Goal: Information Seeking & Learning: Learn about a topic

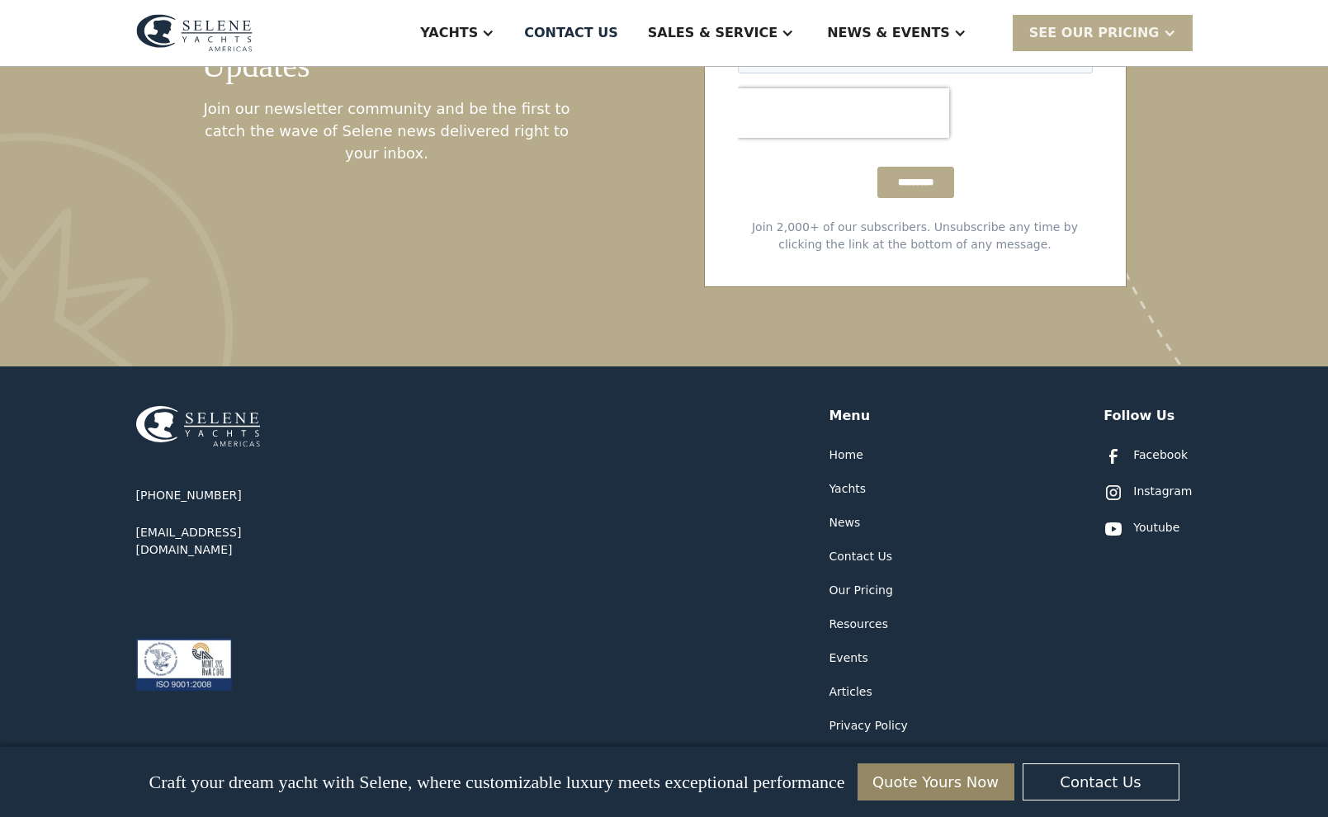
scroll to position [9151, 0]
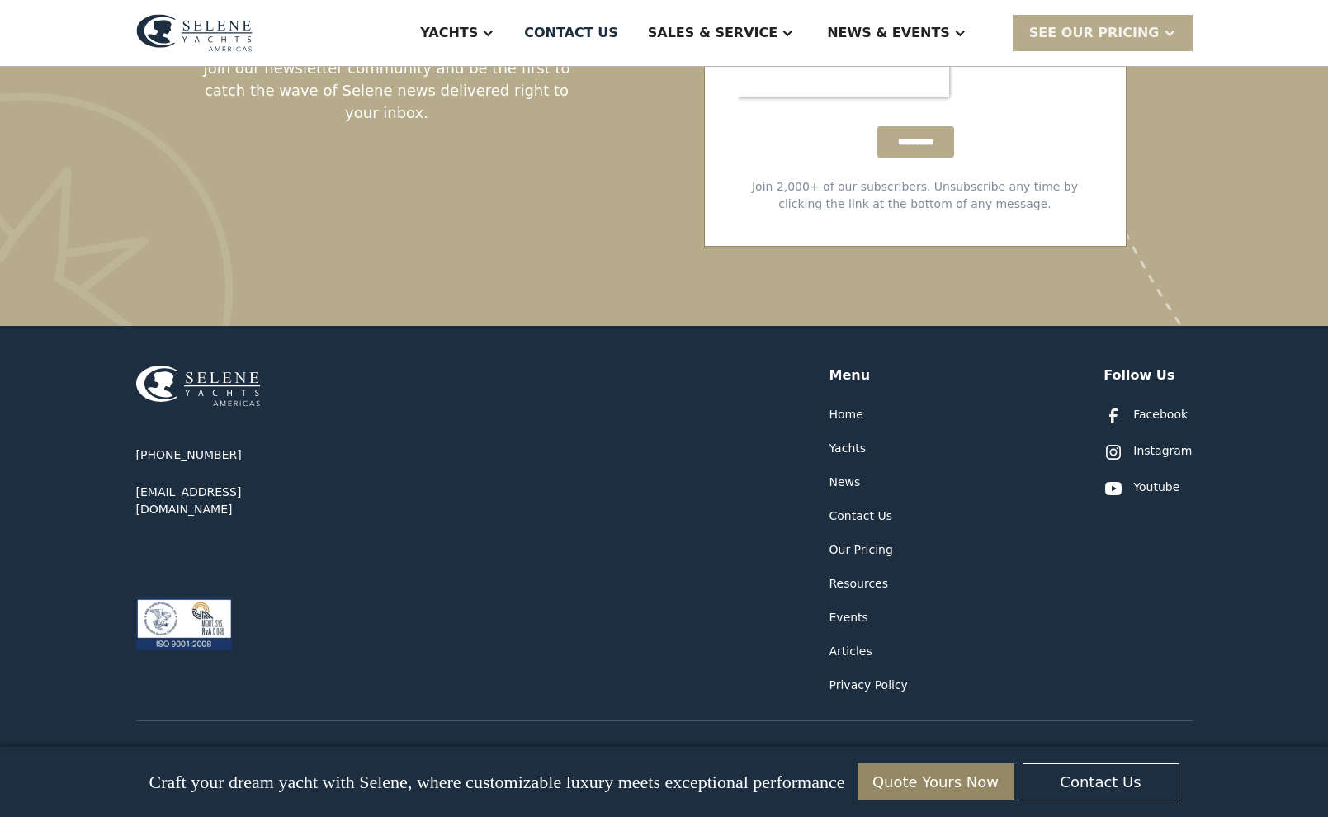
click at [854, 541] on div "Our Pricing" at bounding box center [861, 549] width 64 height 17
click at [845, 406] on div "Home" at bounding box center [846, 414] width 34 height 17
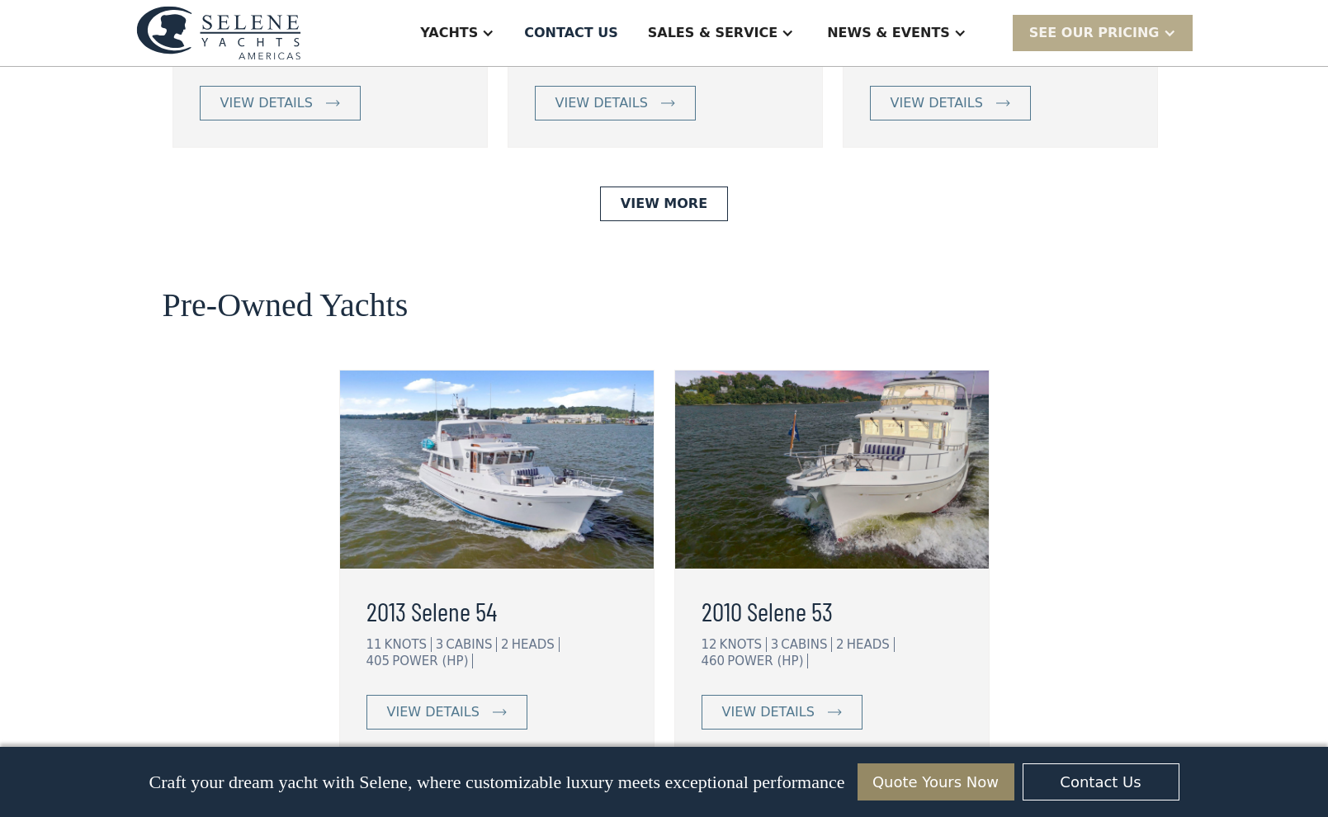
scroll to position [4044, 0]
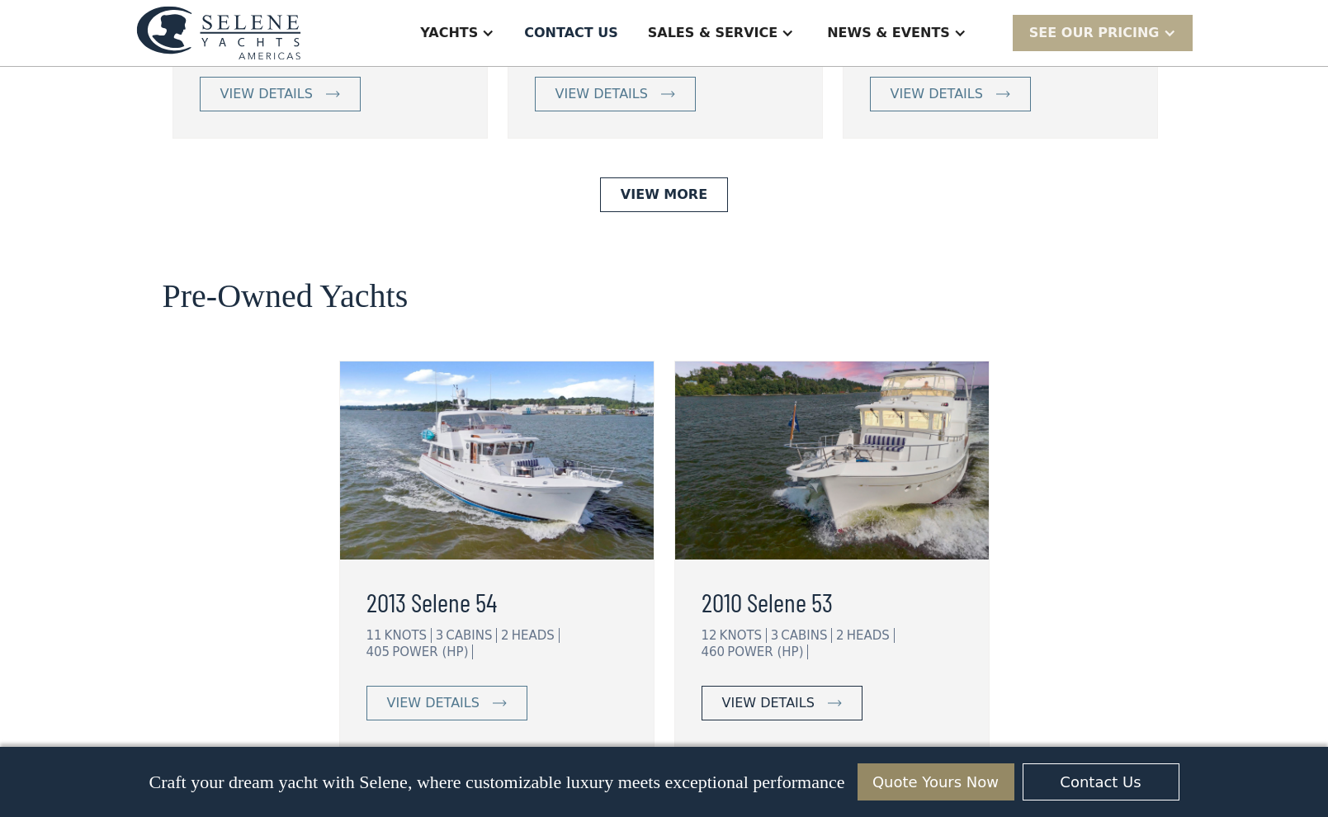
click at [775, 693] on div "view details" at bounding box center [768, 703] width 92 height 20
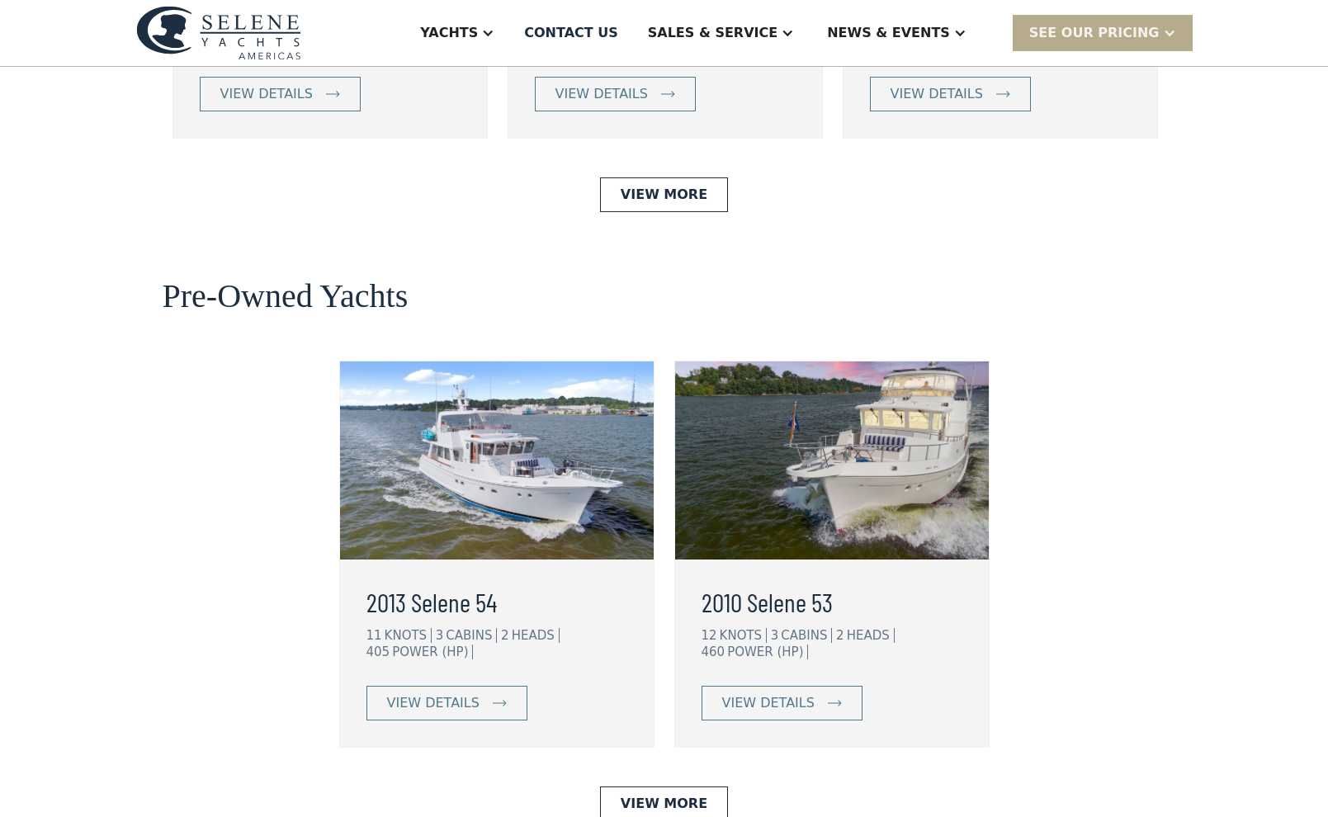
click at [497, 395] on img at bounding box center [497, 460] width 314 height 198
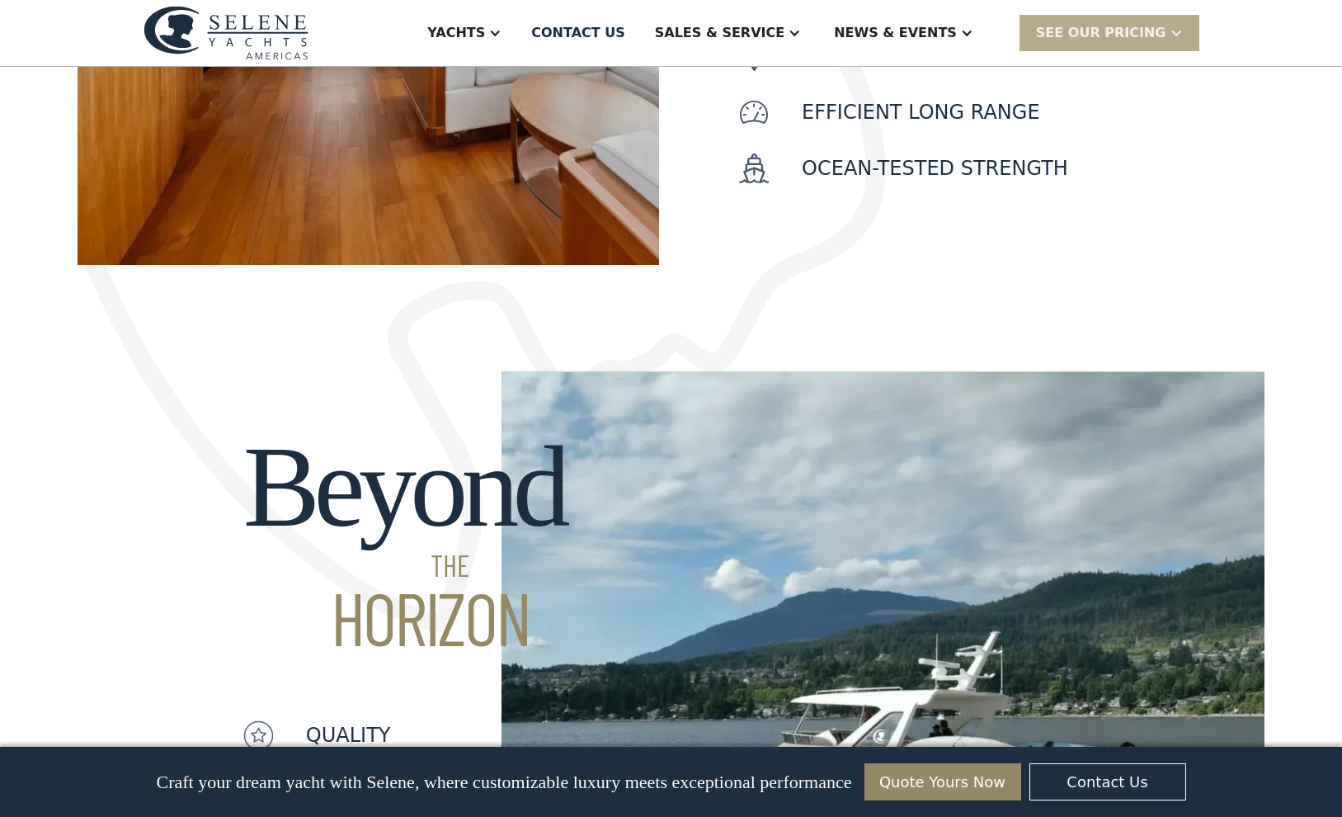
scroll to position [904, 0]
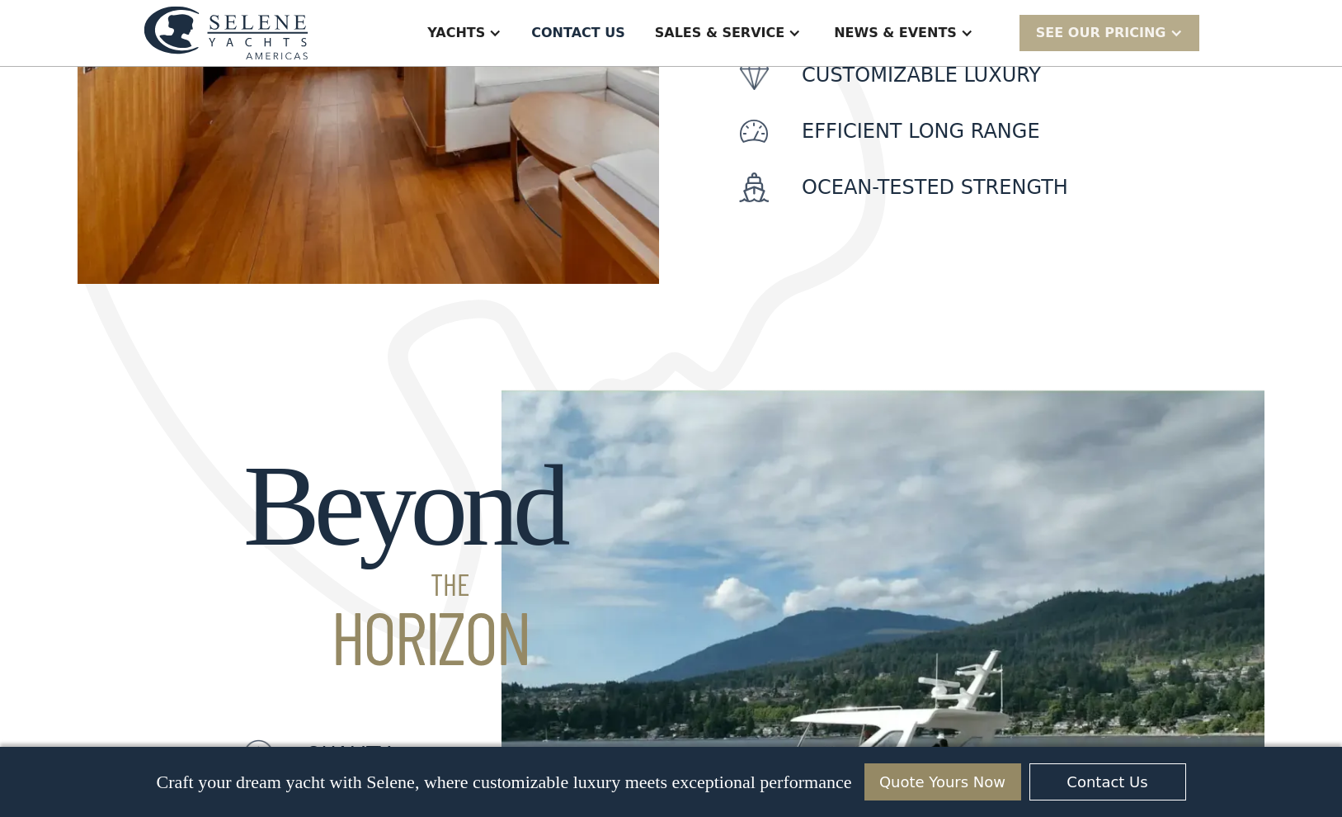
drag, startPoint x: 1341, startPoint y: 100, endPoint x: 1345, endPoint y: 78, distance: 21.8
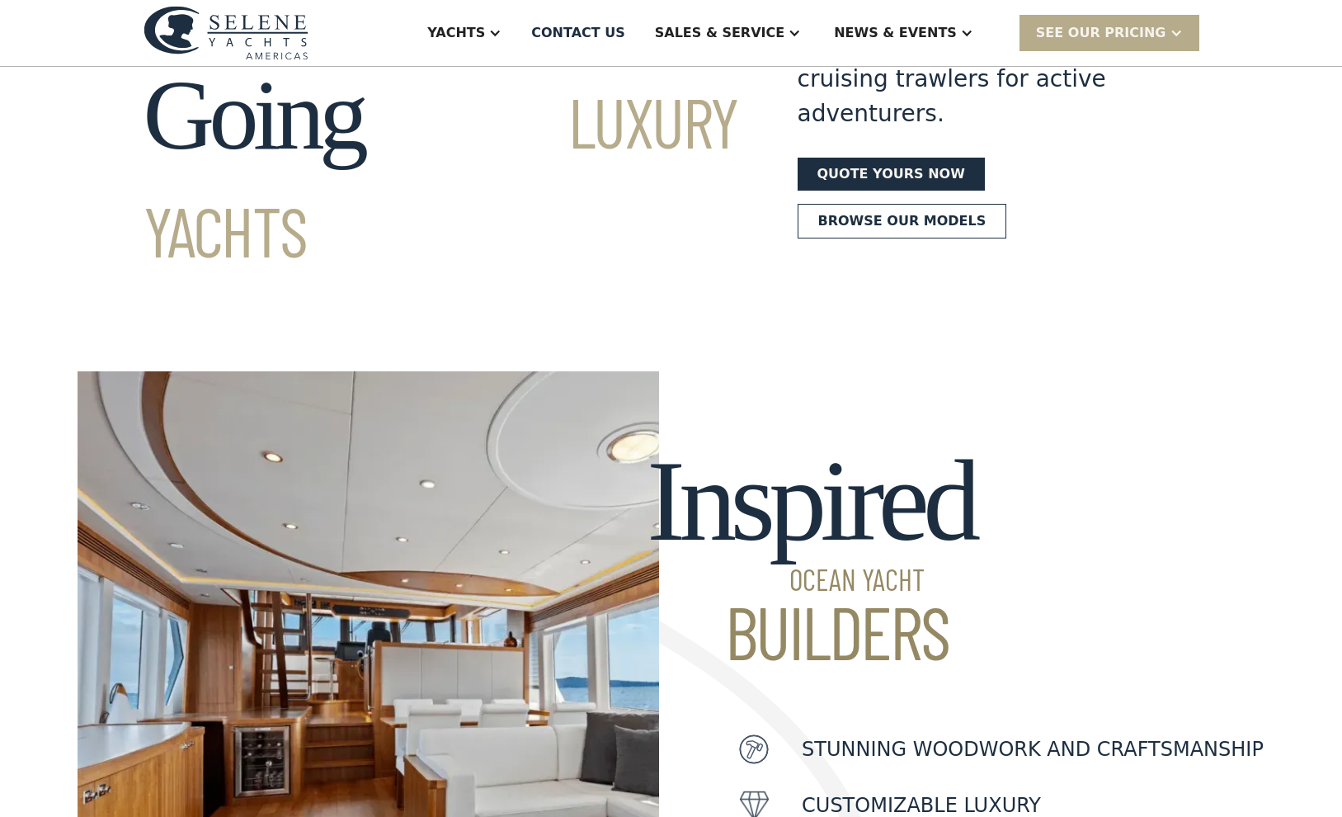
scroll to position [0, 0]
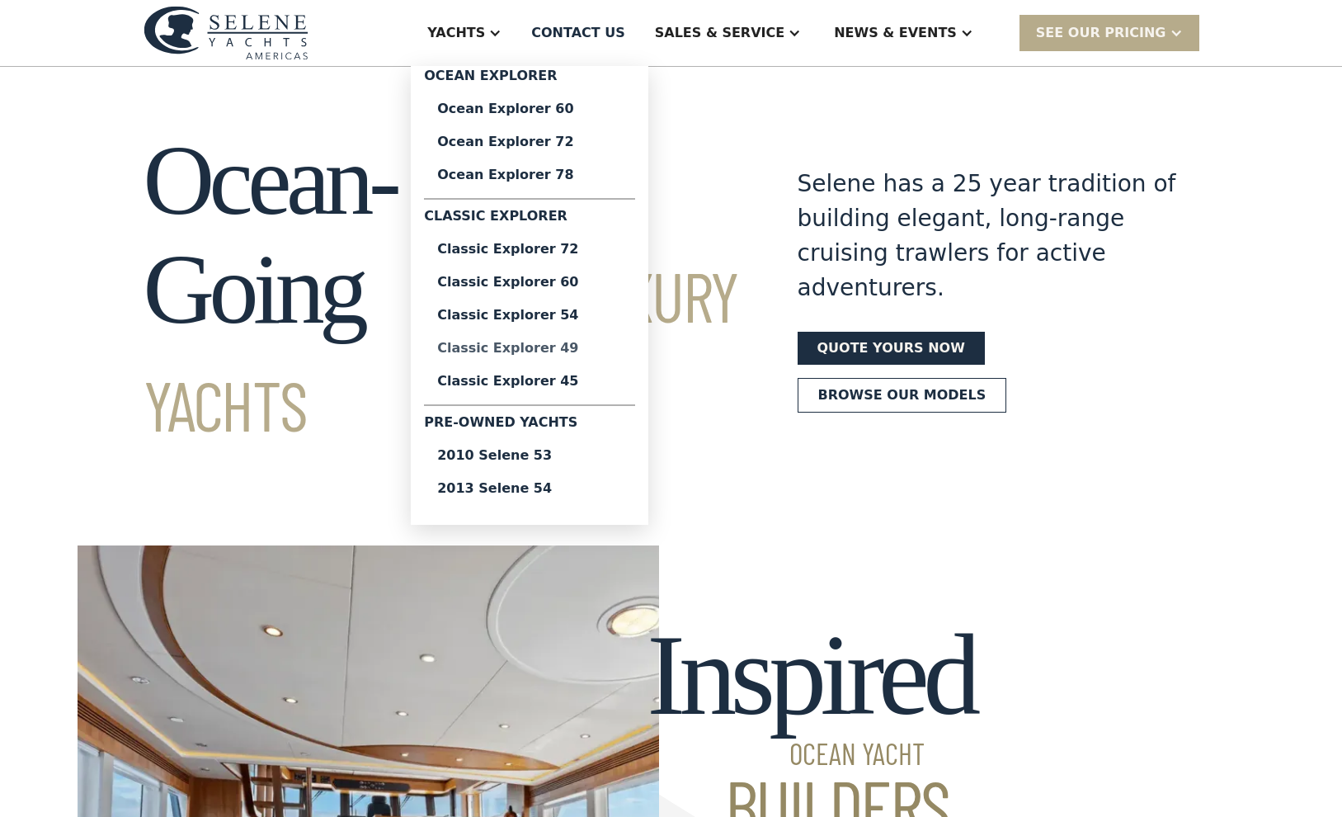
click at [607, 347] on div "Classic Explorer 49" at bounding box center [529, 348] width 185 height 13
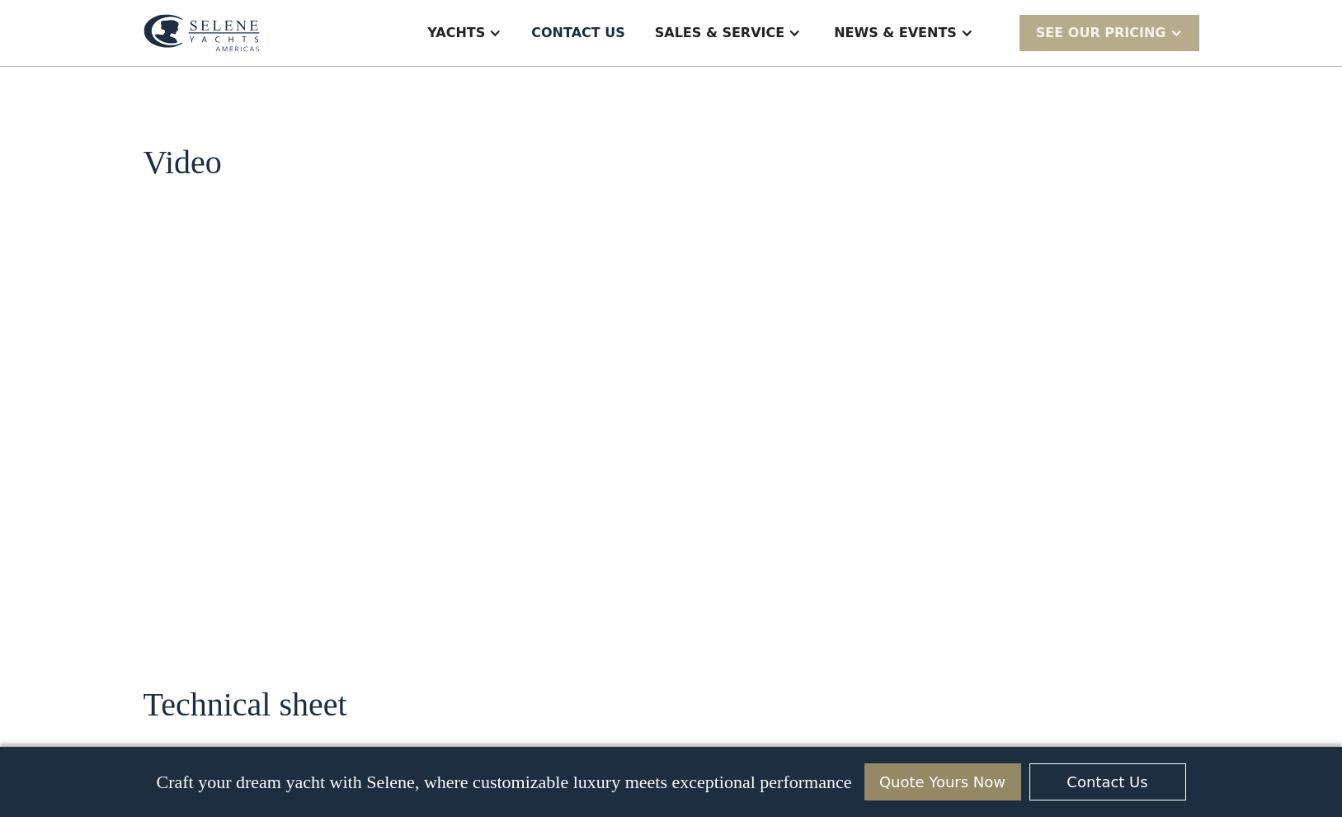
scroll to position [1635, 0]
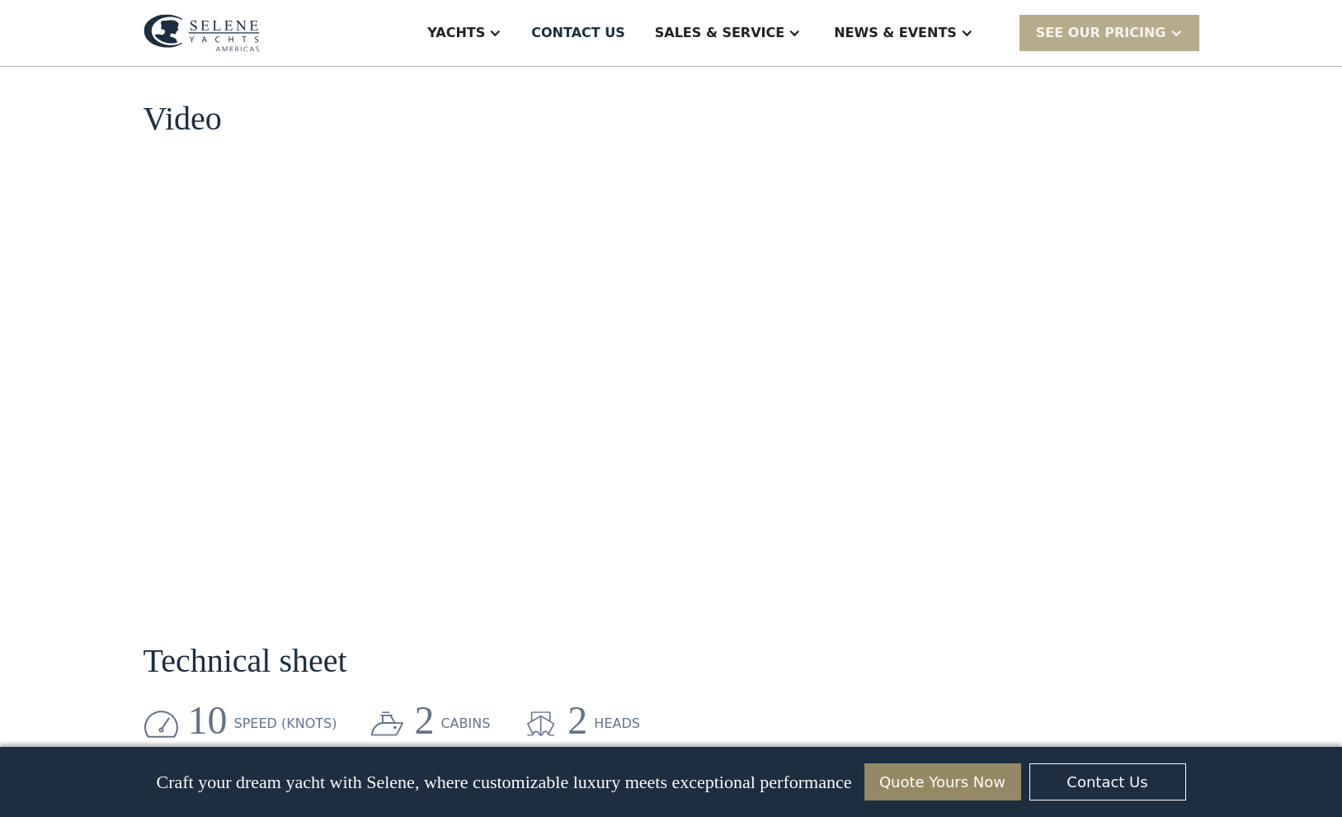
drag, startPoint x: 1341, startPoint y: 285, endPoint x: 1308, endPoint y: 341, distance: 65.1
click at [1306, 348] on div "No items found. No items found. Virtual Tour An Efficient Ocean Trawler The Sel…" at bounding box center [671, 363] width 1342 height 3441
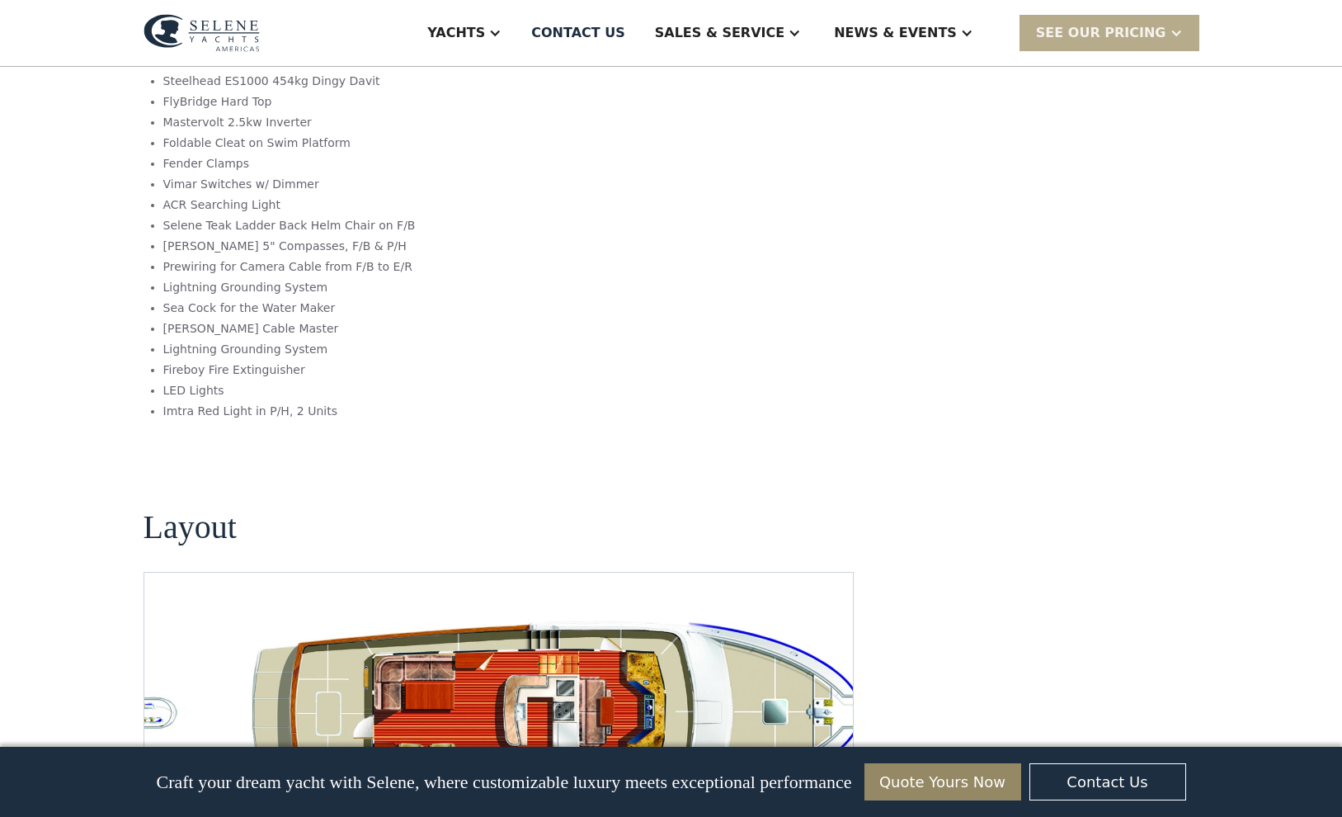
scroll to position [2743, 0]
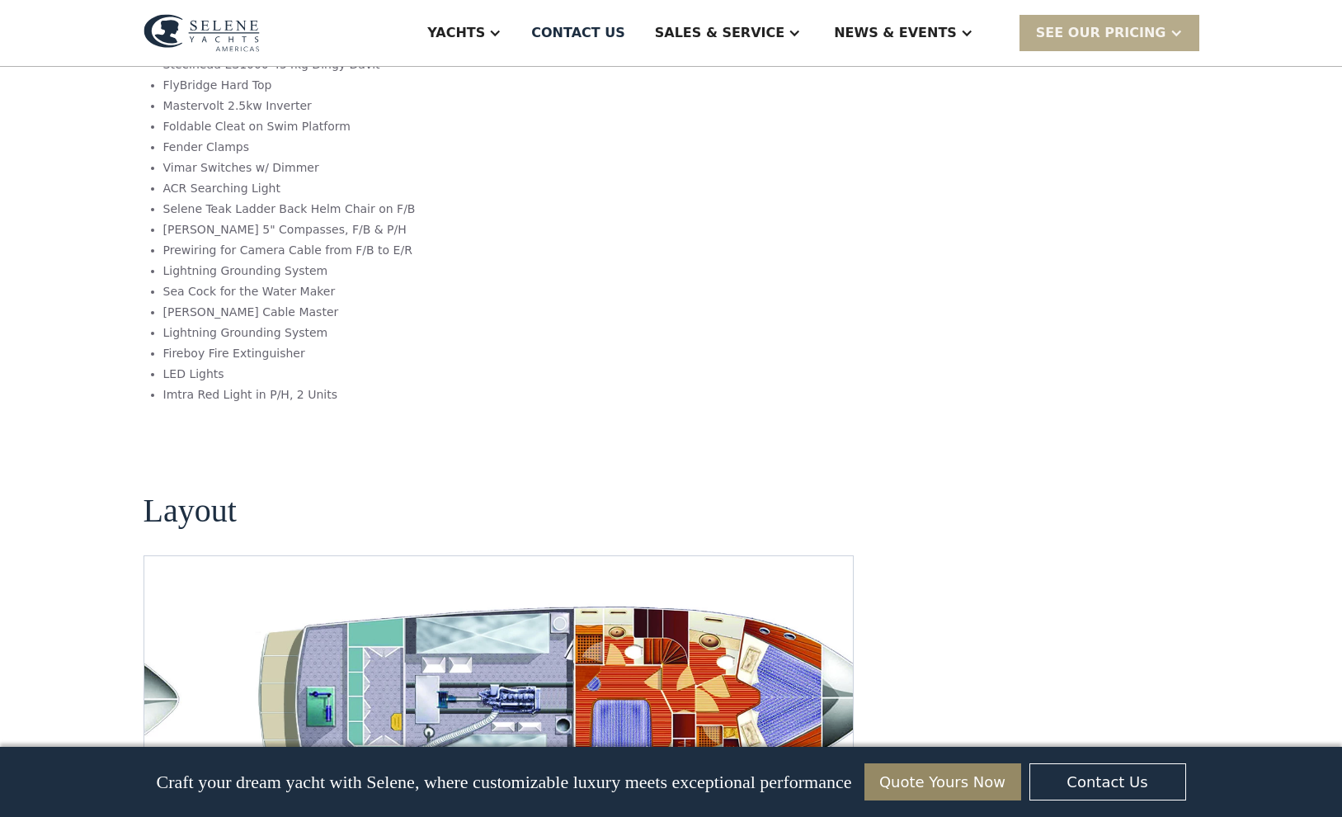
click at [615, 630] on img "open lightbox" at bounding box center [578, 700] width 683 height 208
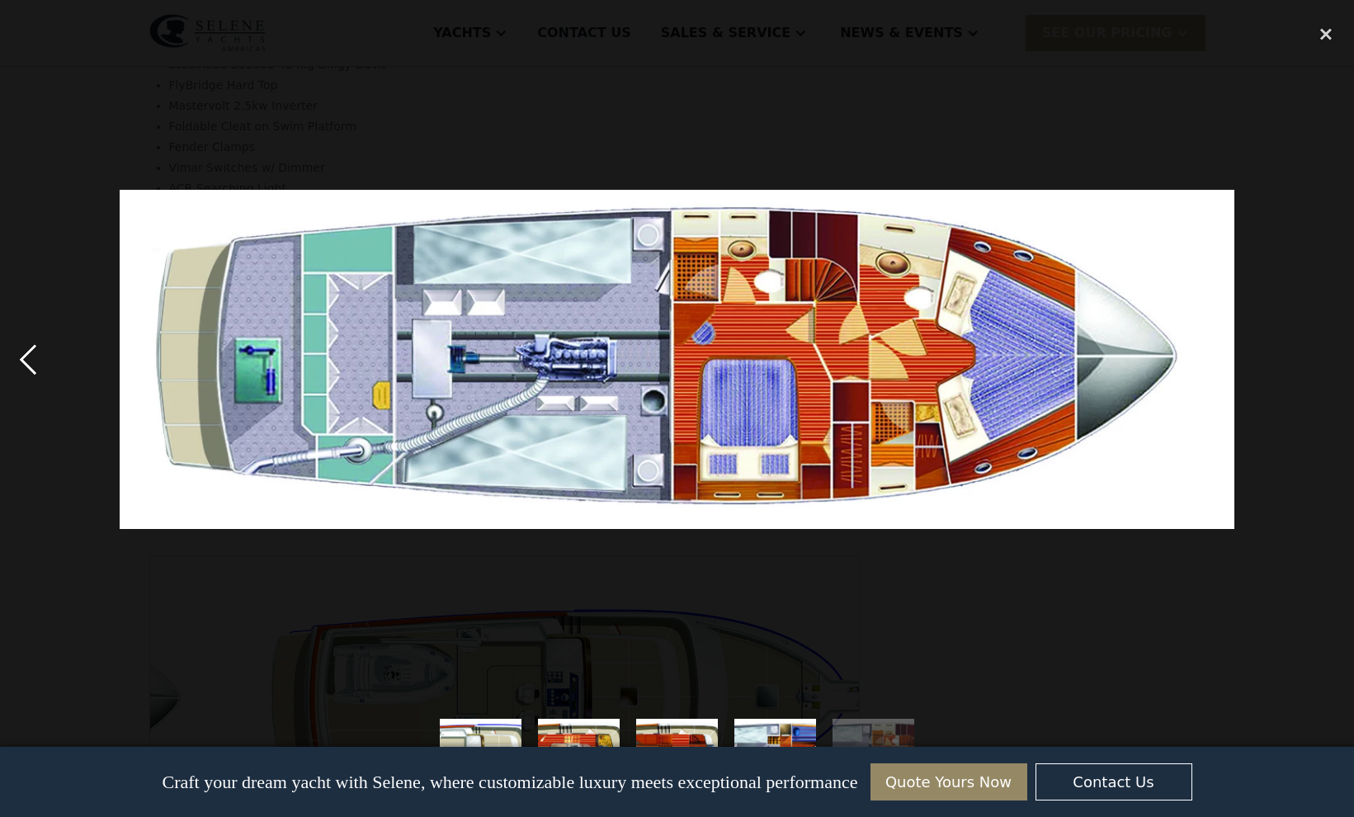
click at [23, 357] on div "previous image" at bounding box center [28, 360] width 56 height 686
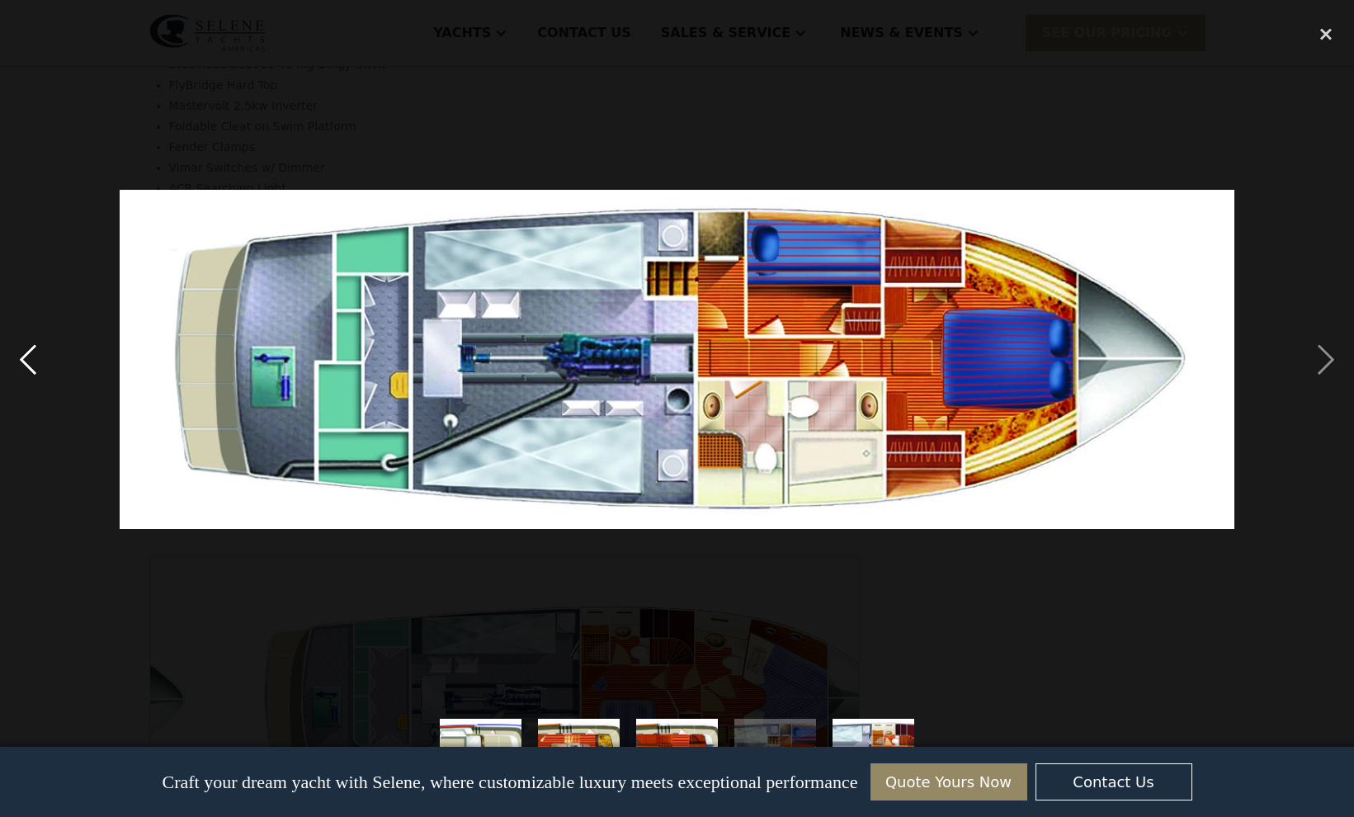
click at [23, 357] on div "previous image" at bounding box center [28, 360] width 56 height 686
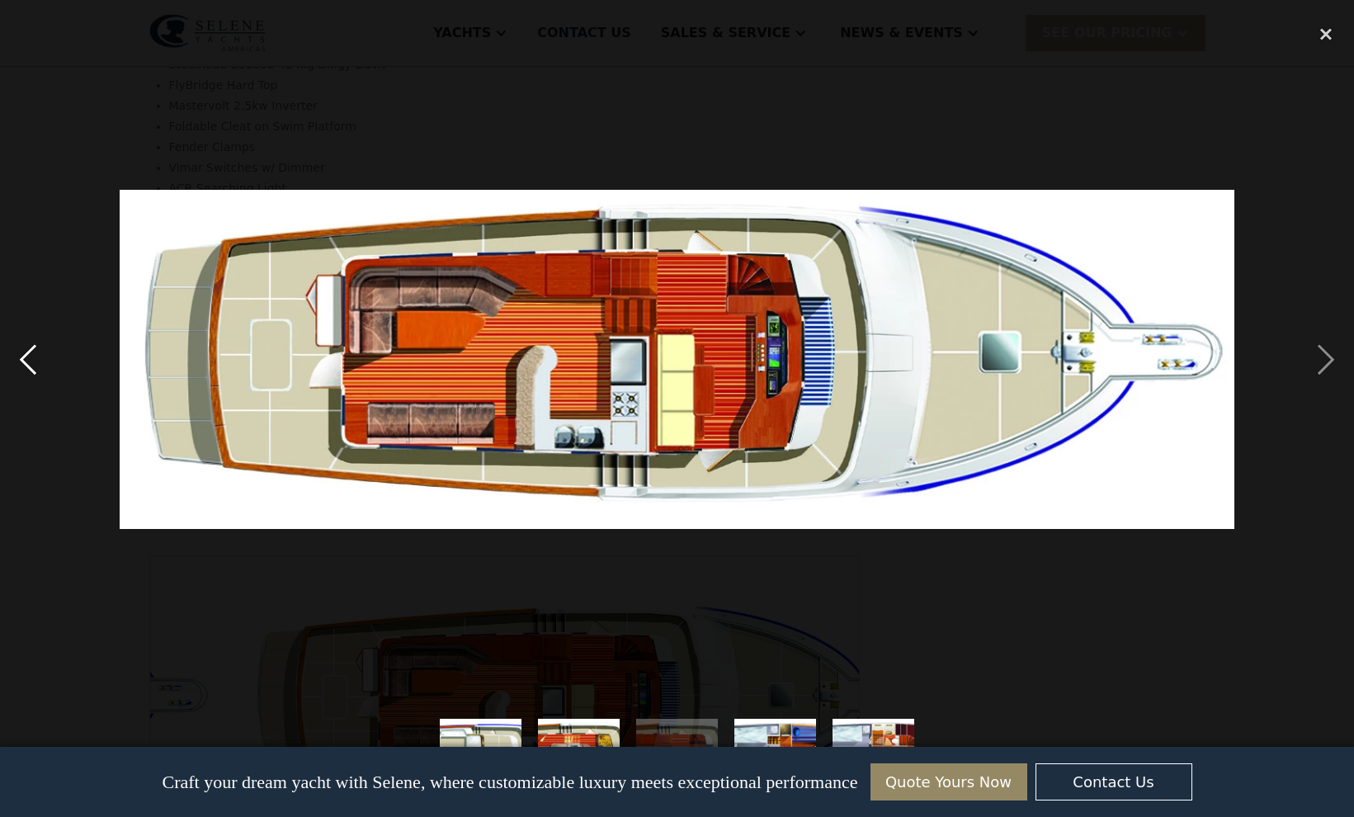
click at [23, 357] on div "previous image" at bounding box center [28, 360] width 56 height 686
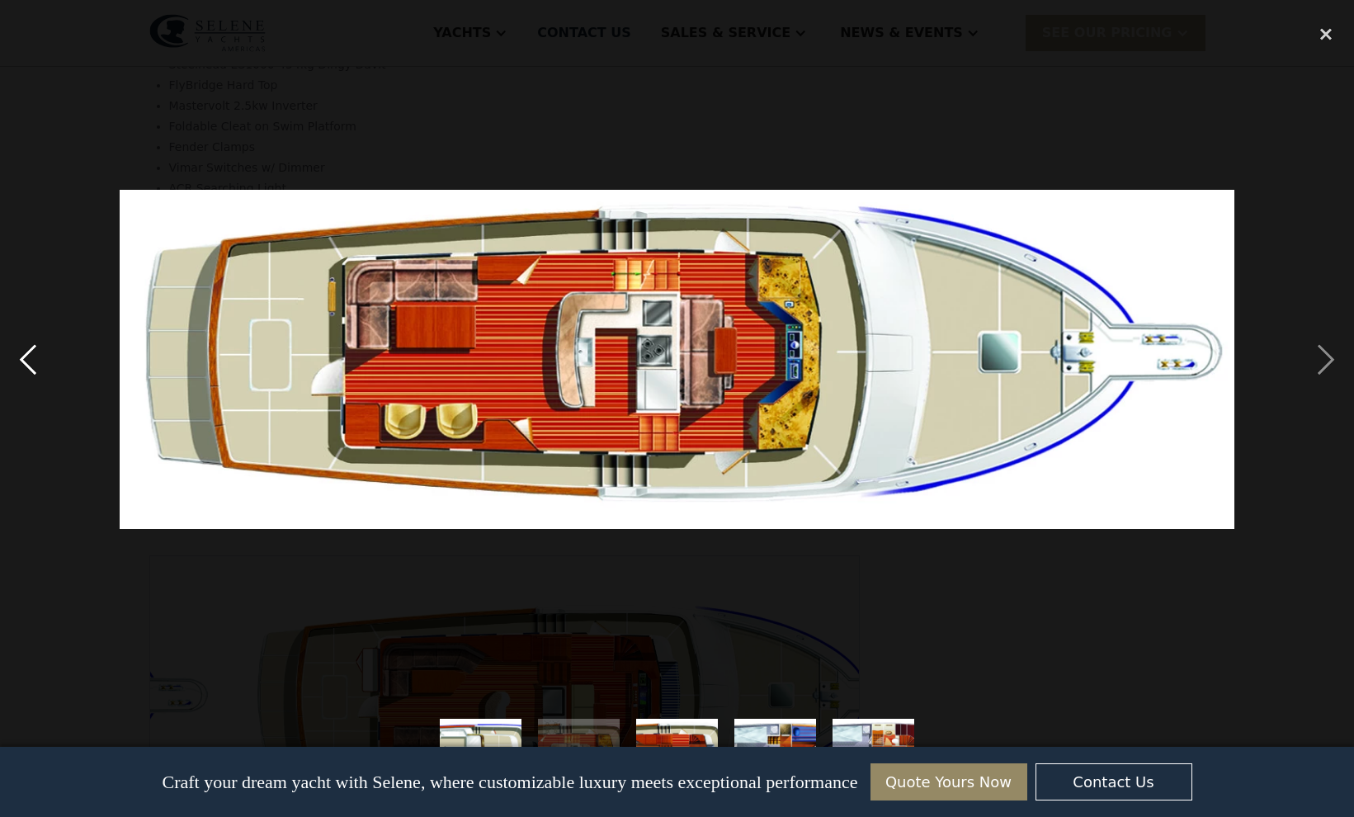
click at [23, 357] on div "previous image" at bounding box center [28, 360] width 56 height 686
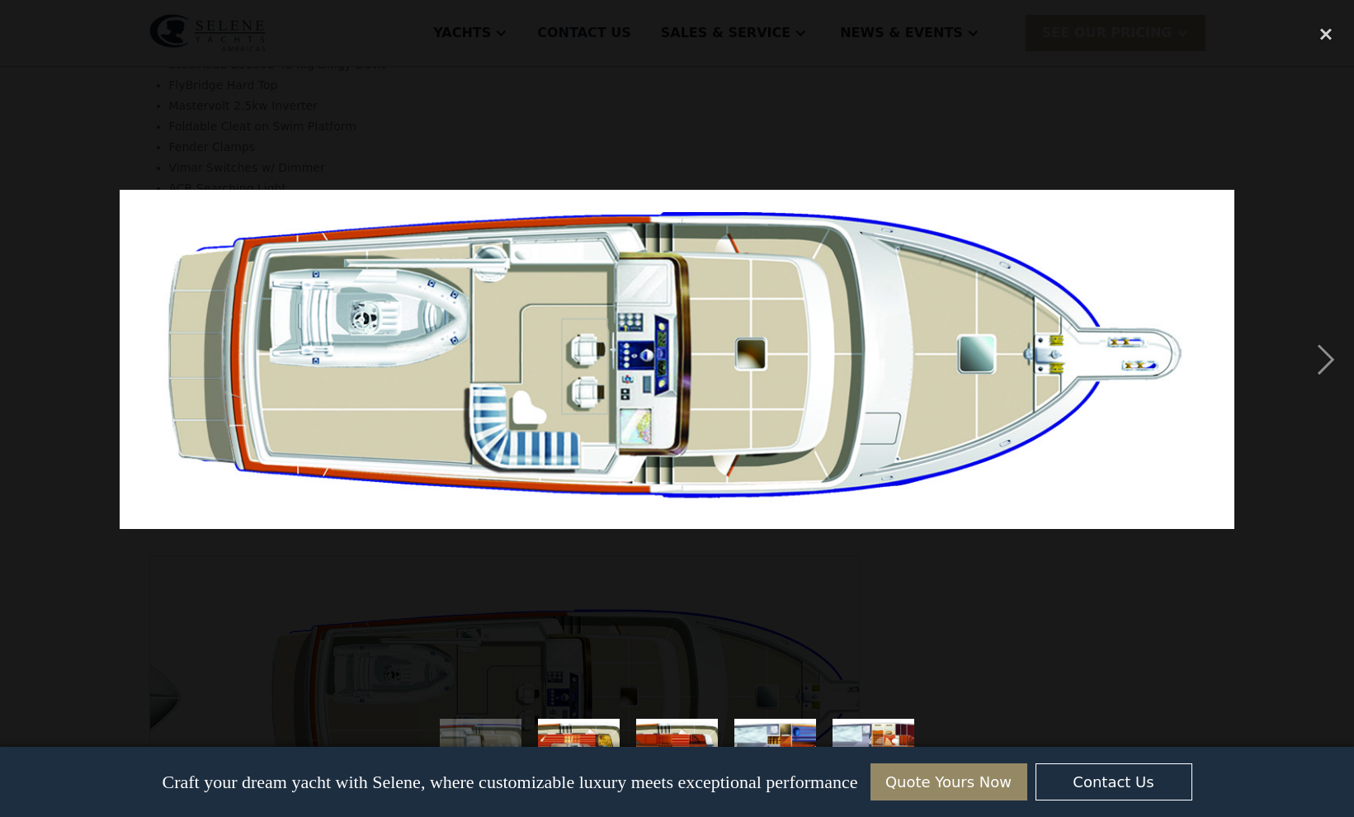
click at [25, 357] on div "previous image" at bounding box center [28, 360] width 56 height 686
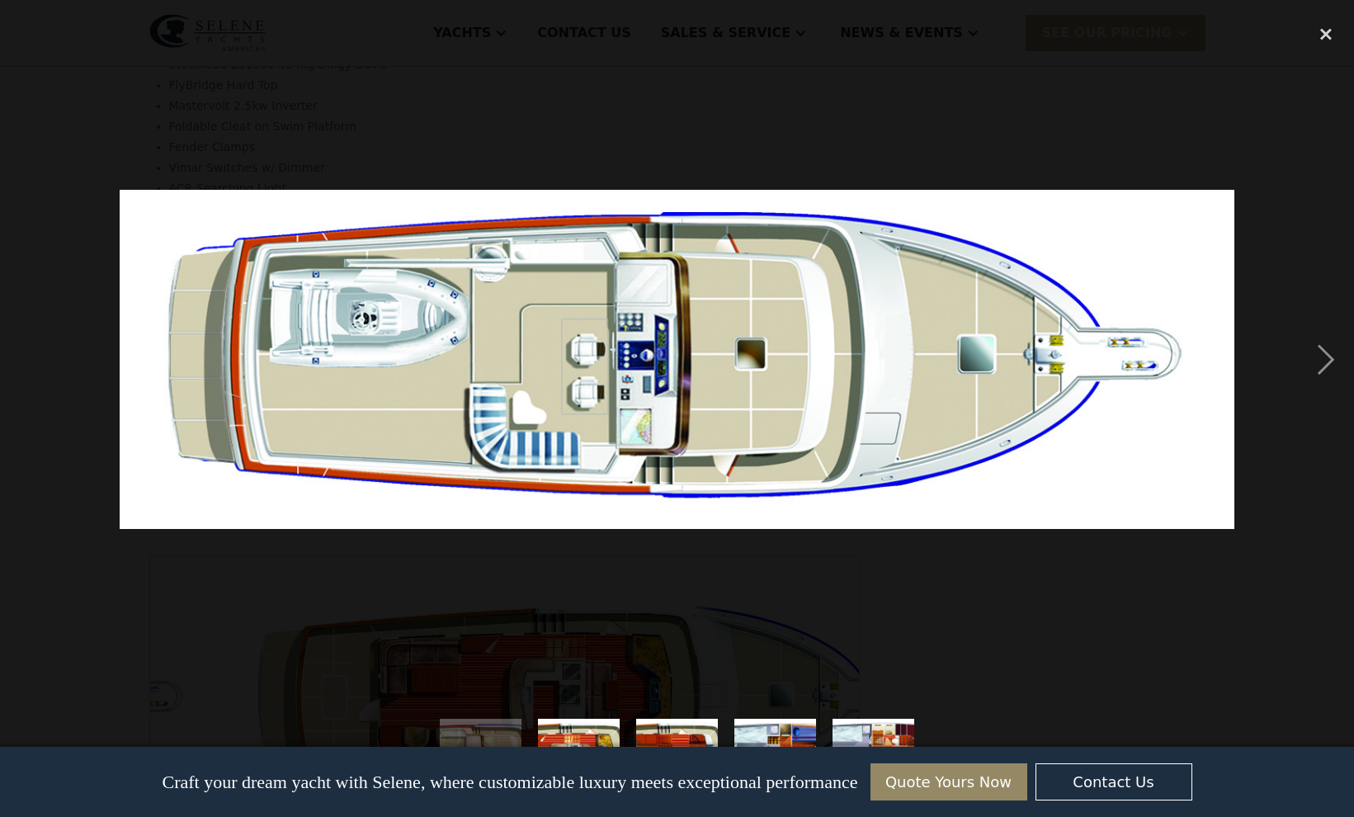
click at [25, 357] on div "previous image" at bounding box center [28, 360] width 56 height 686
click at [1325, 36] on div "close lightbox" at bounding box center [1326, 35] width 56 height 36
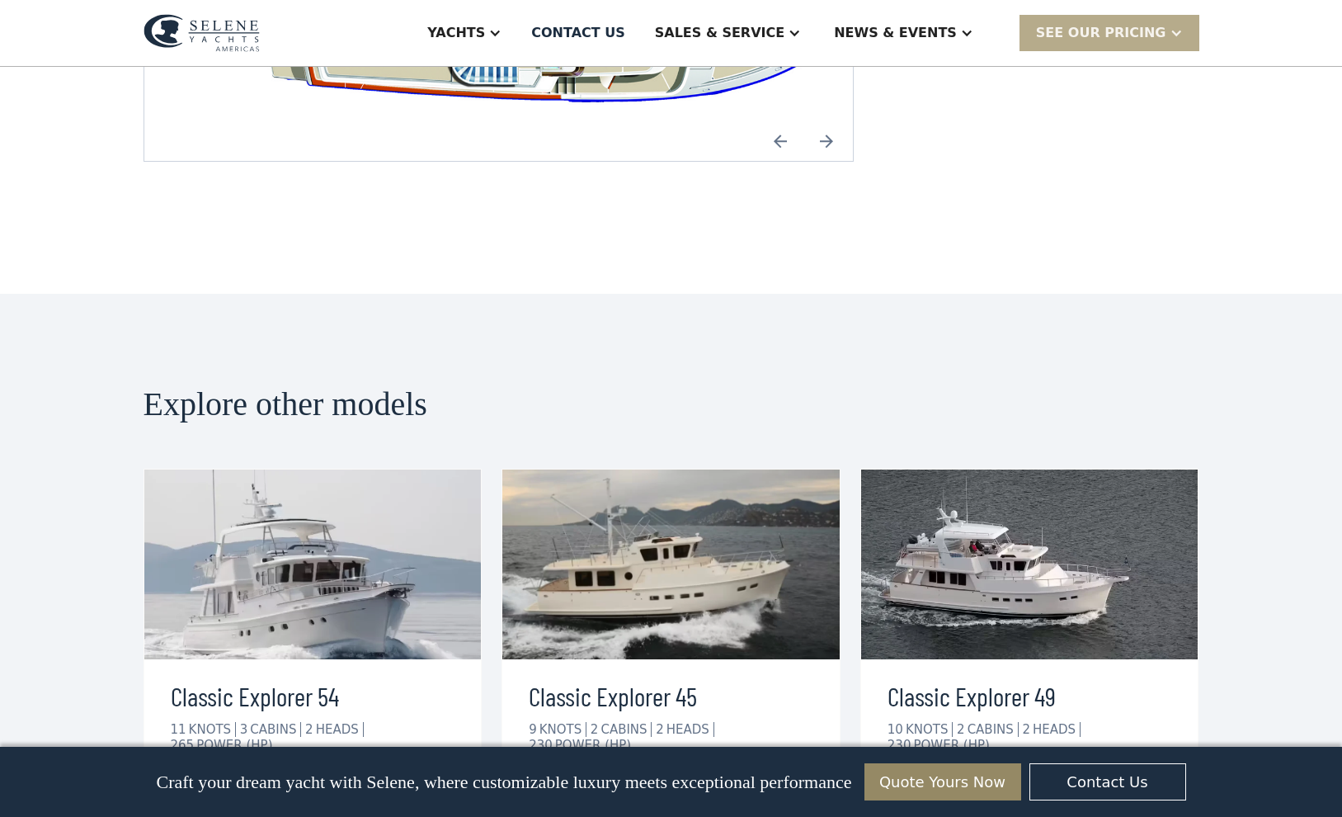
scroll to position [3594, 0]
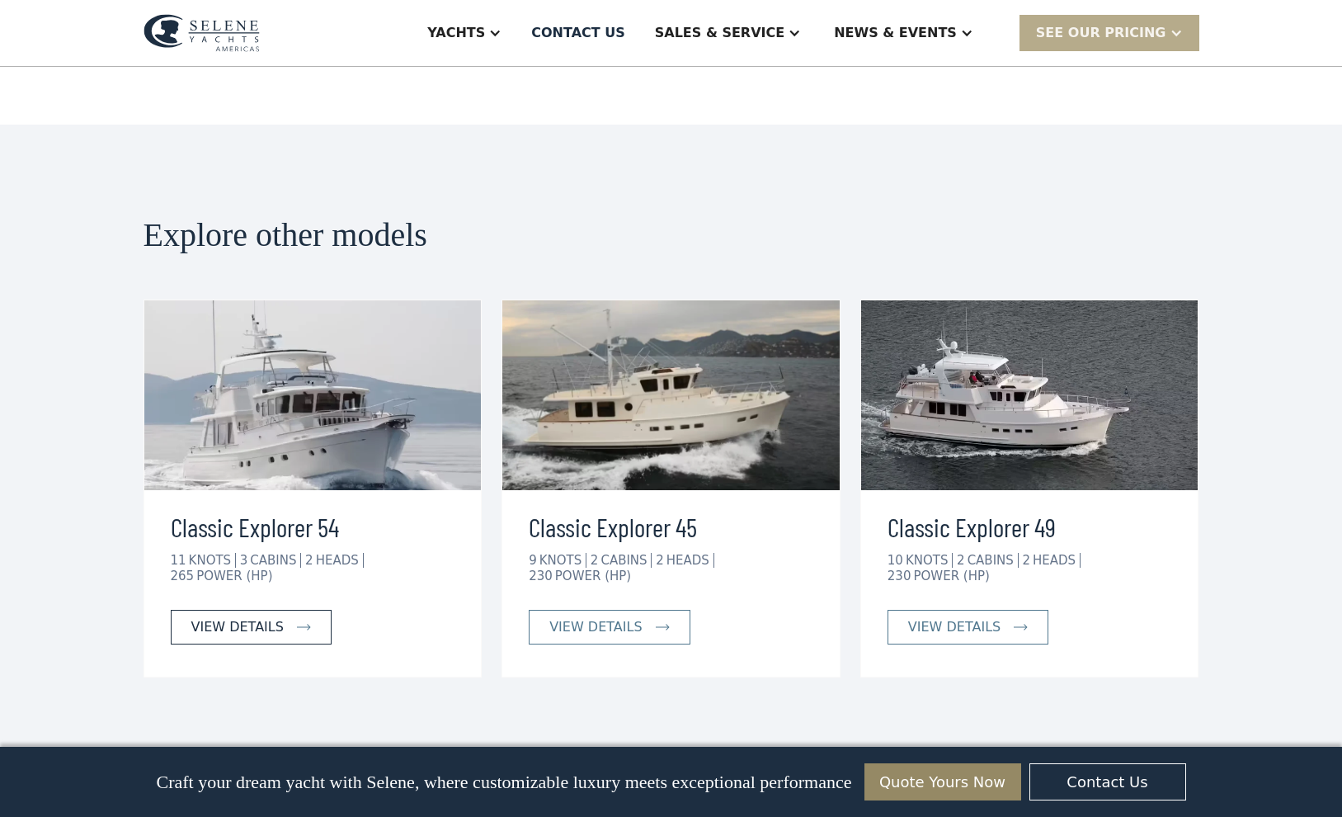
click at [227, 617] on div "view details" at bounding box center [237, 627] width 92 height 20
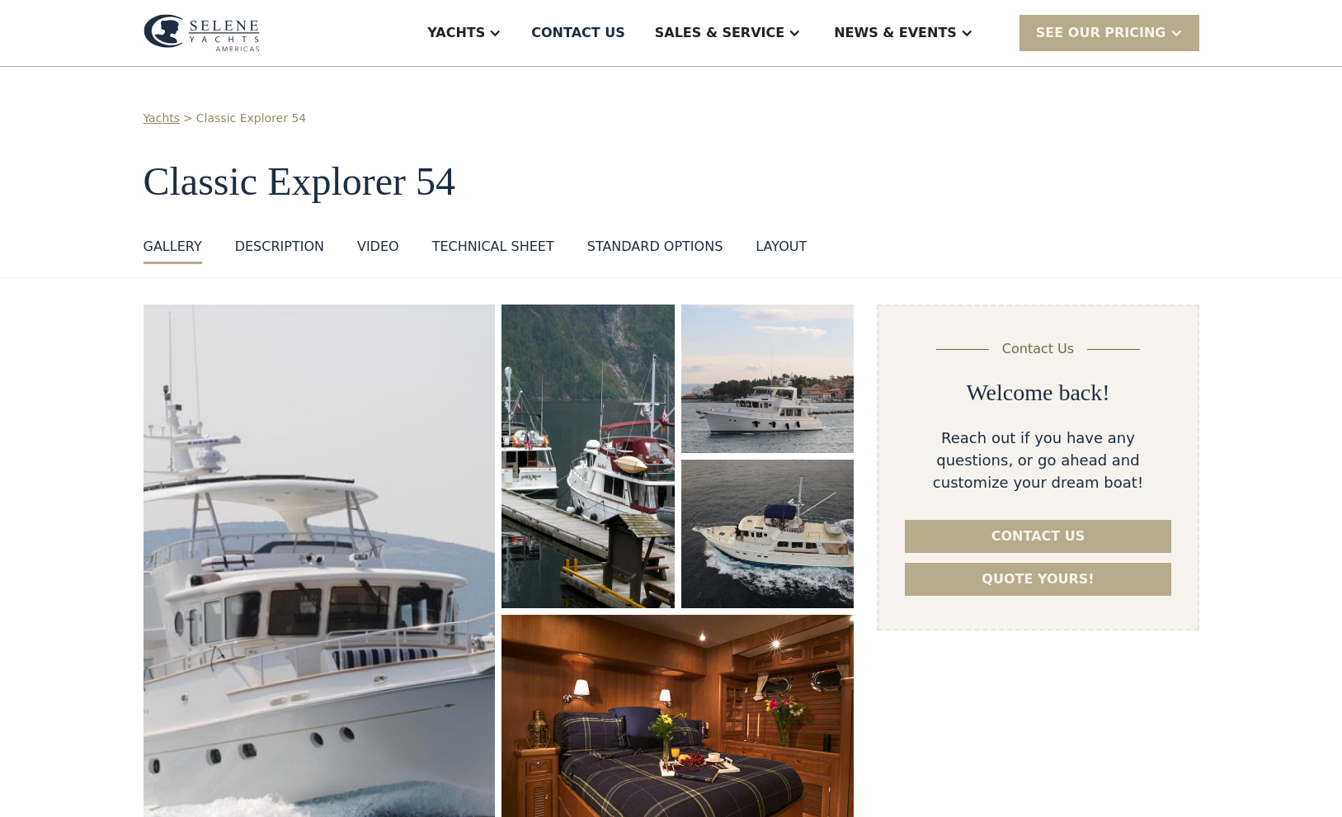
drag, startPoint x: 1342, startPoint y: 114, endPoint x: 1330, endPoint y: 139, distance: 27.3
click at [1331, 140] on div "Yachts > Classic Explorer 54 Classic Explorer 54 GALLERY GALLERY VIRTUAL TOUR D…" at bounding box center [671, 172] width 1342 height 211
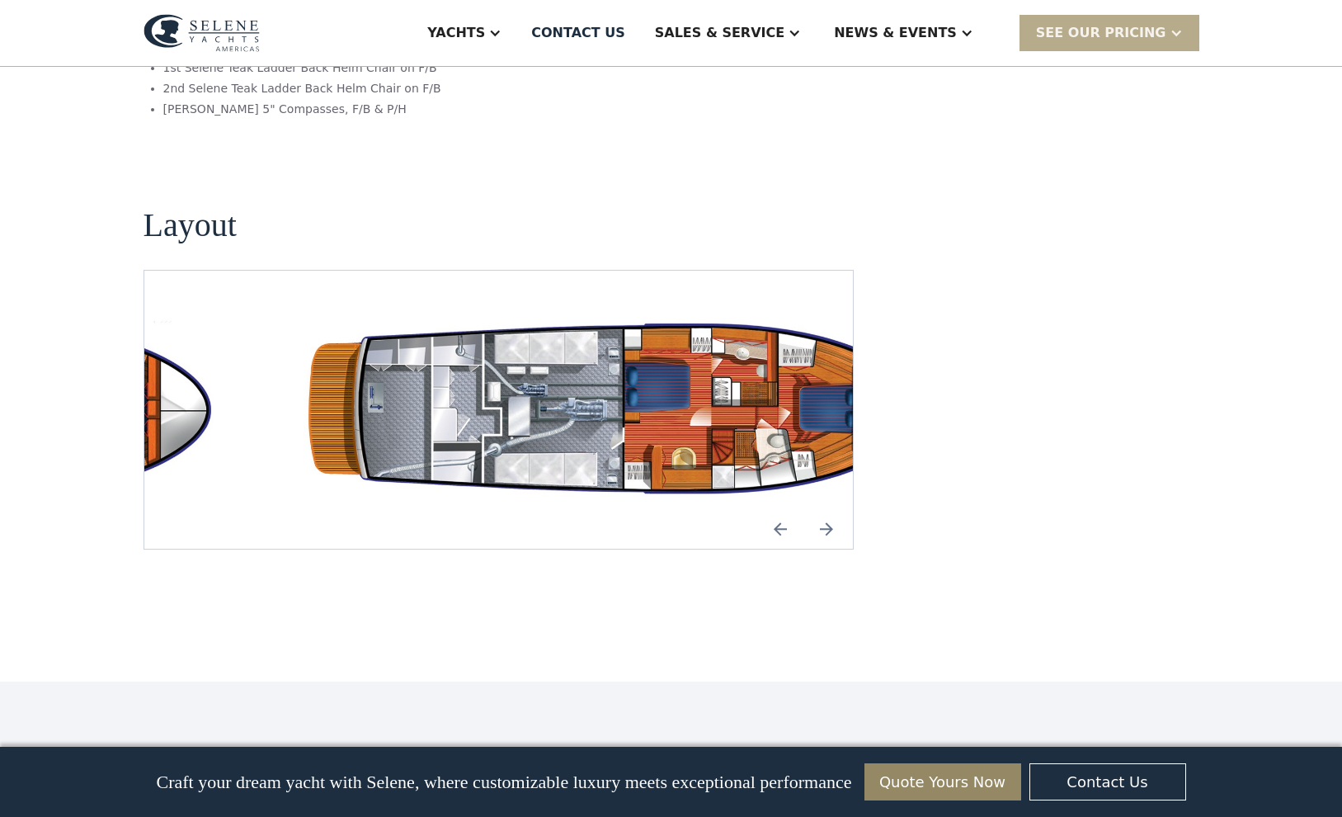
scroll to position [2944, 0]
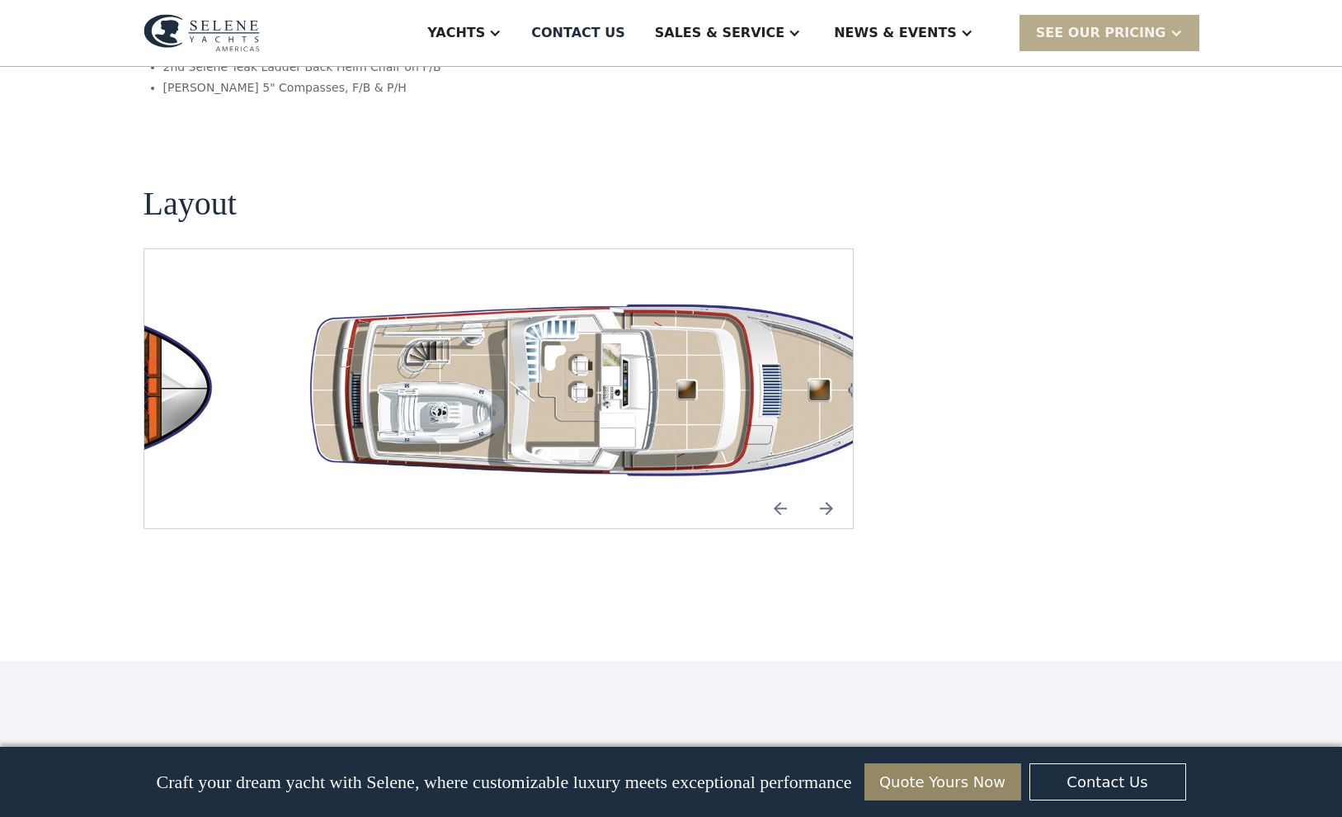
click at [567, 323] on img "open lightbox" at bounding box center [631, 388] width 683 height 199
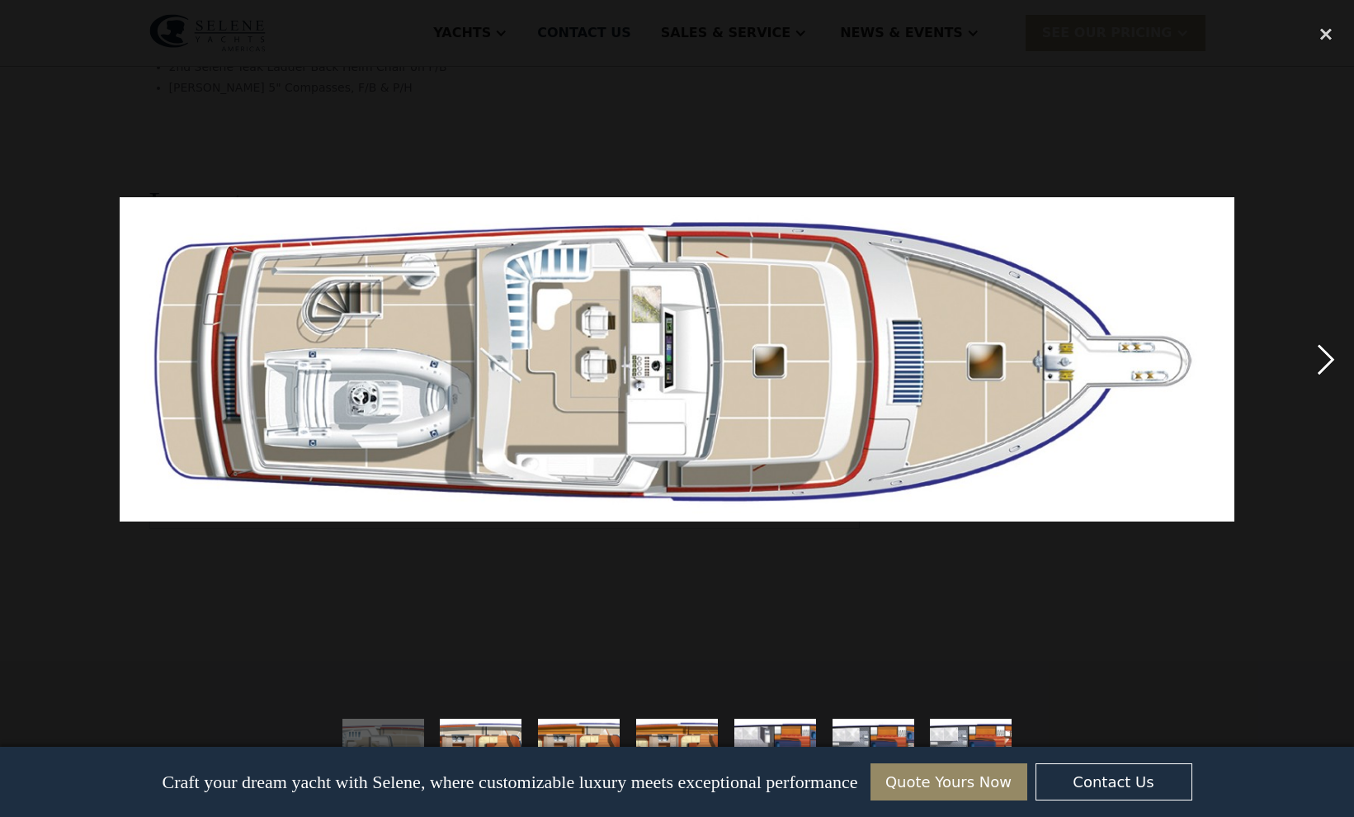
click at [1317, 358] on div "next image" at bounding box center [1326, 360] width 56 height 686
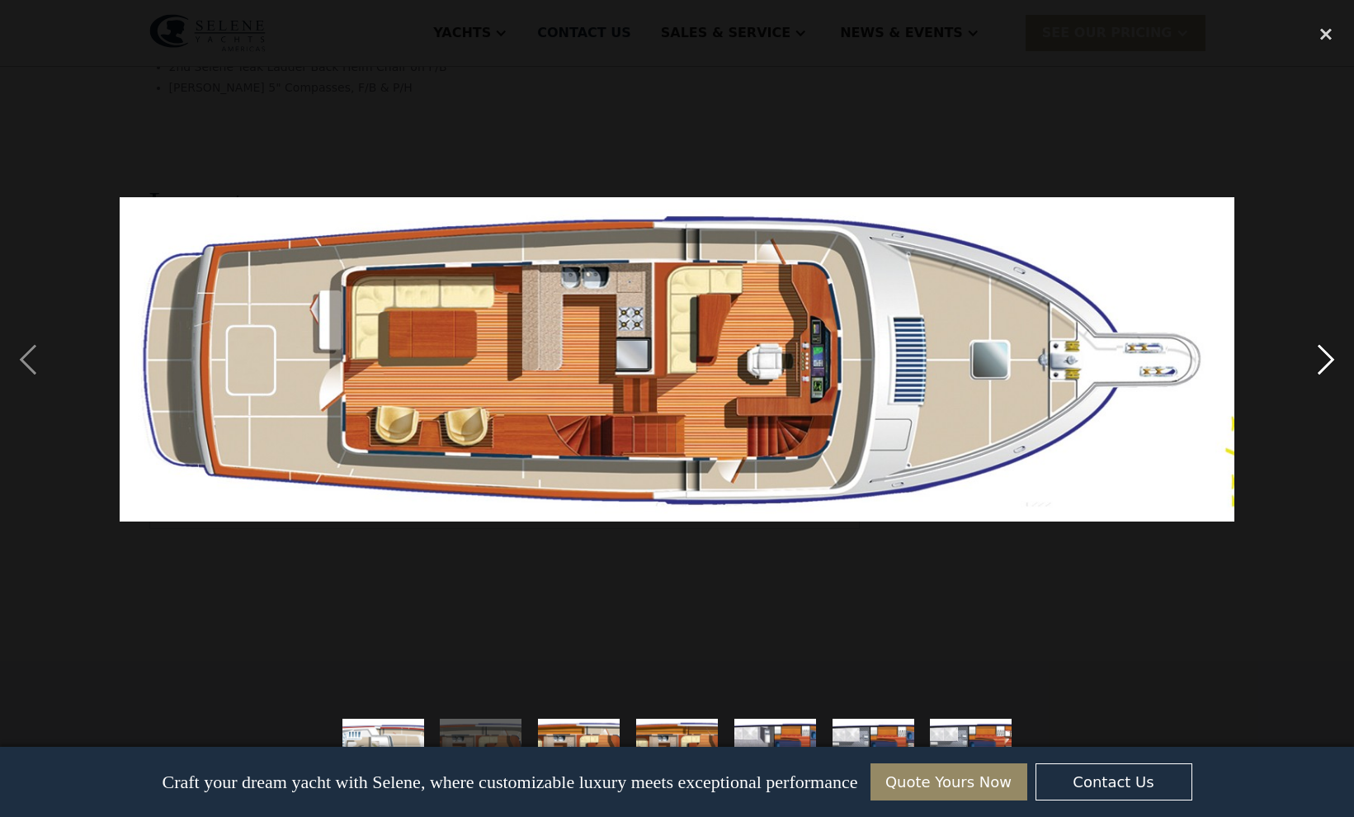
click at [1323, 361] on div "next image" at bounding box center [1326, 360] width 56 height 686
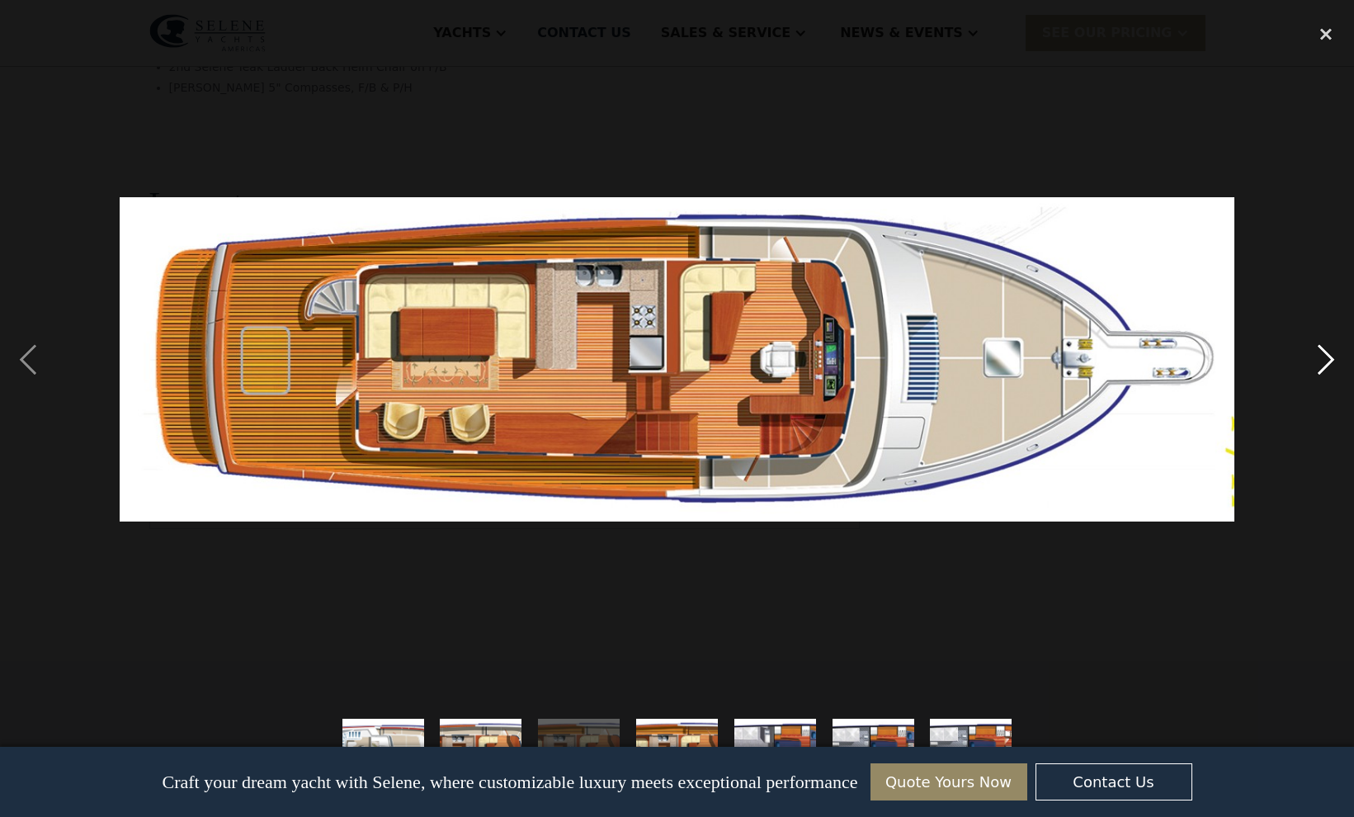
click at [1321, 360] on div "next image" at bounding box center [1326, 360] width 56 height 686
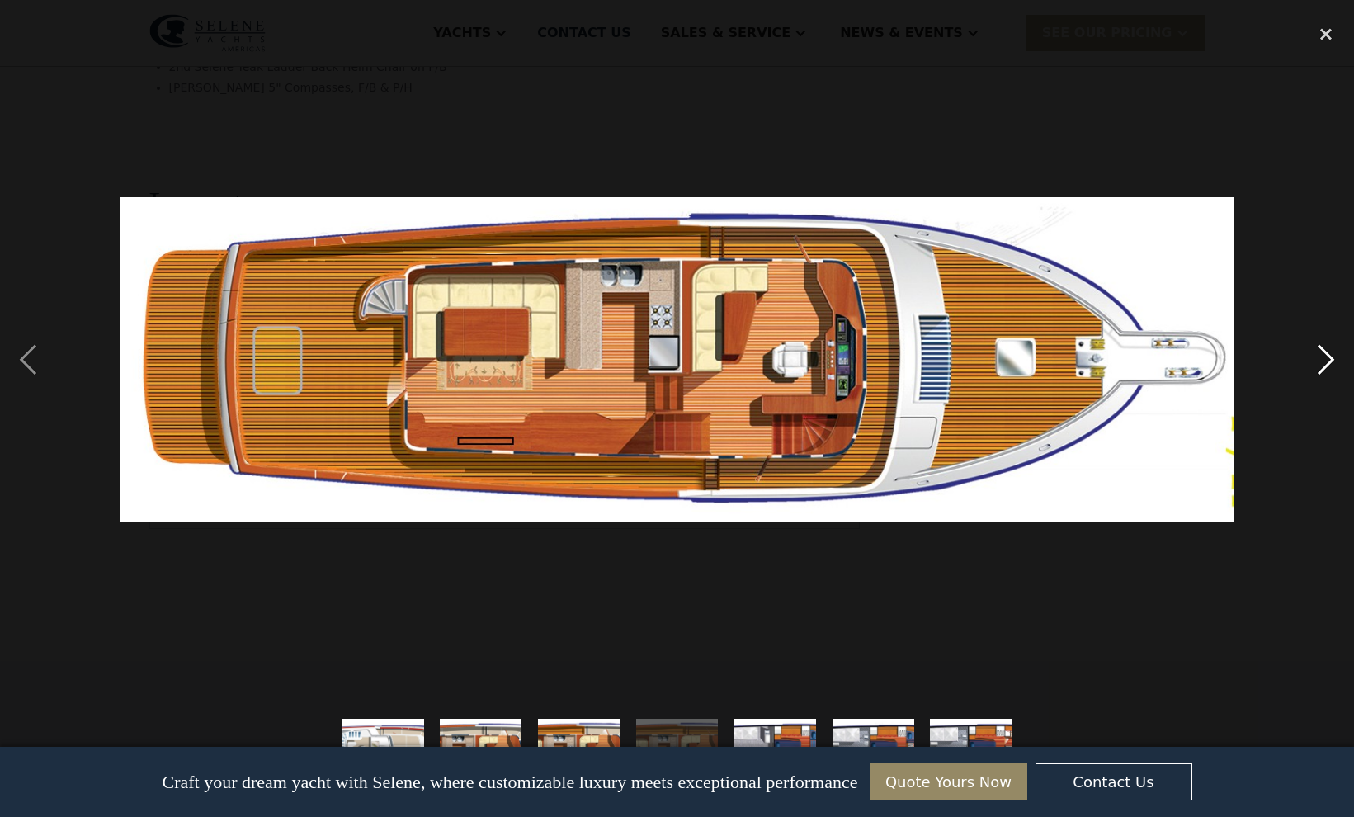
click at [1321, 360] on div "next image" at bounding box center [1326, 360] width 56 height 686
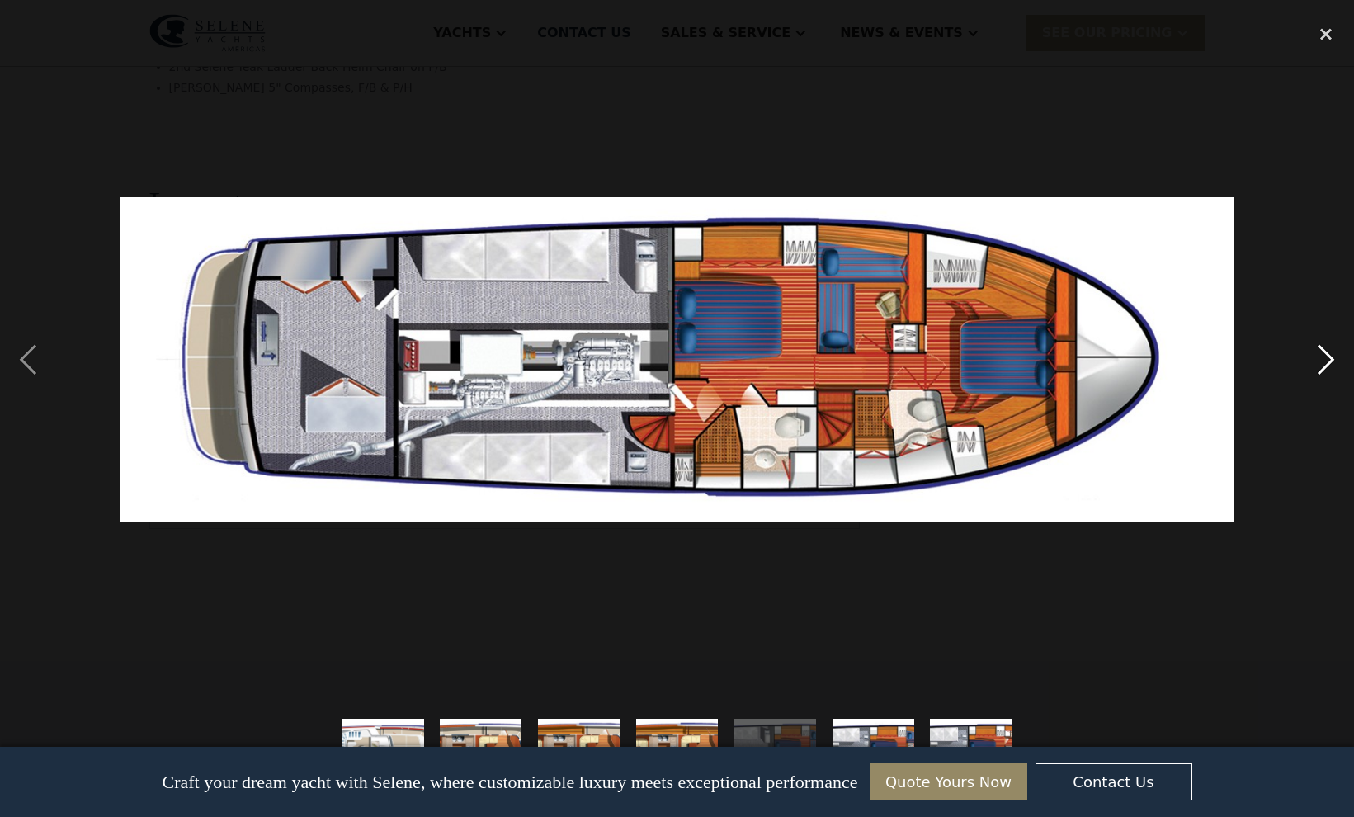
click at [1323, 357] on div "next image" at bounding box center [1326, 360] width 56 height 686
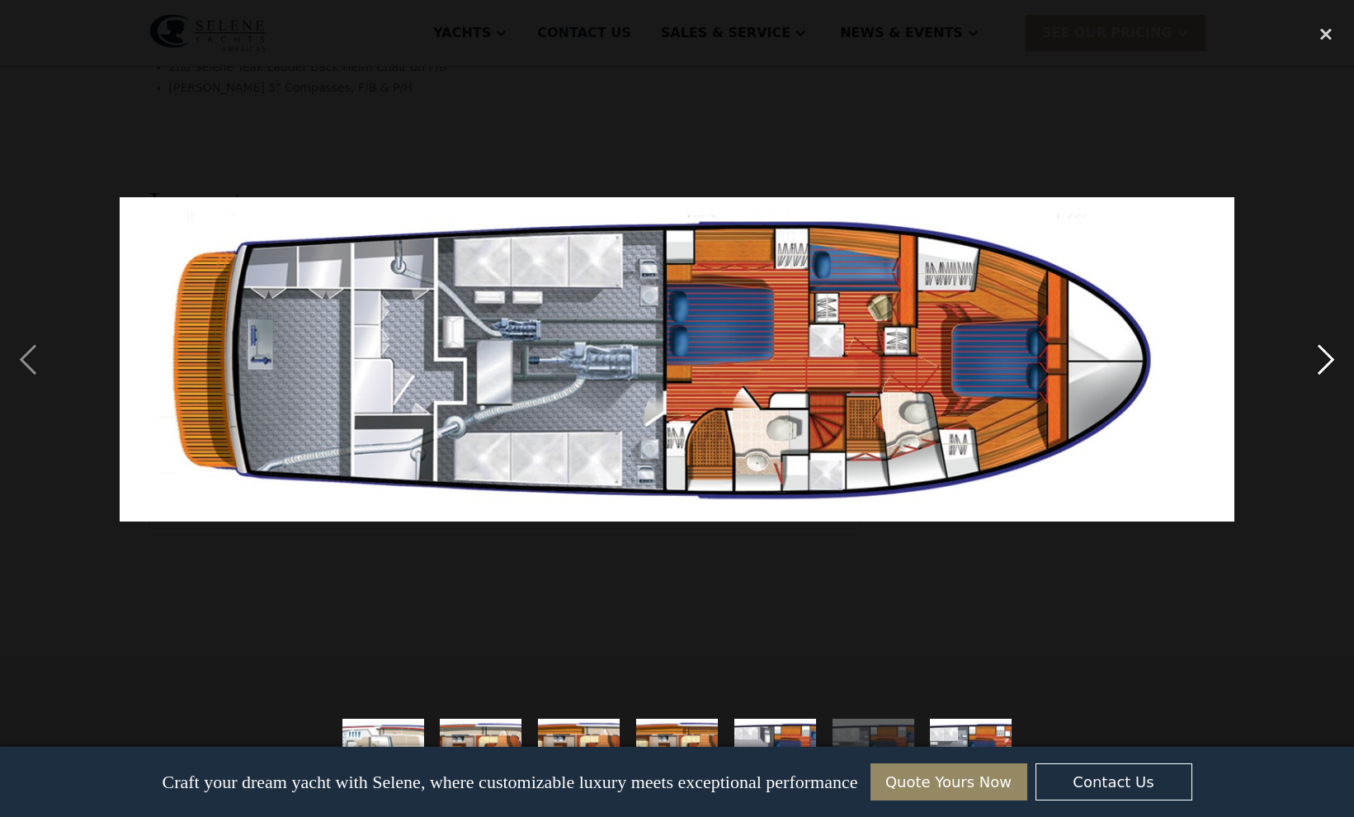
click at [1319, 355] on div "next image" at bounding box center [1326, 360] width 56 height 686
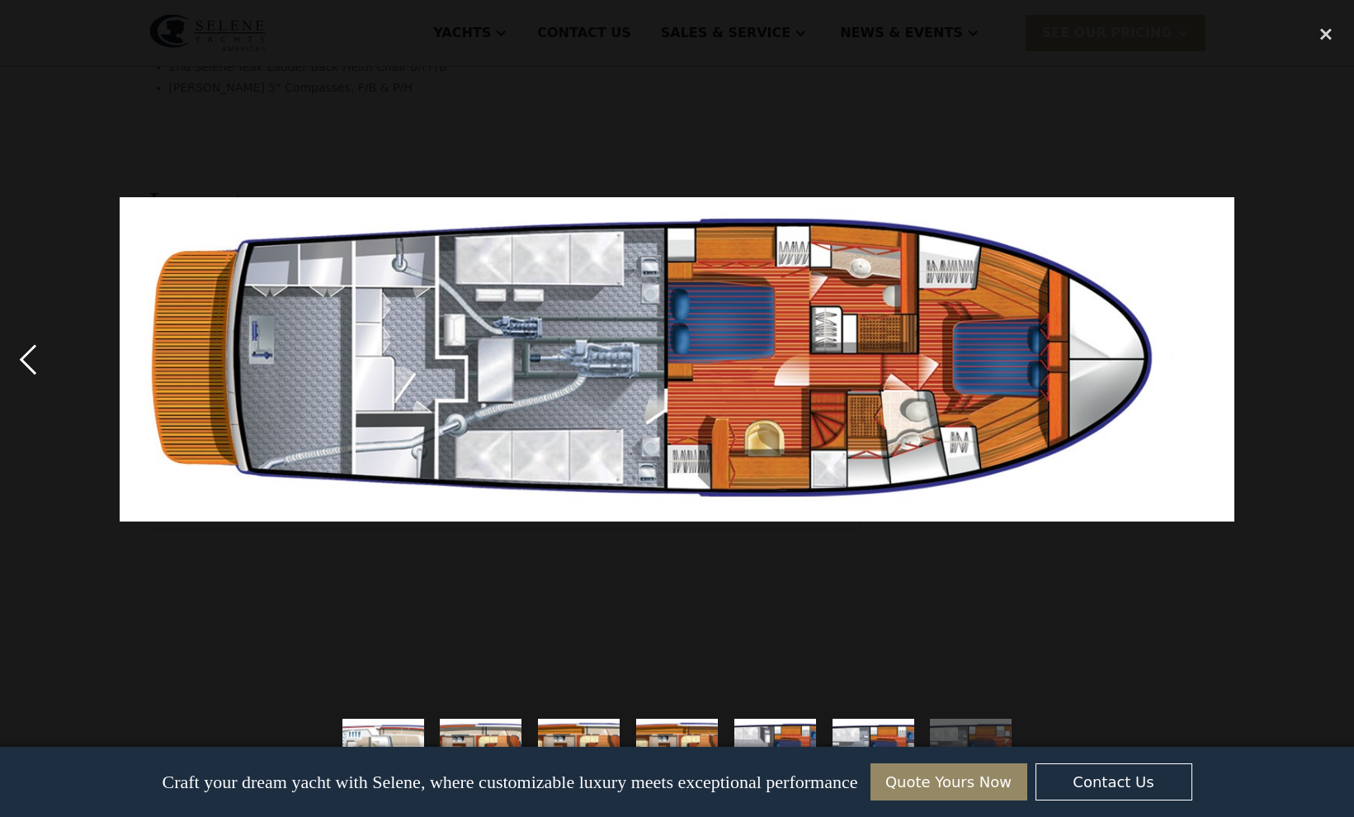
click at [29, 358] on div "previous image" at bounding box center [28, 360] width 56 height 686
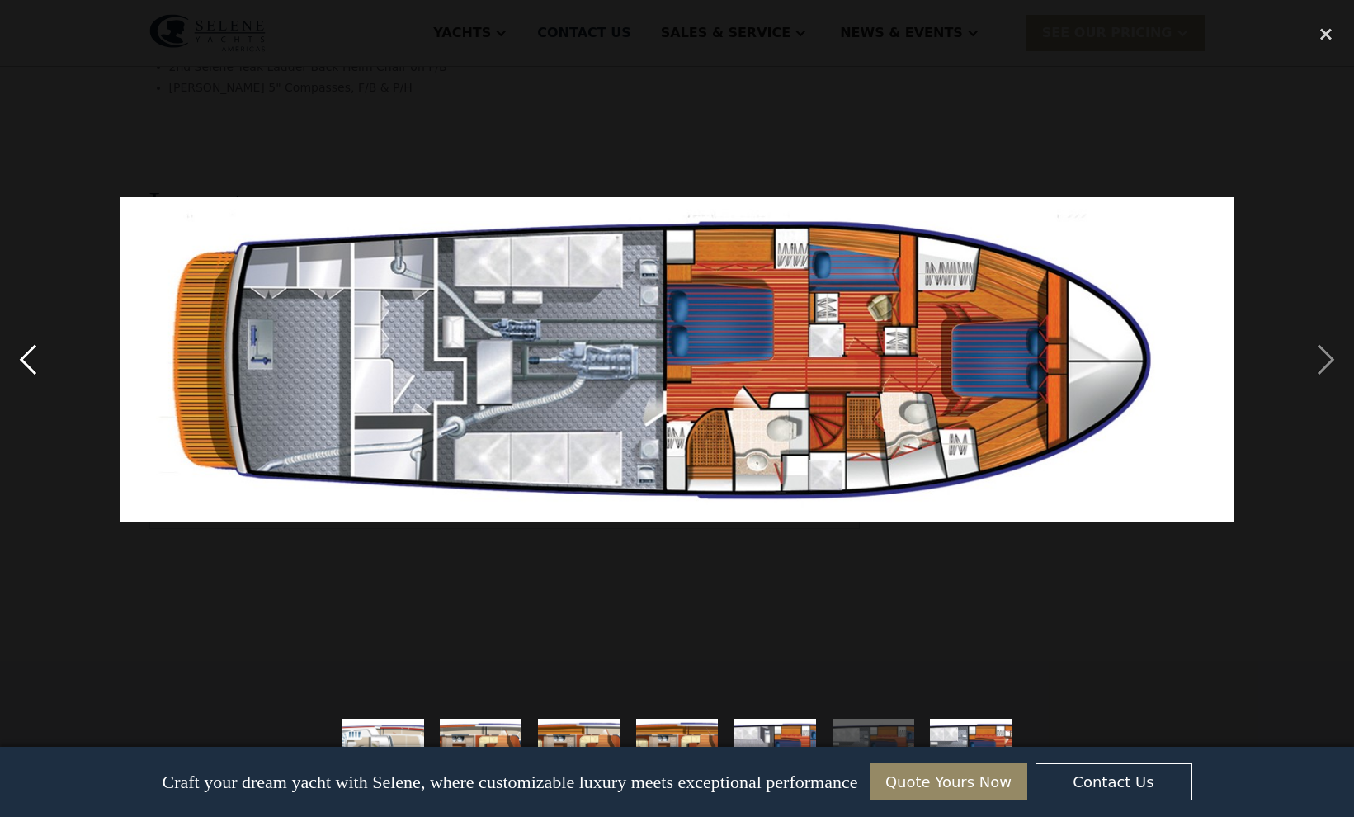
click at [29, 359] on div "previous image" at bounding box center [28, 360] width 56 height 686
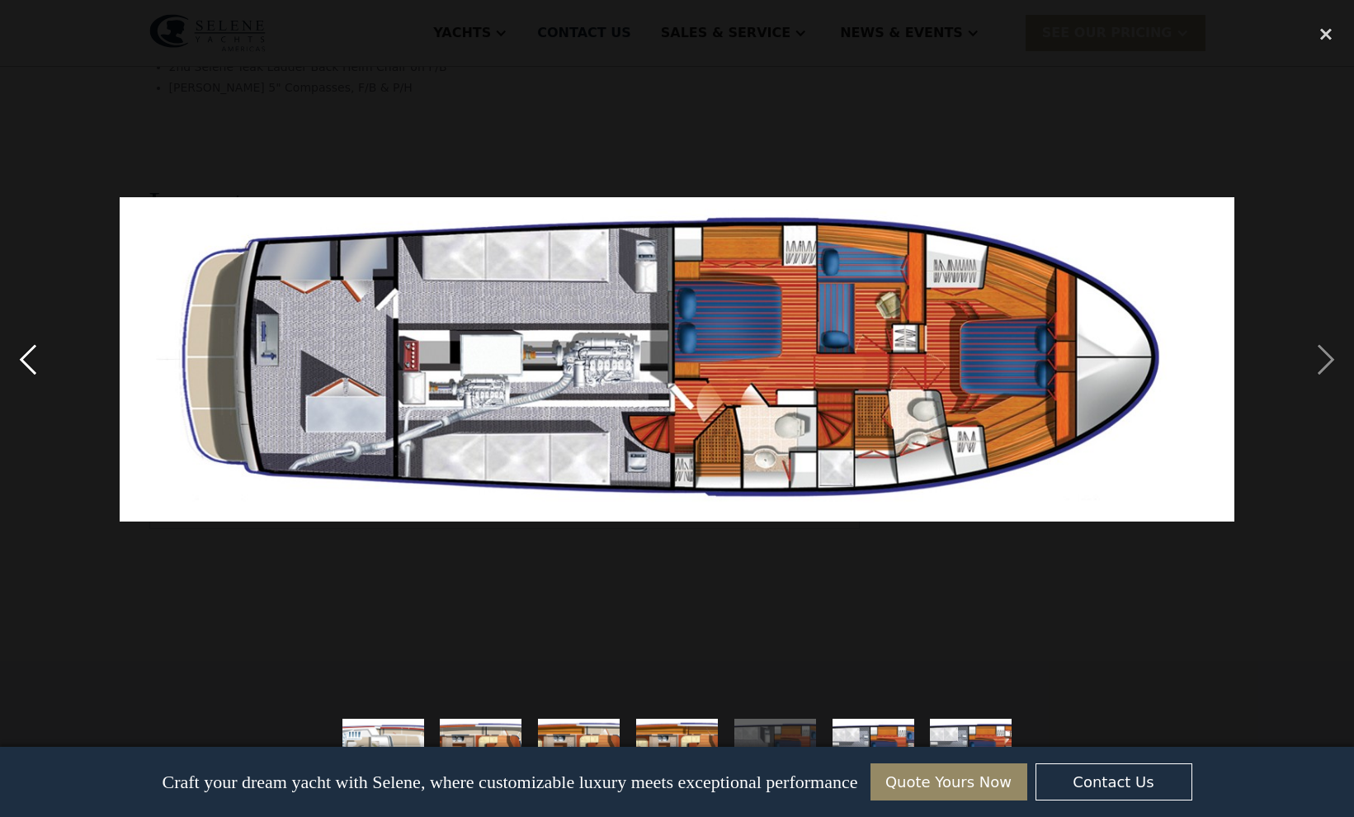
click at [29, 359] on div "previous image" at bounding box center [28, 360] width 56 height 686
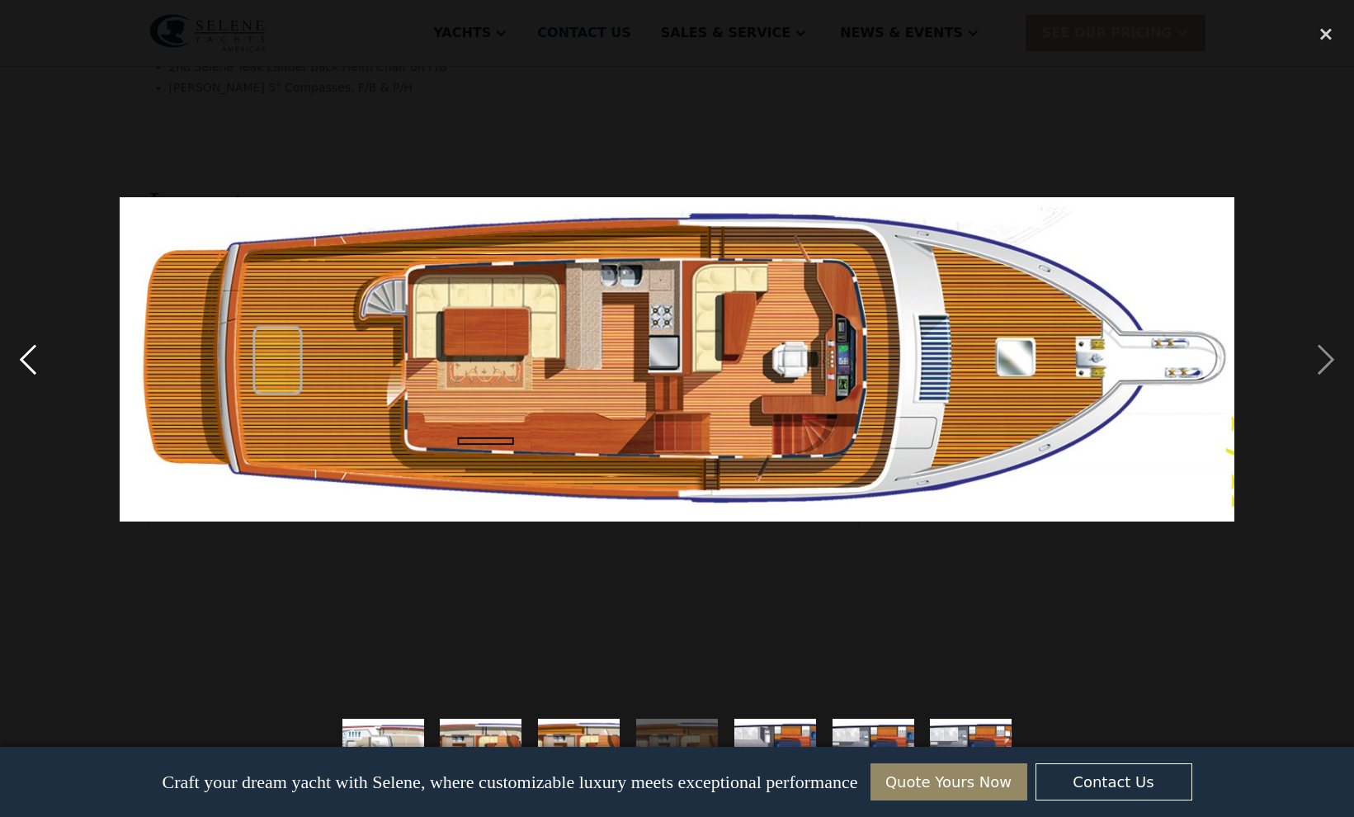
click at [30, 360] on div "previous image" at bounding box center [28, 360] width 56 height 686
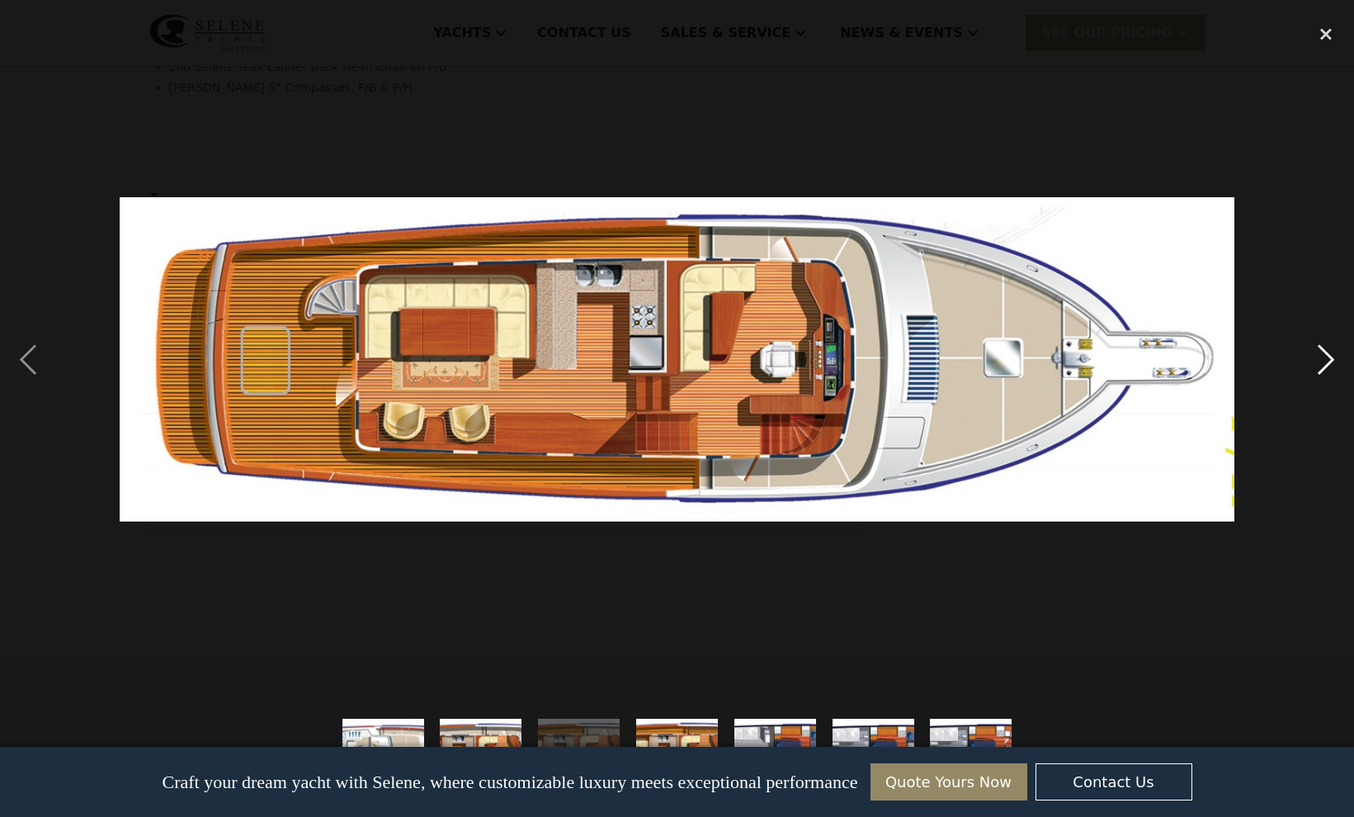
click at [1328, 365] on div "next image" at bounding box center [1326, 360] width 56 height 686
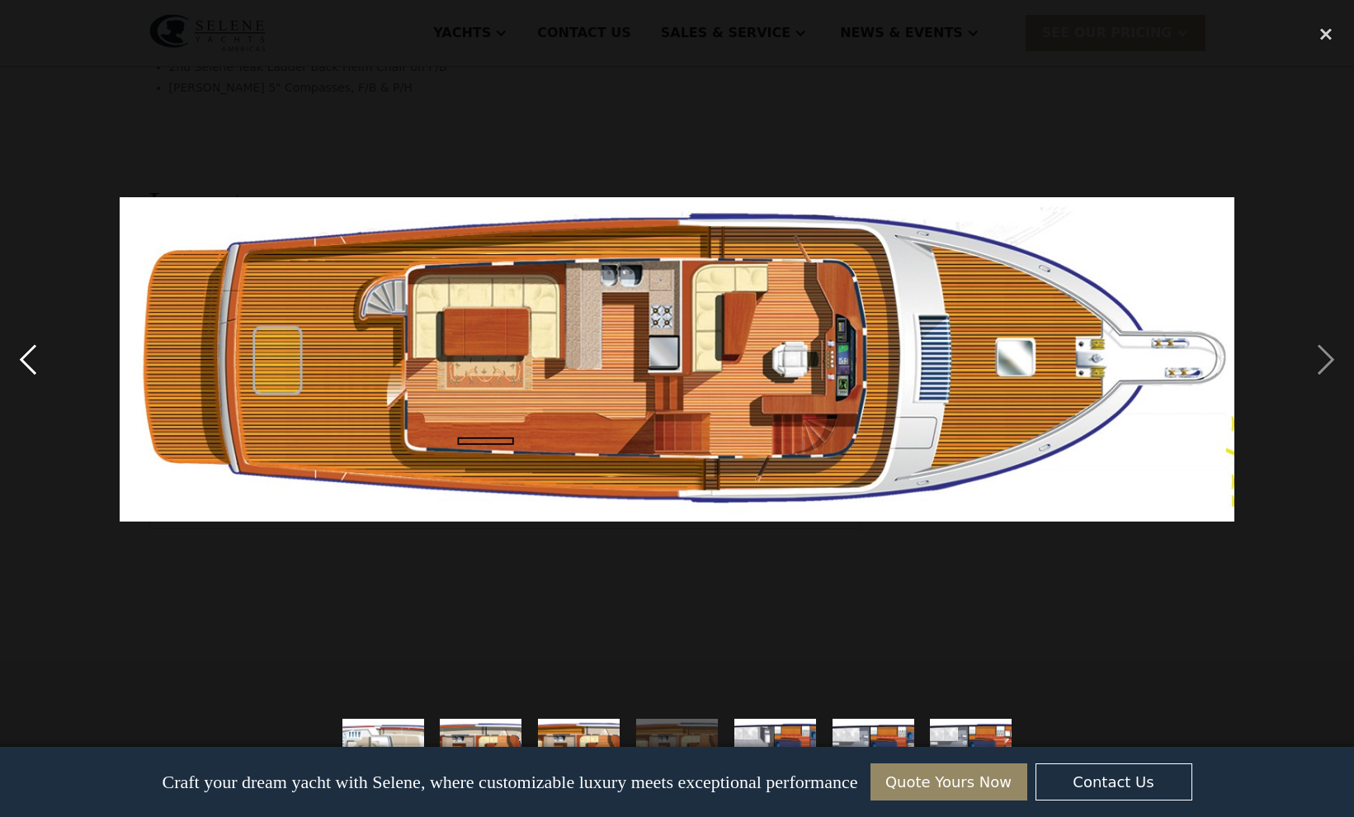
click at [26, 362] on div "previous image" at bounding box center [28, 360] width 56 height 686
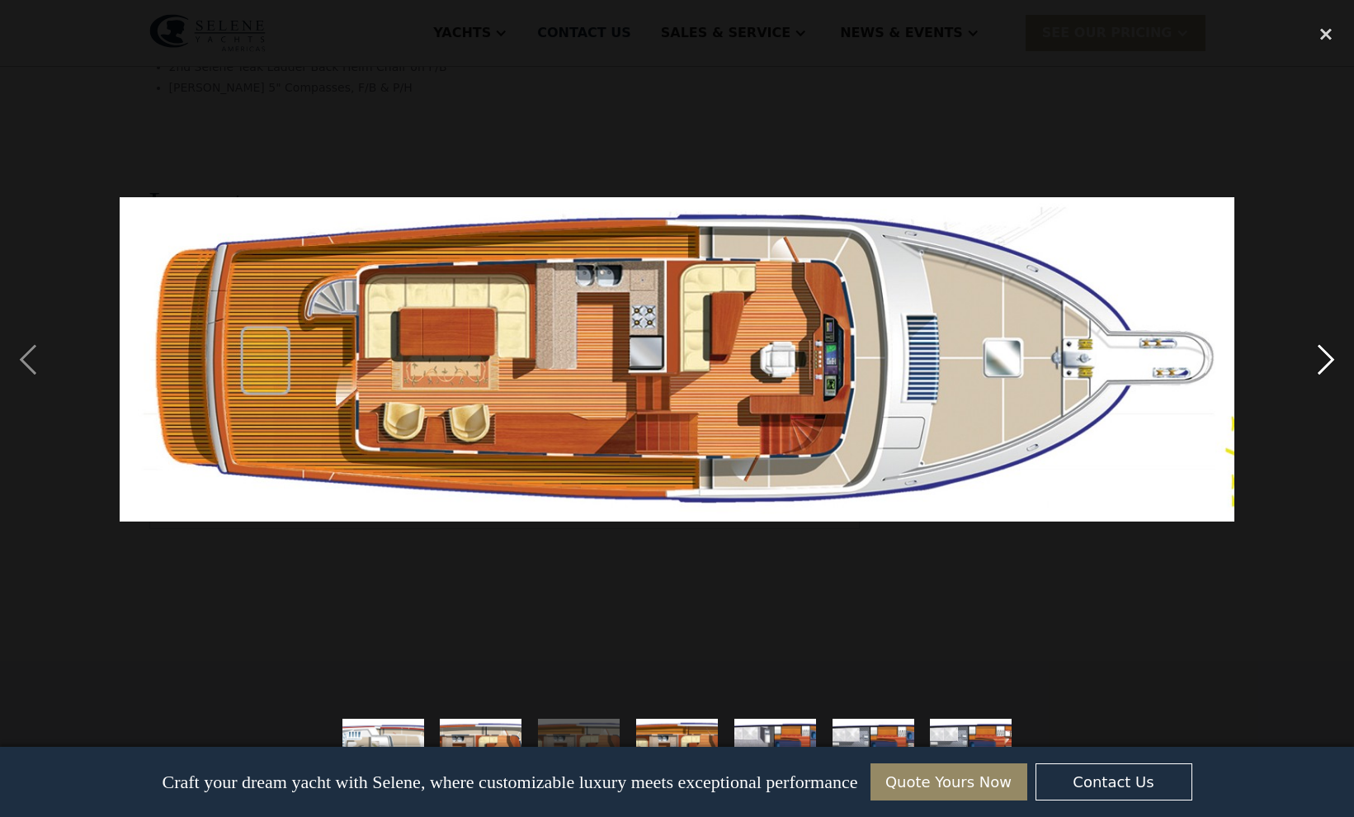
click at [1342, 373] on div "next image" at bounding box center [1326, 360] width 56 height 686
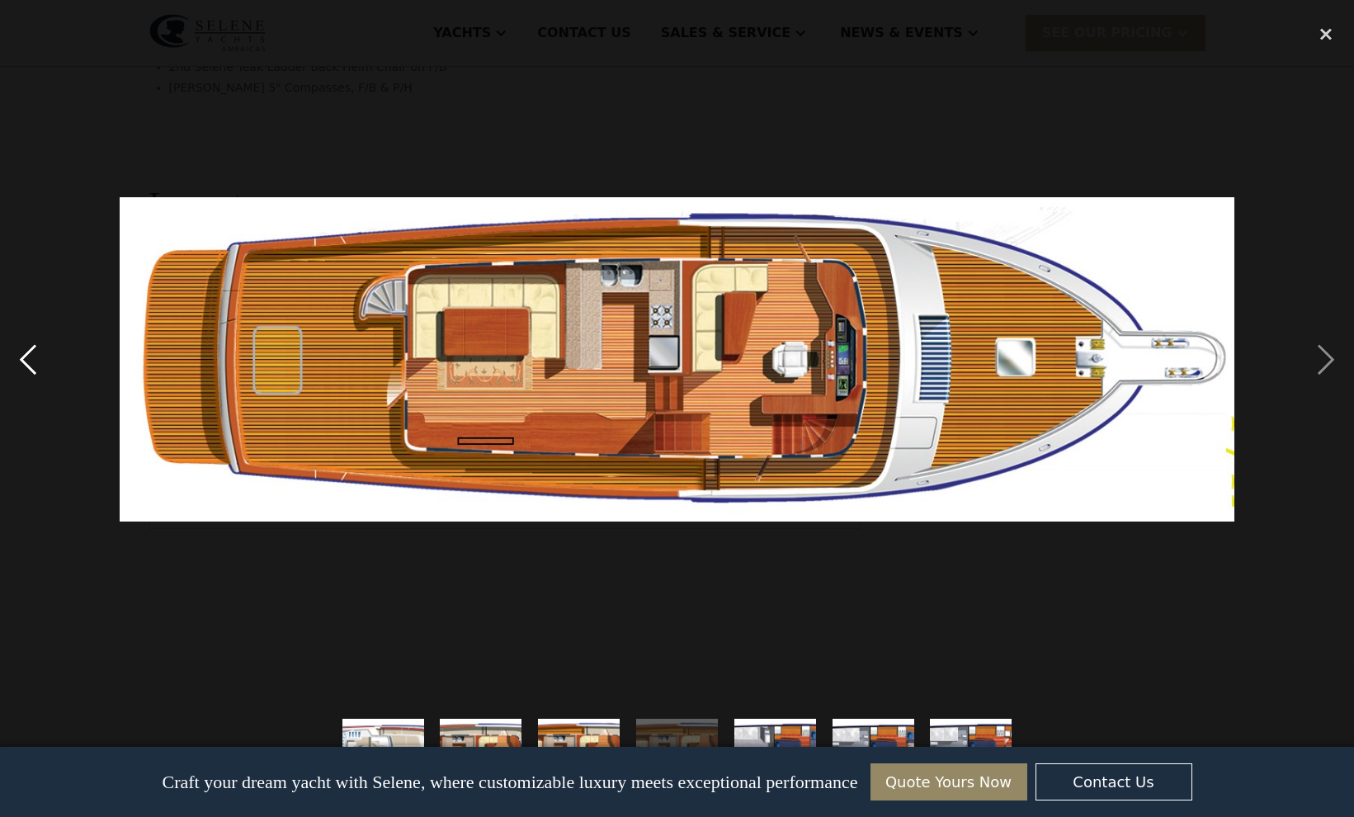
click at [29, 360] on div "previous image" at bounding box center [28, 360] width 56 height 686
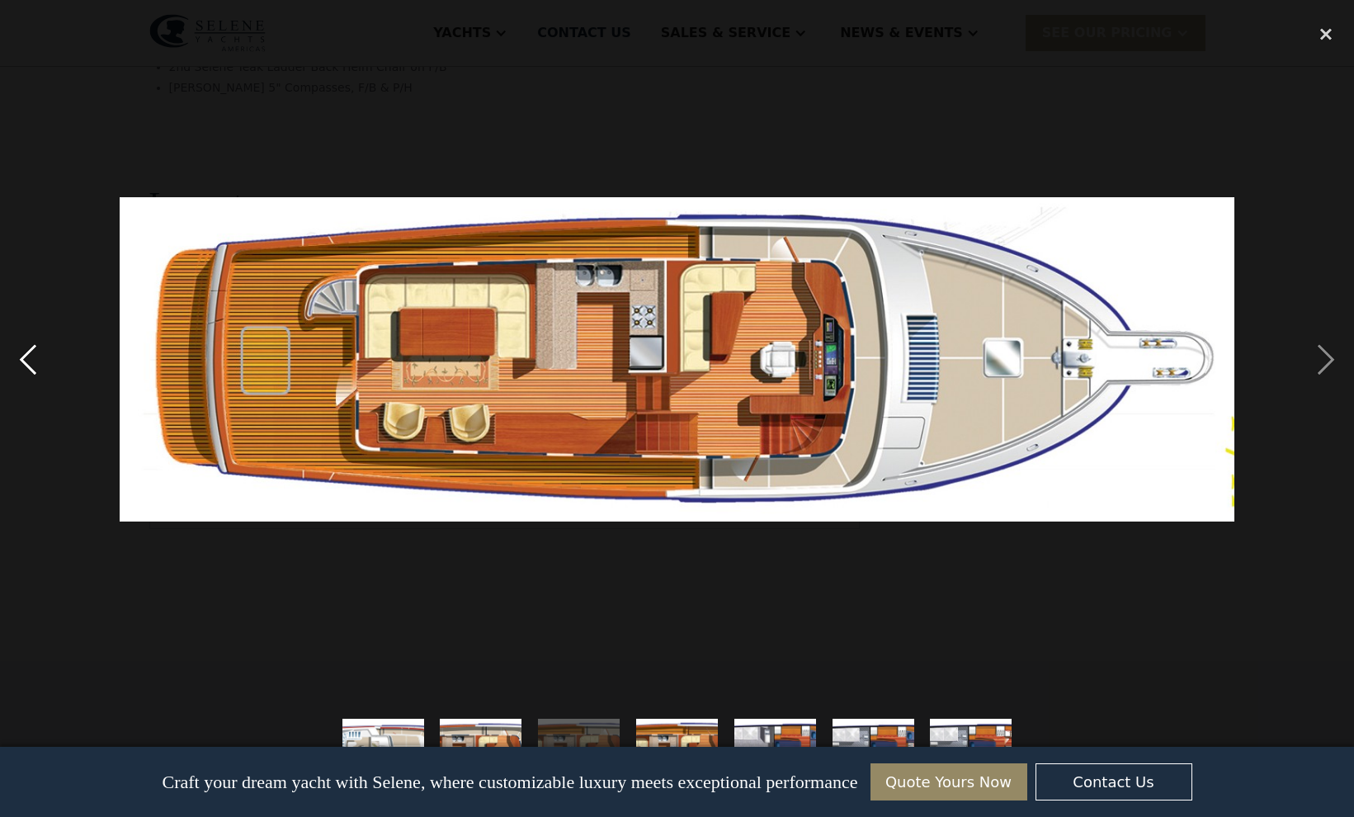
click at [35, 365] on div "previous image" at bounding box center [28, 360] width 56 height 686
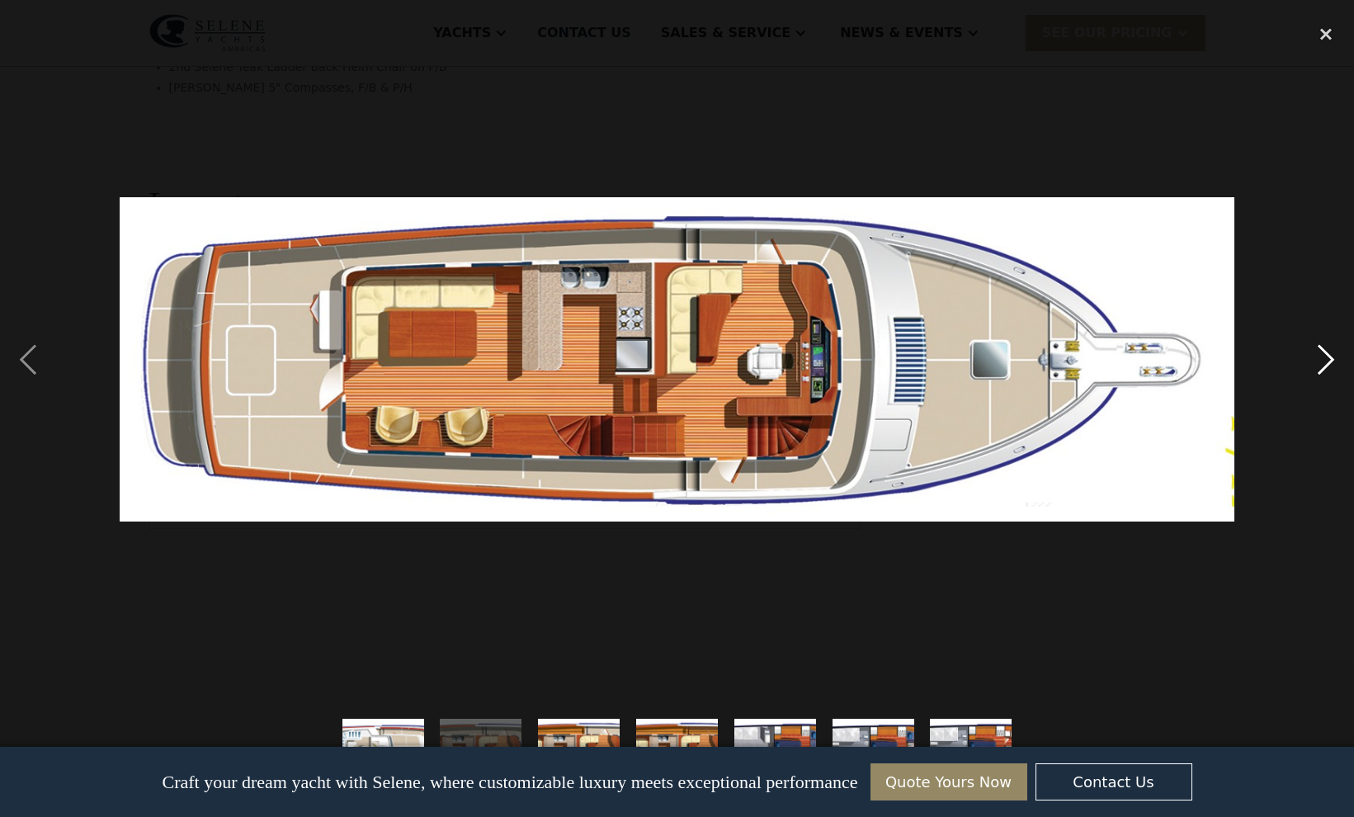
click at [1320, 361] on div "next image" at bounding box center [1326, 360] width 56 height 686
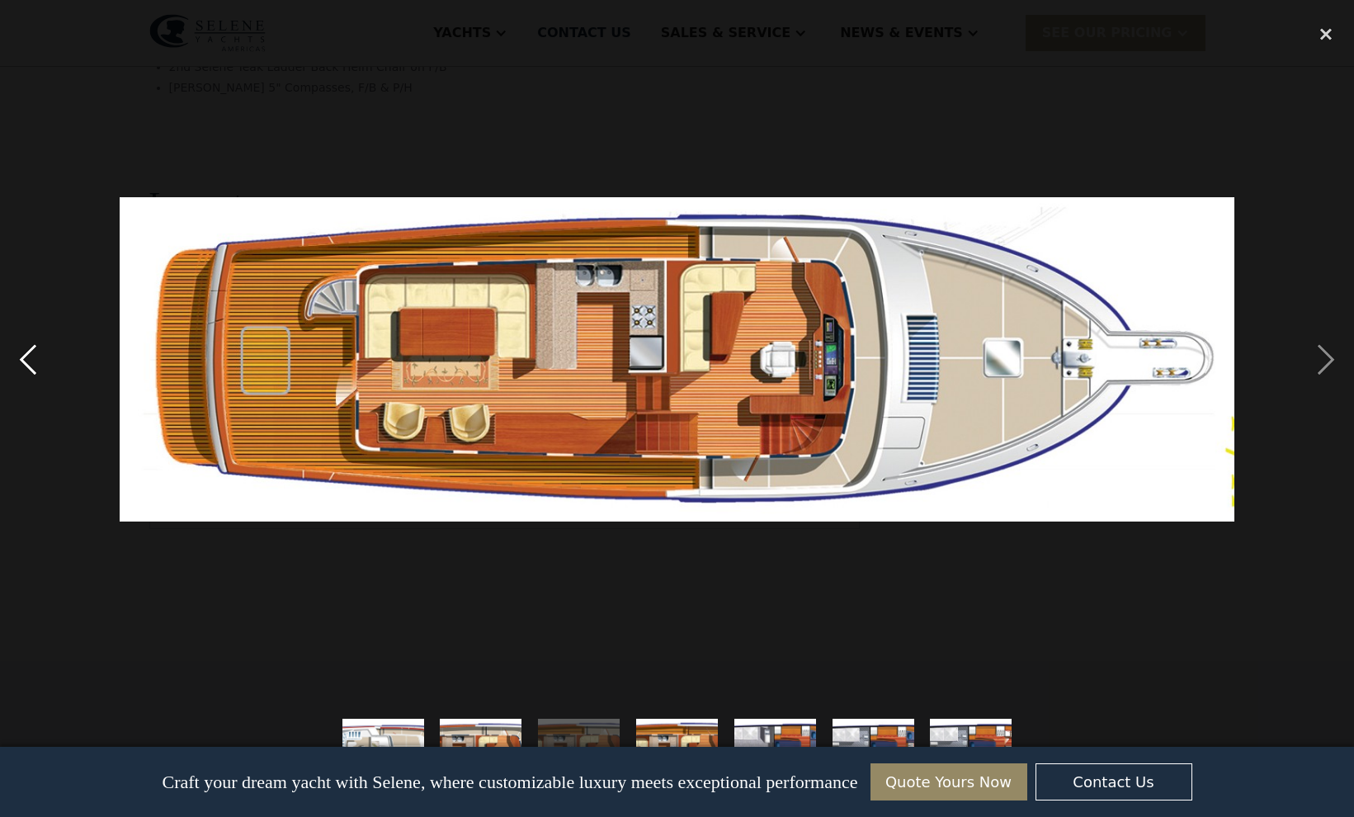
click at [12, 360] on div "previous image" at bounding box center [28, 360] width 56 height 686
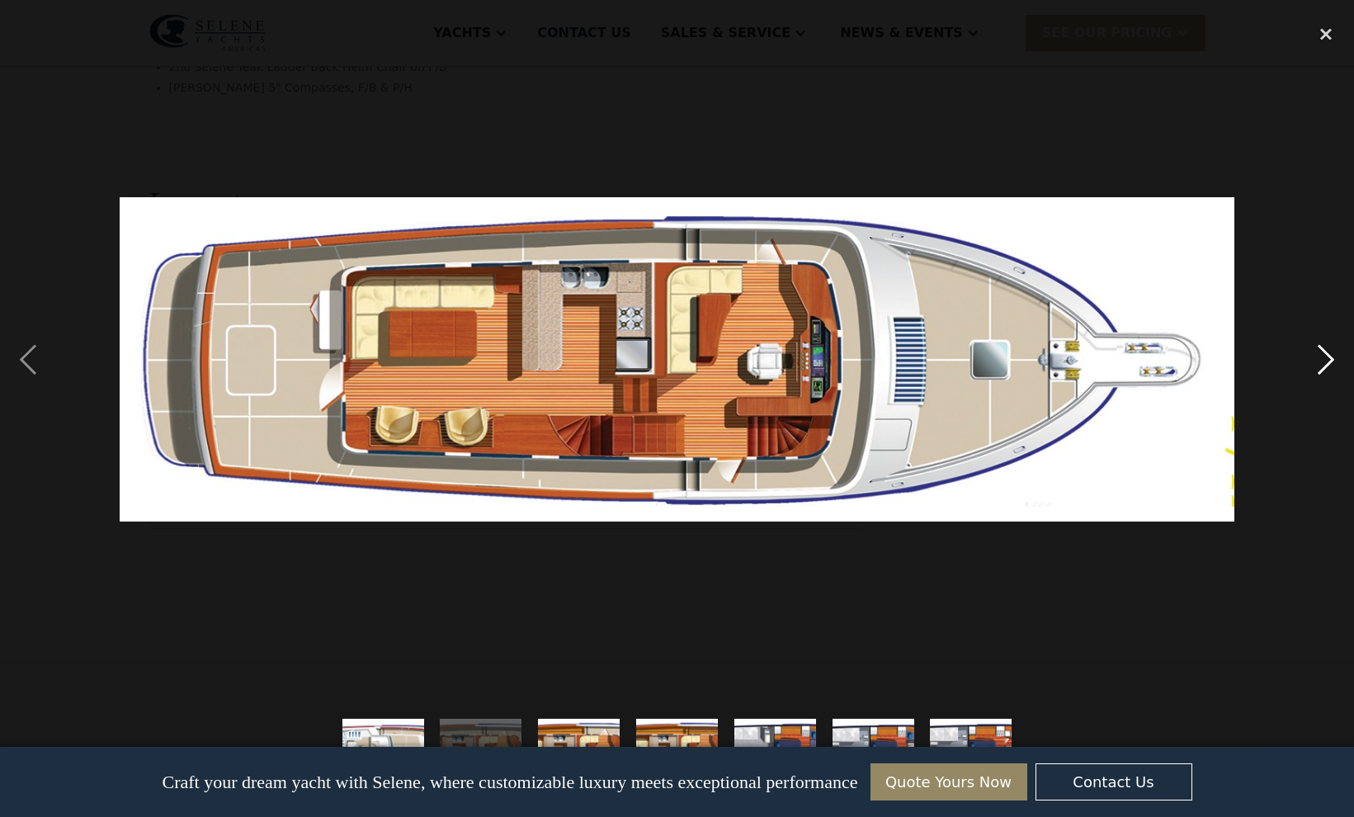
click at [1319, 360] on div "next image" at bounding box center [1326, 360] width 56 height 686
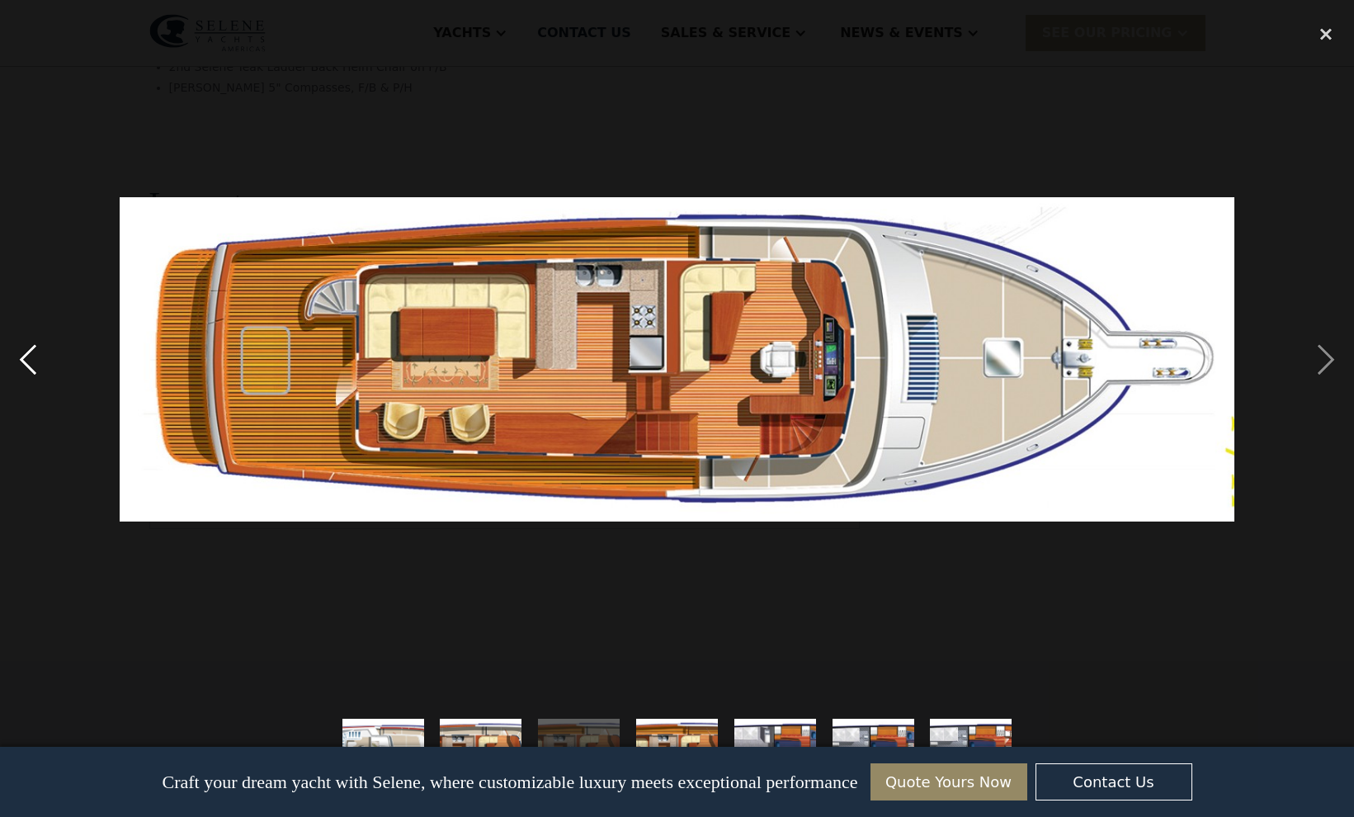
click at [27, 365] on div "previous image" at bounding box center [28, 360] width 56 height 686
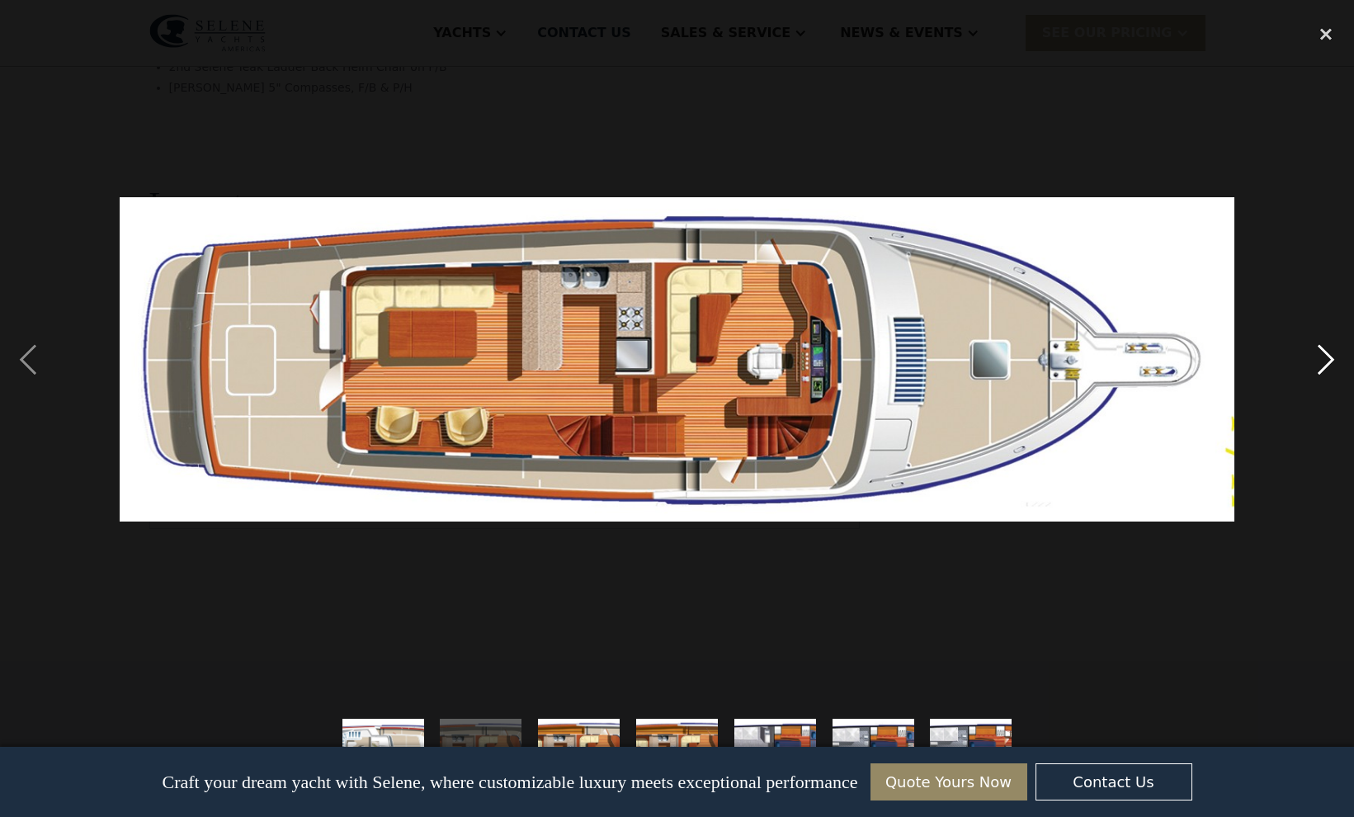
click at [1322, 356] on div "next image" at bounding box center [1326, 360] width 56 height 686
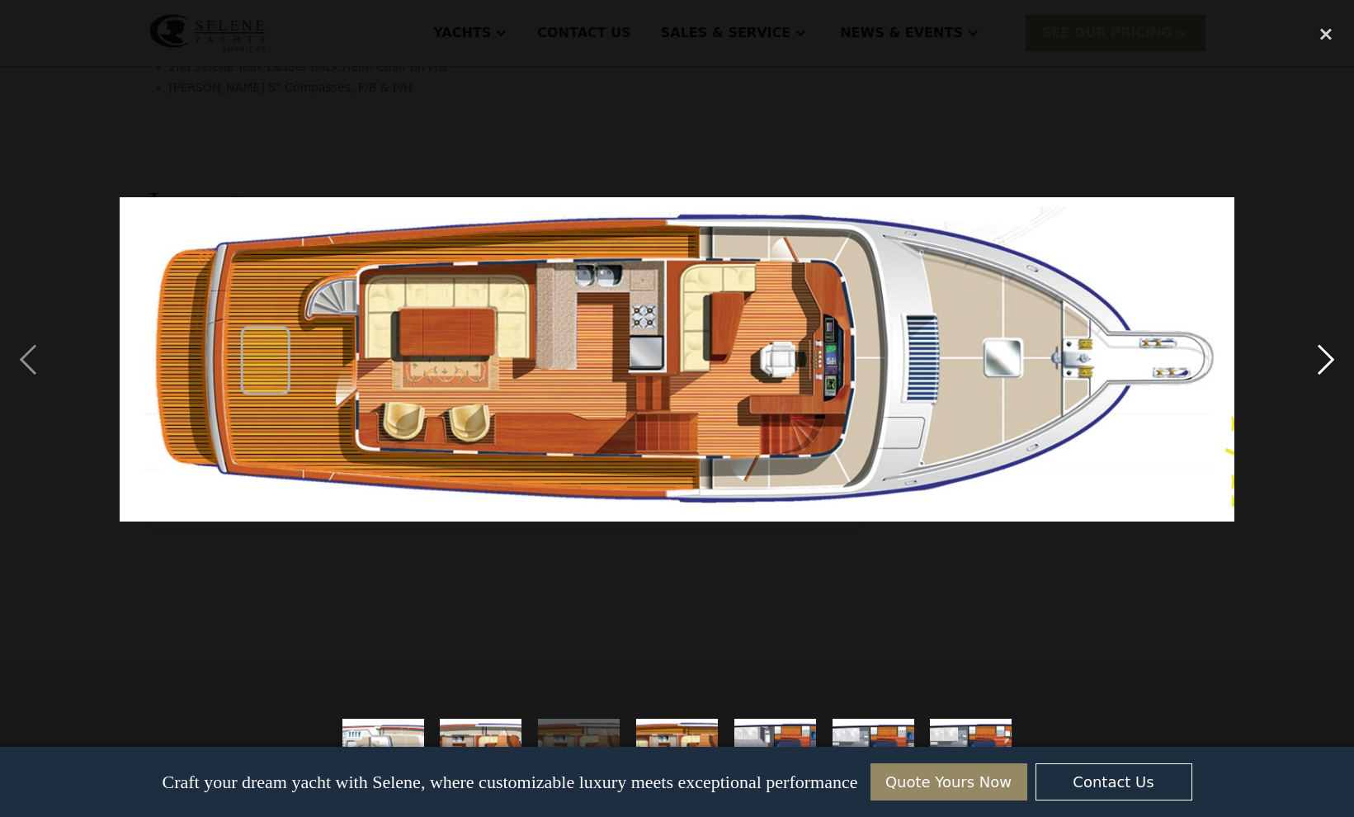
click at [1321, 370] on div "next image" at bounding box center [1326, 360] width 56 height 686
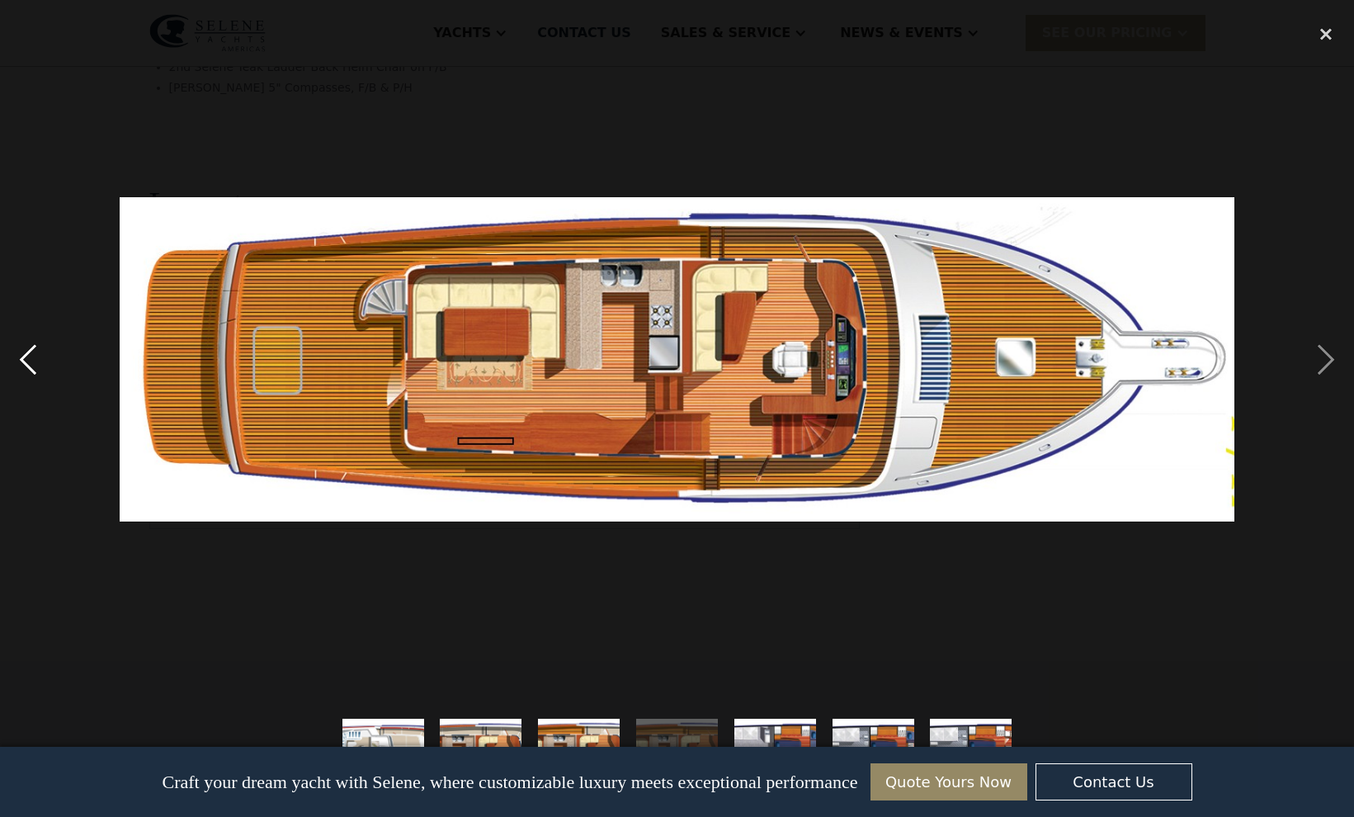
click at [21, 351] on div "previous image" at bounding box center [28, 360] width 56 height 686
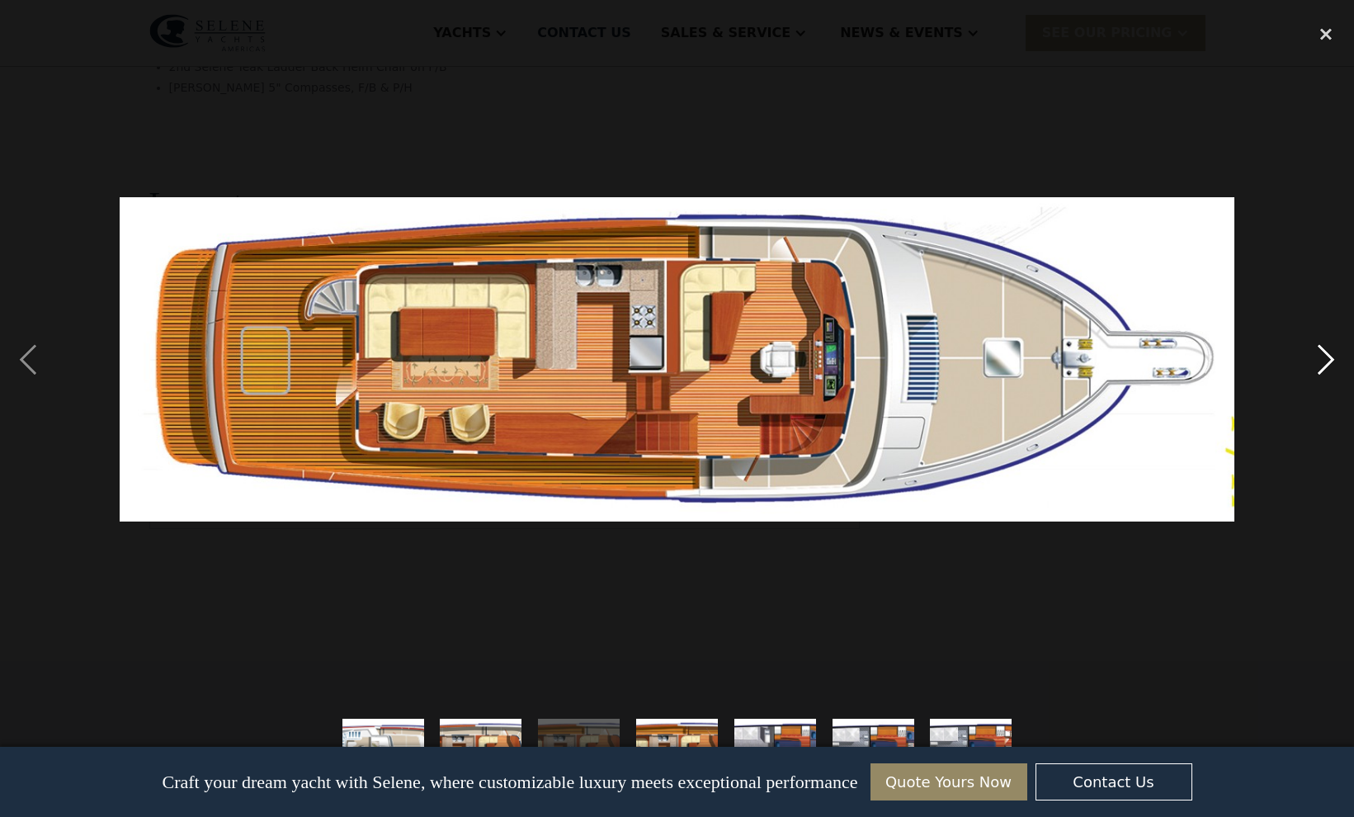
click at [1321, 364] on div "next image" at bounding box center [1326, 360] width 56 height 686
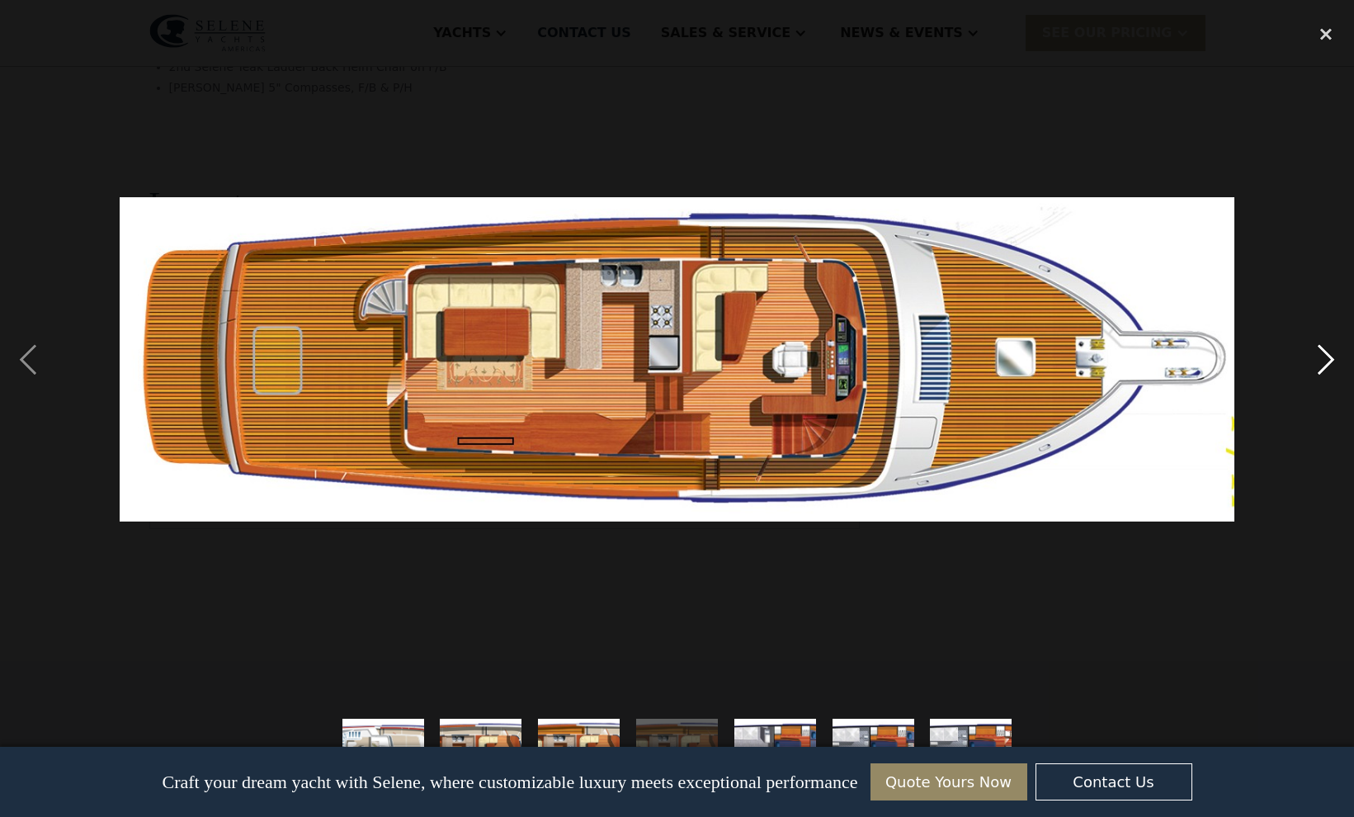
click at [1321, 364] on div "next image" at bounding box center [1326, 360] width 56 height 686
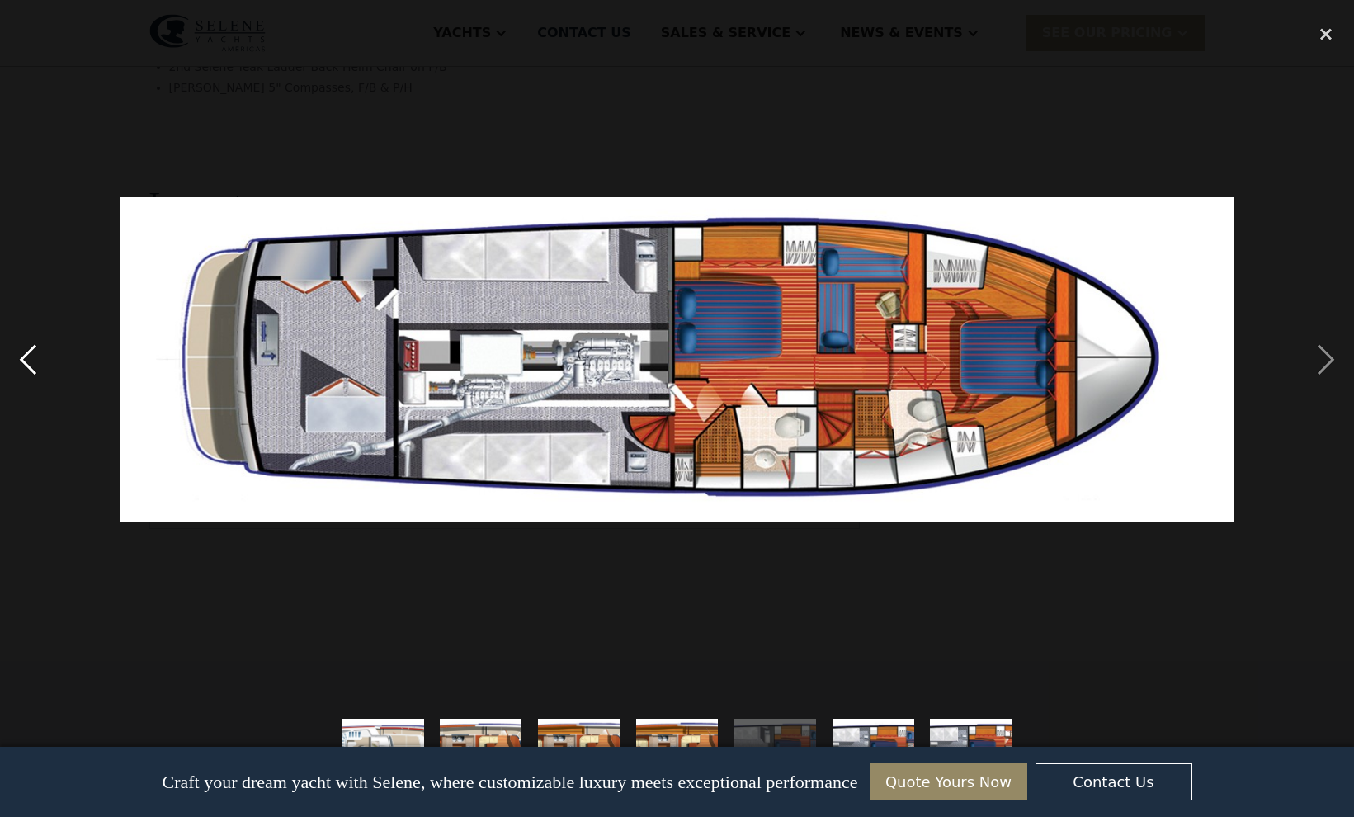
click at [32, 367] on div "previous image" at bounding box center [28, 360] width 56 height 686
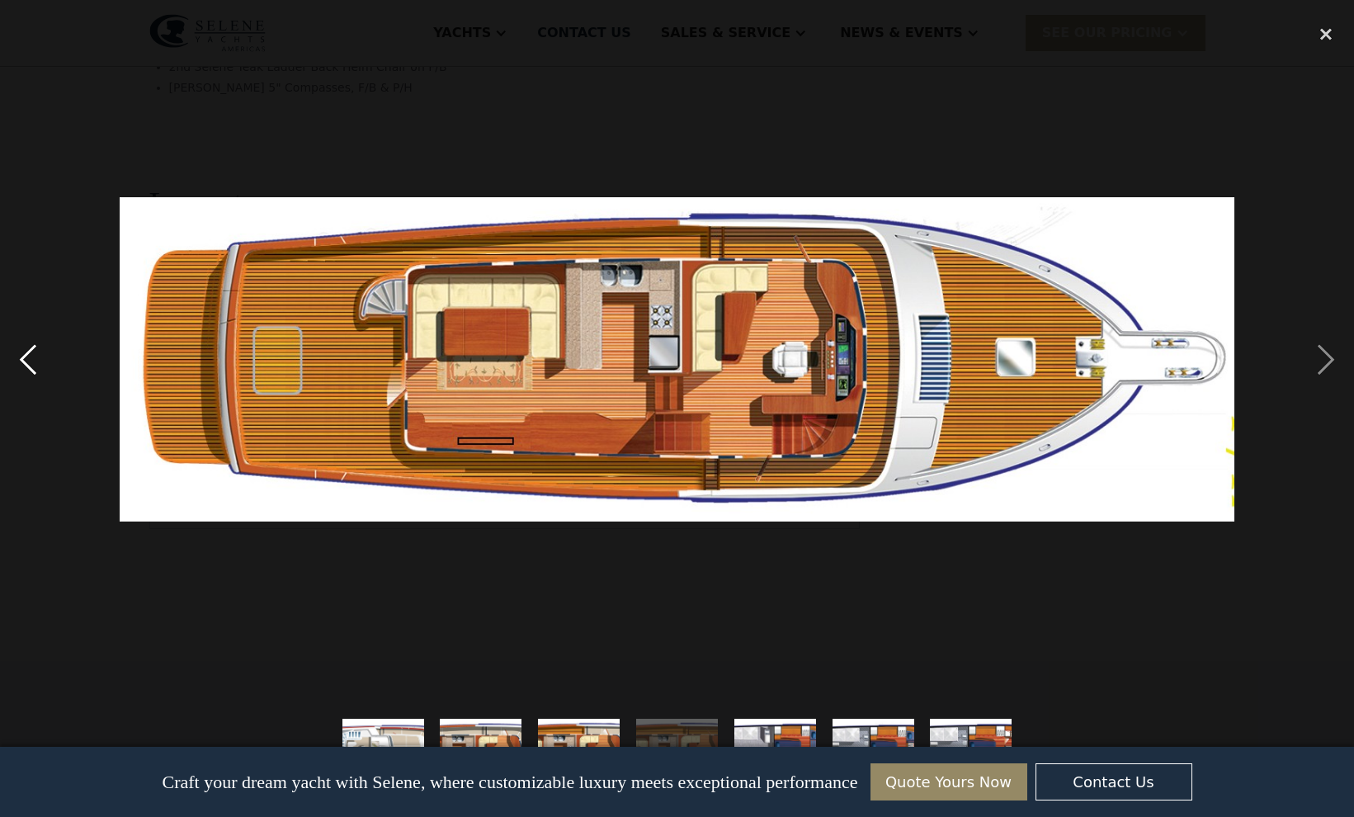
click at [34, 368] on div "previous image" at bounding box center [28, 360] width 56 height 686
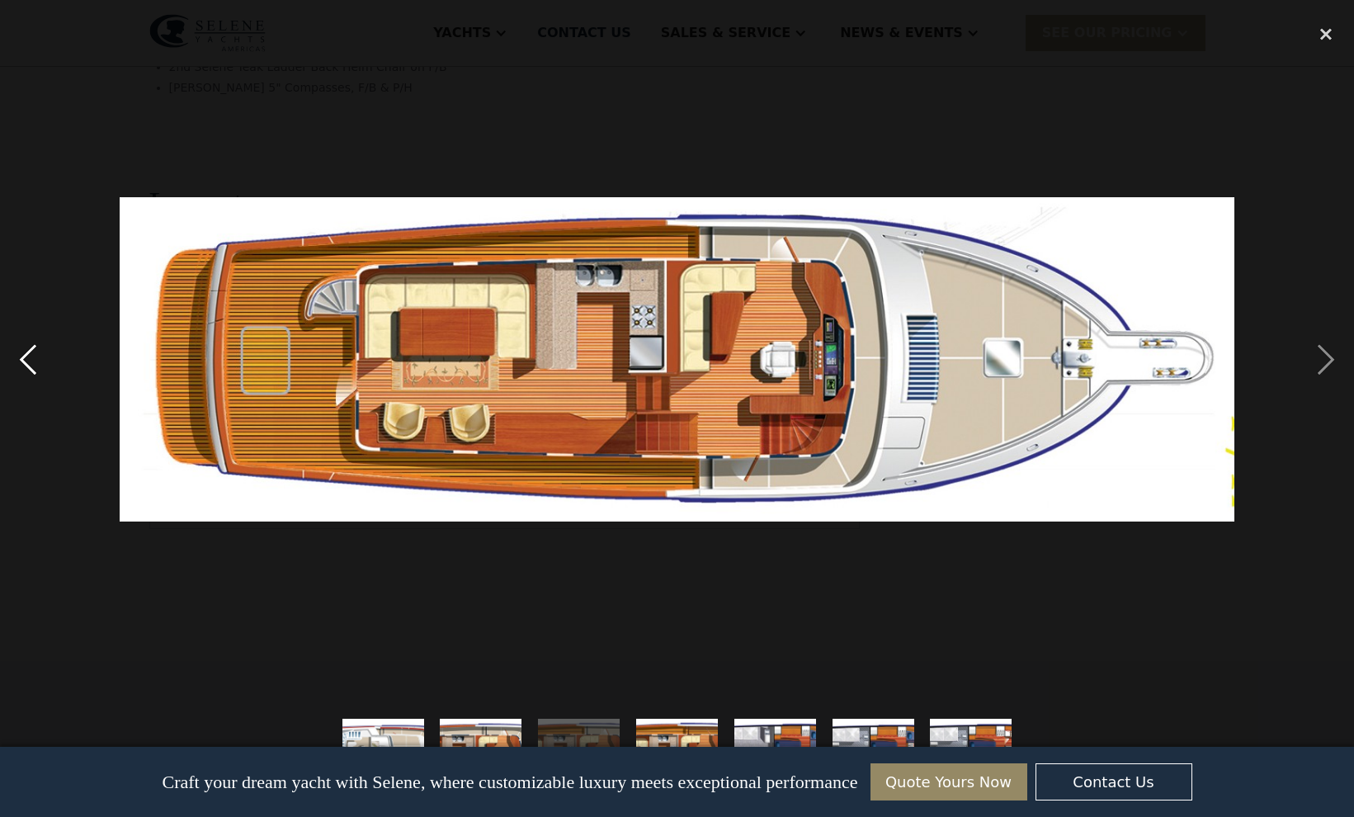
click at [34, 368] on div "previous image" at bounding box center [28, 360] width 56 height 686
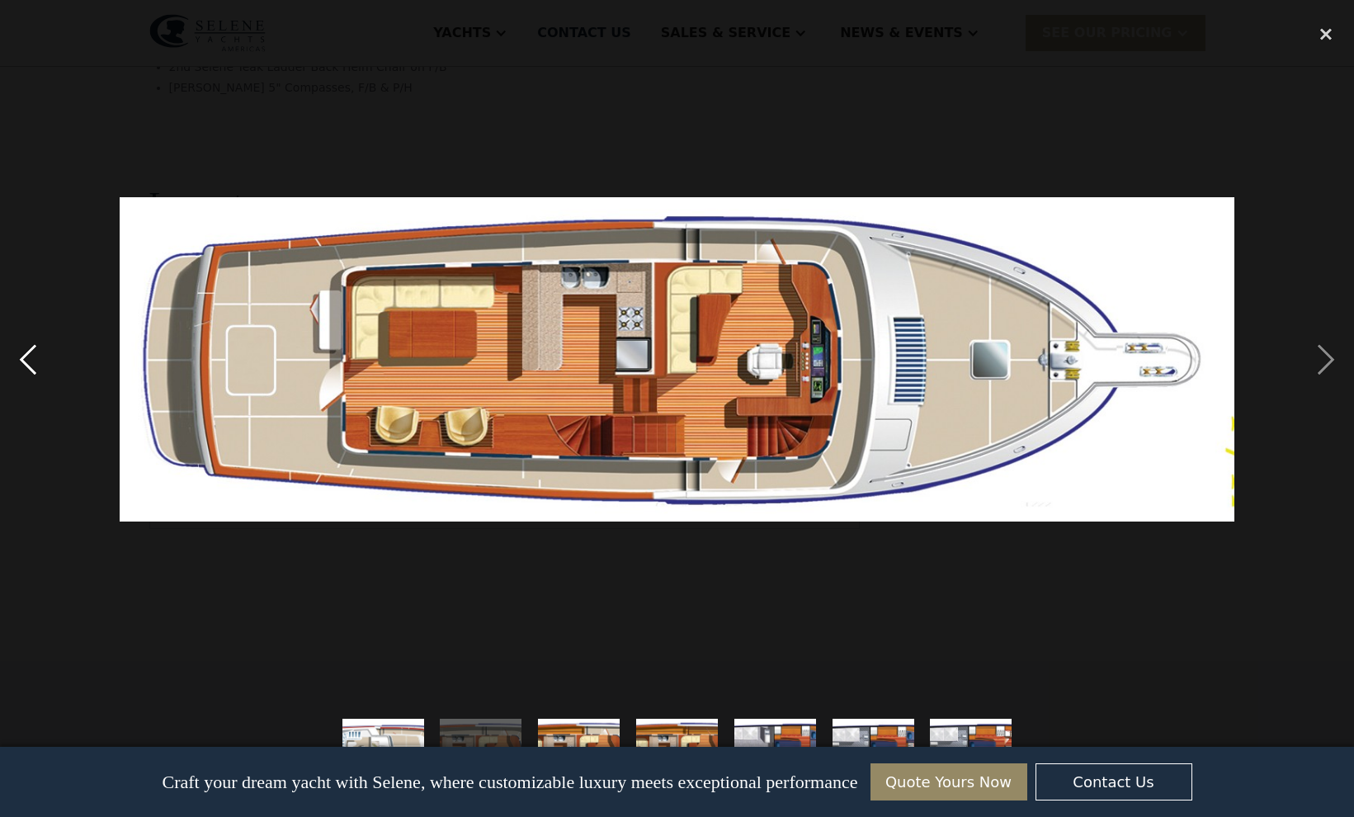
click at [26, 365] on div "previous image" at bounding box center [28, 360] width 56 height 686
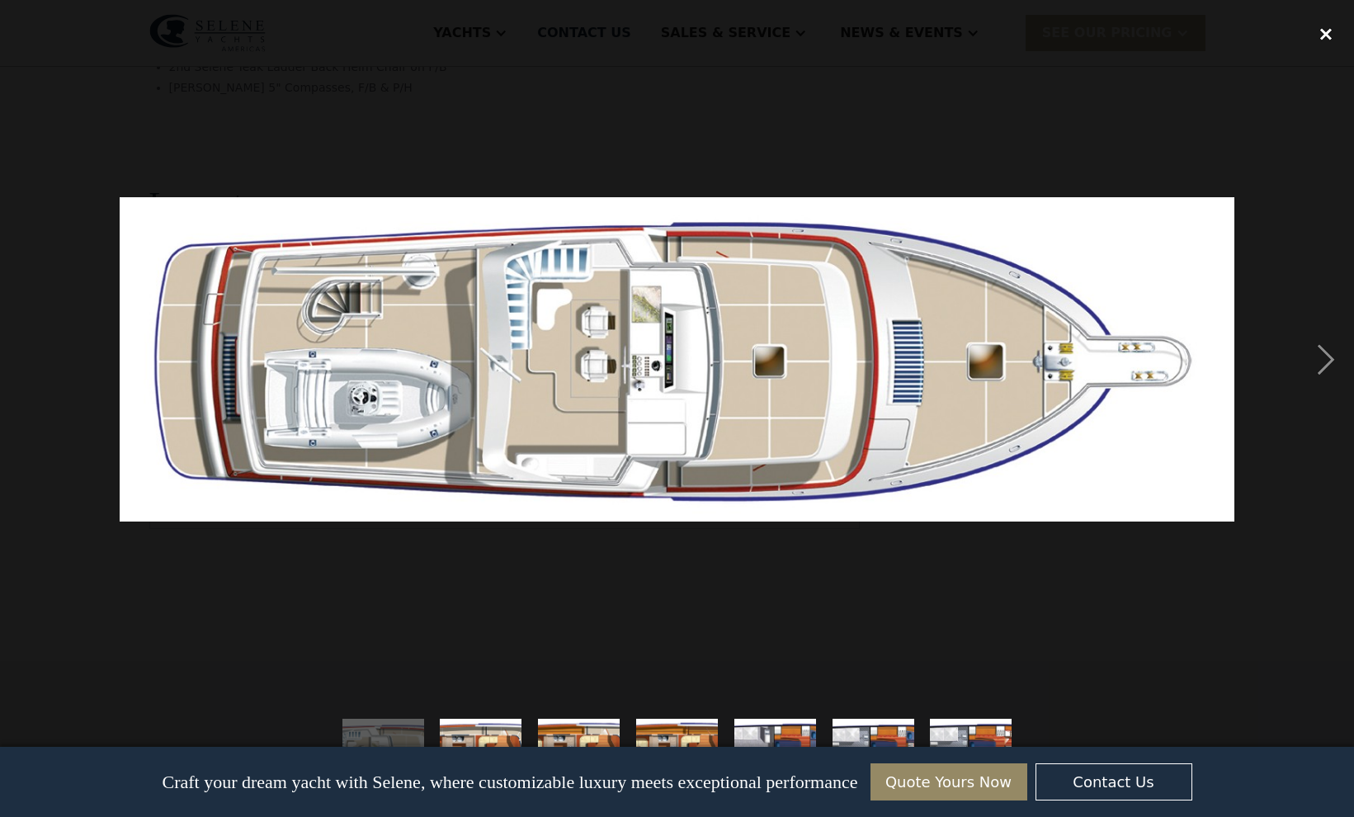
click at [1330, 37] on div "close lightbox" at bounding box center [1326, 35] width 56 height 36
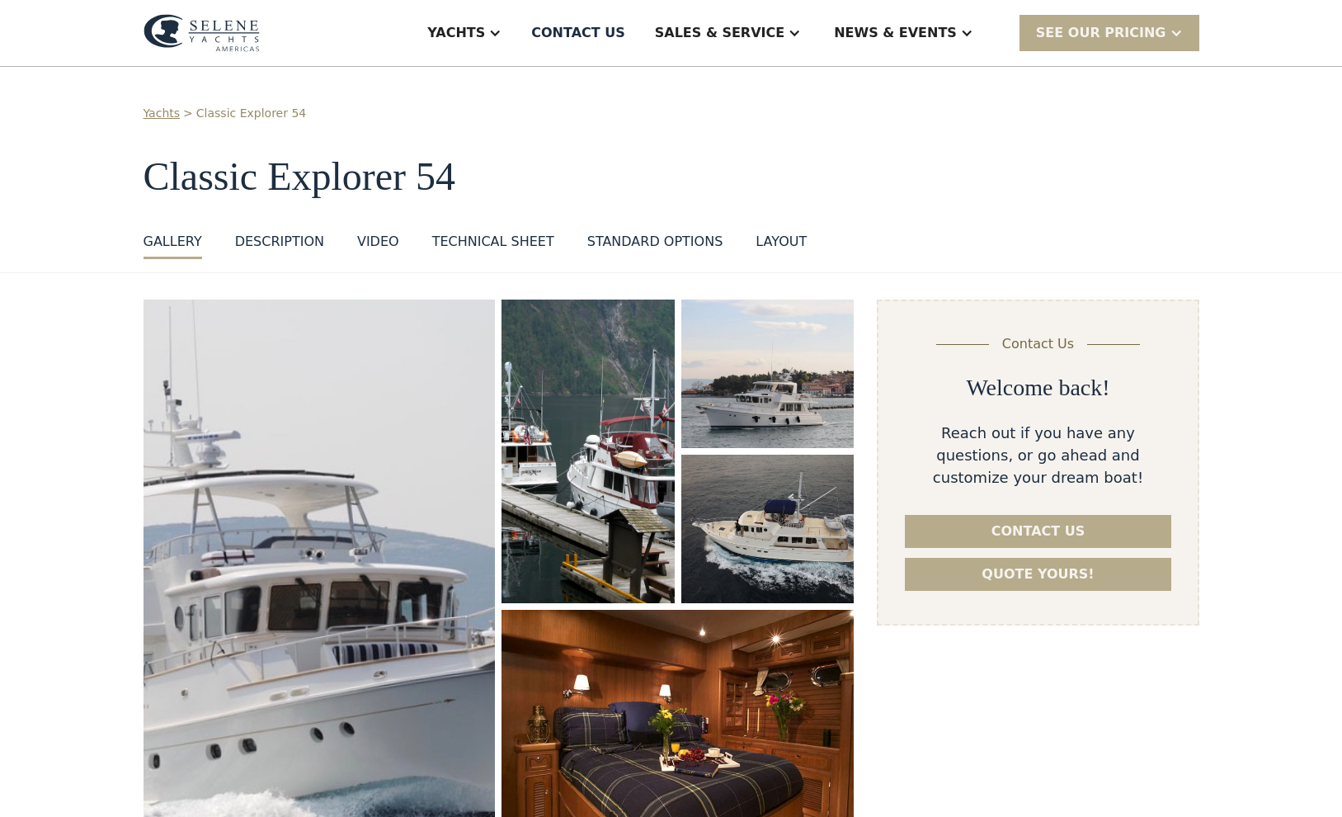
scroll to position [0, 0]
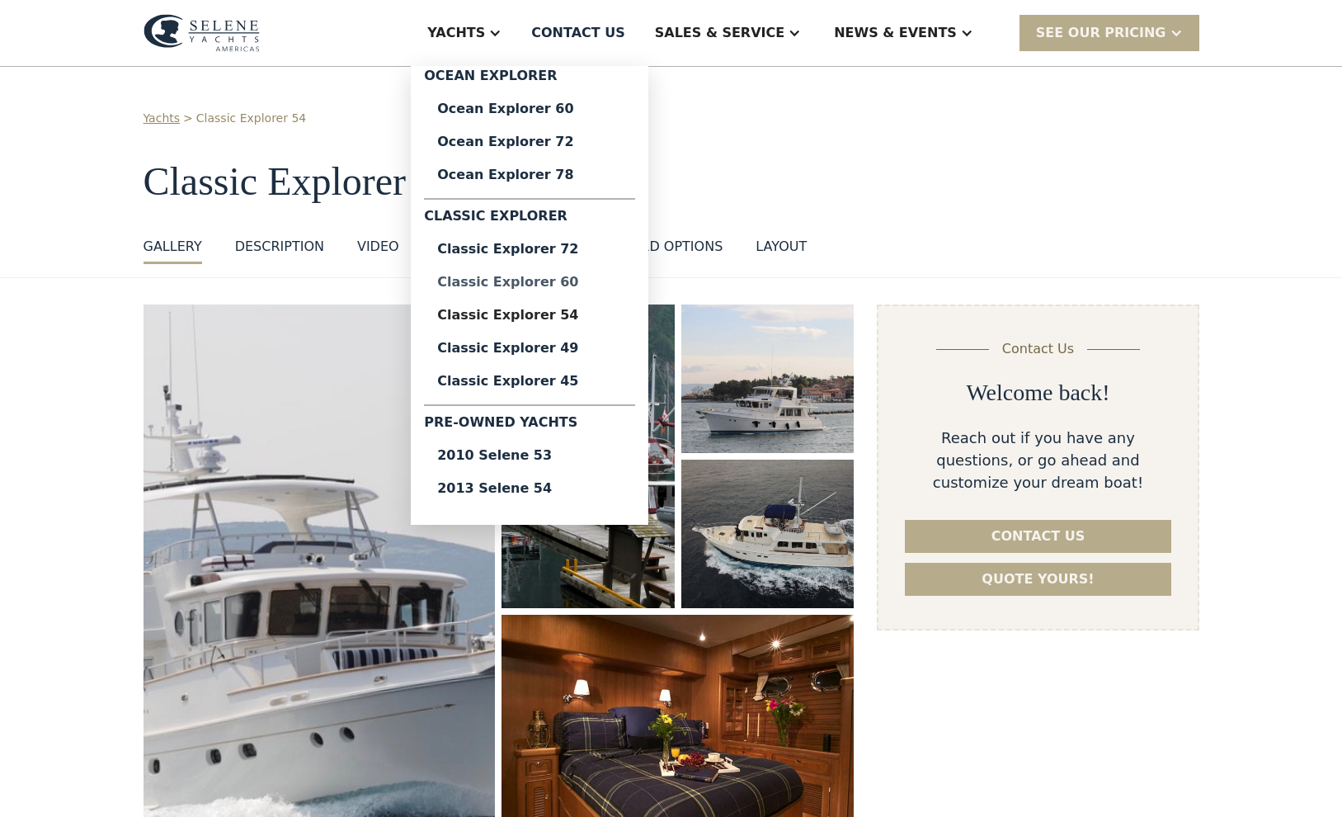
click at [585, 282] on div "Classic Explorer 60" at bounding box center [529, 282] width 185 height 13
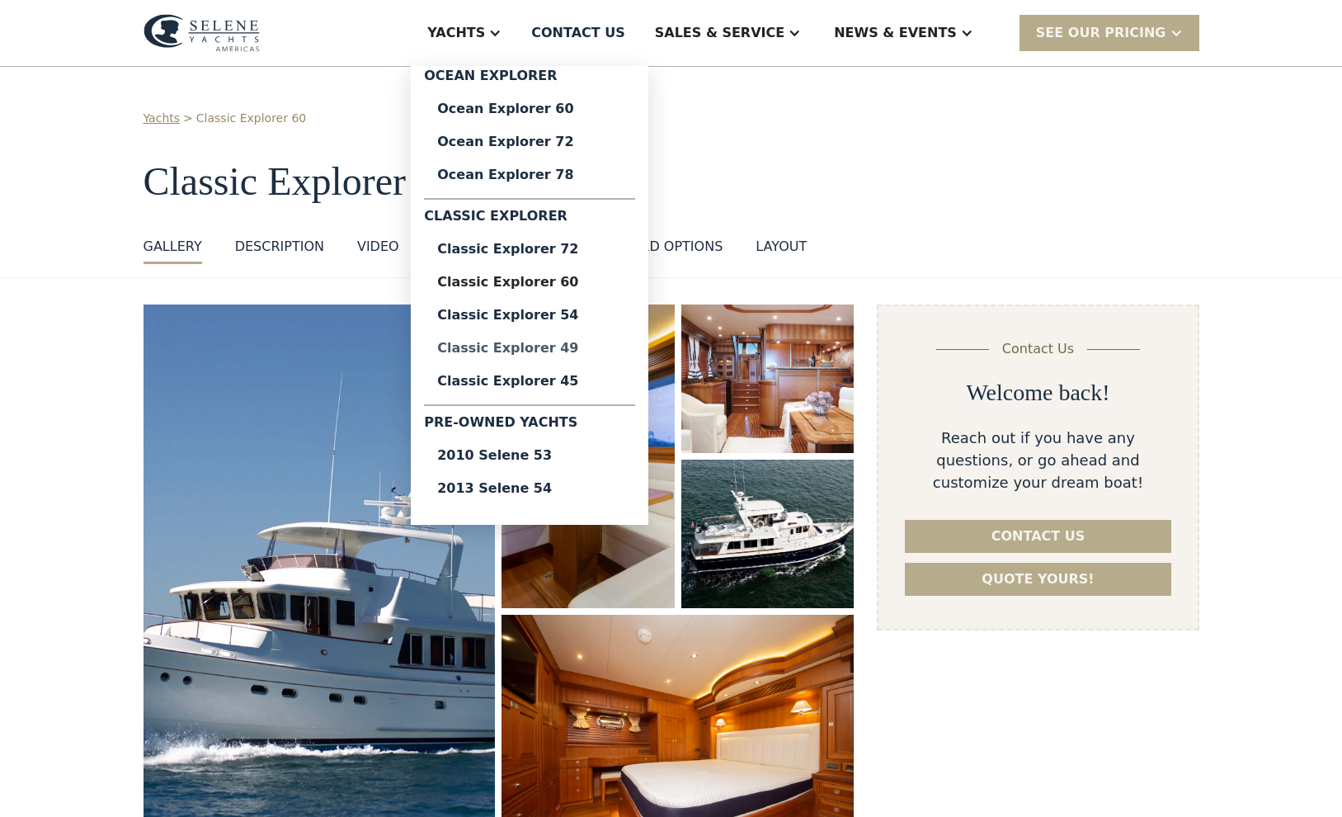
click at [578, 347] on div "Classic Explorer 49" at bounding box center [529, 348] width 185 height 13
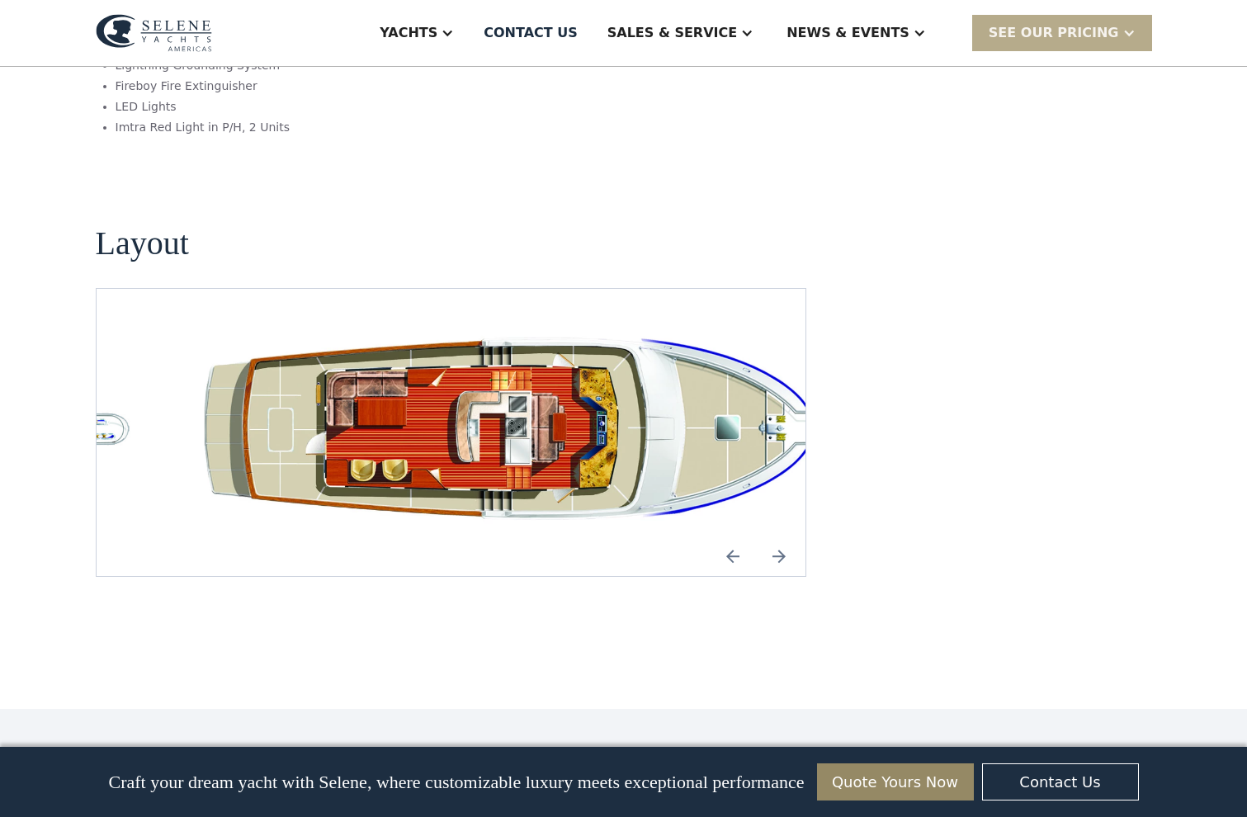
scroll to position [3044, 0]
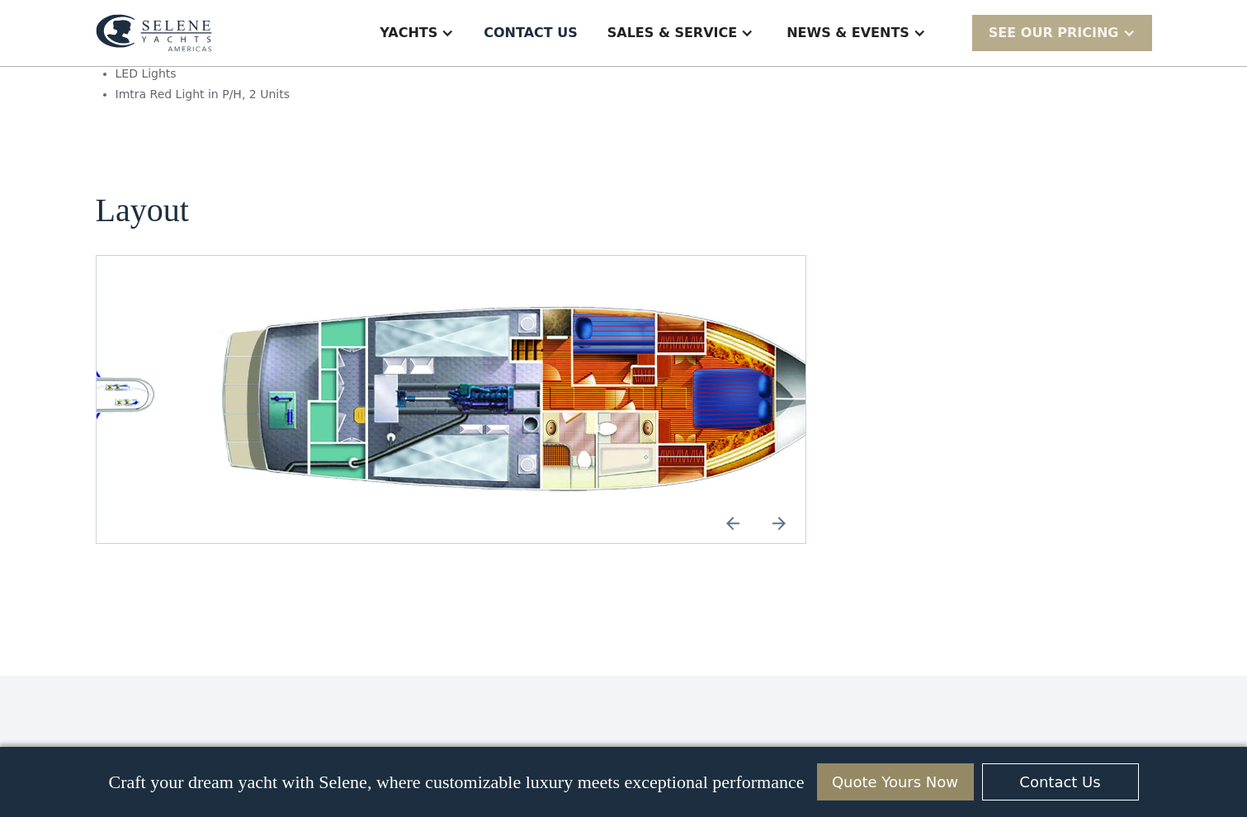
click at [686, 370] on img "open lightbox" at bounding box center [530, 399] width 683 height 208
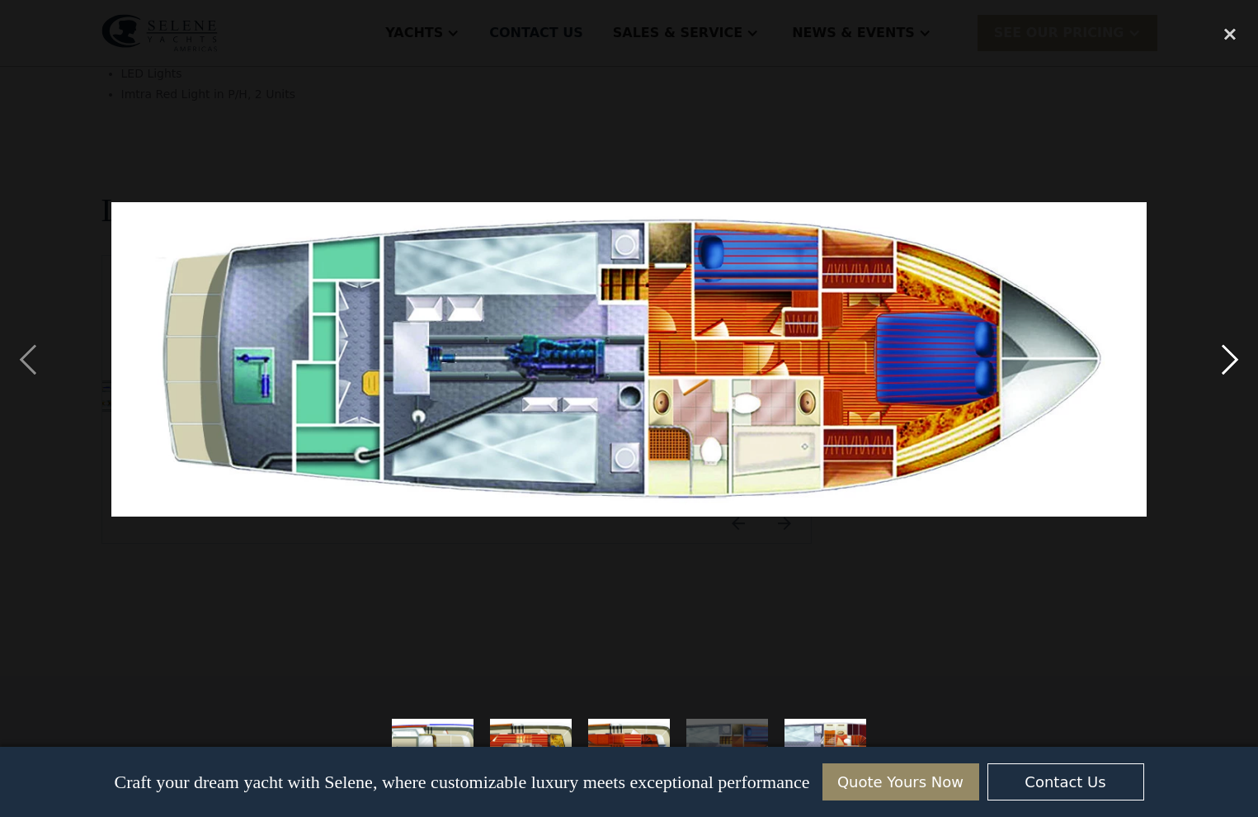
click at [1228, 369] on div "next image" at bounding box center [1230, 360] width 56 height 686
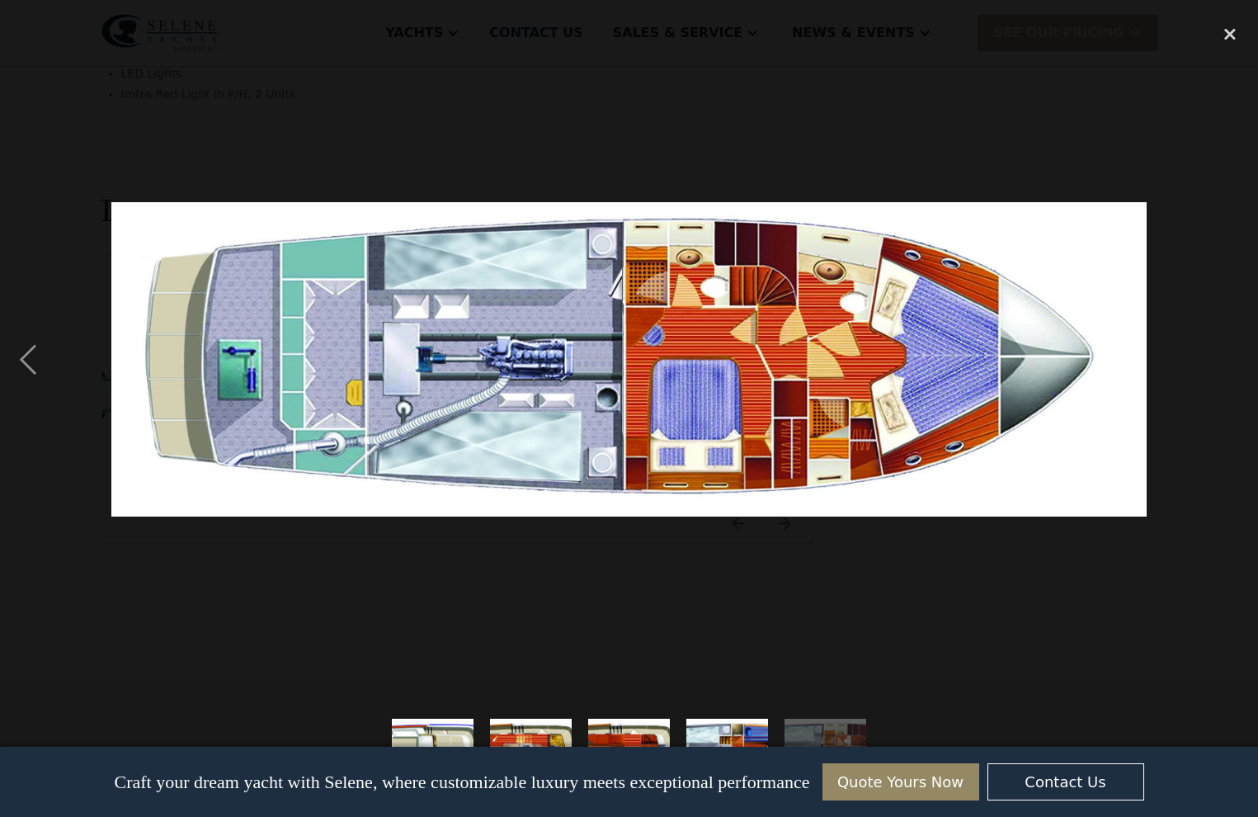
click at [1227, 368] on div "next image" at bounding box center [1230, 360] width 56 height 686
click at [28, 365] on div "previous image" at bounding box center [28, 360] width 56 height 686
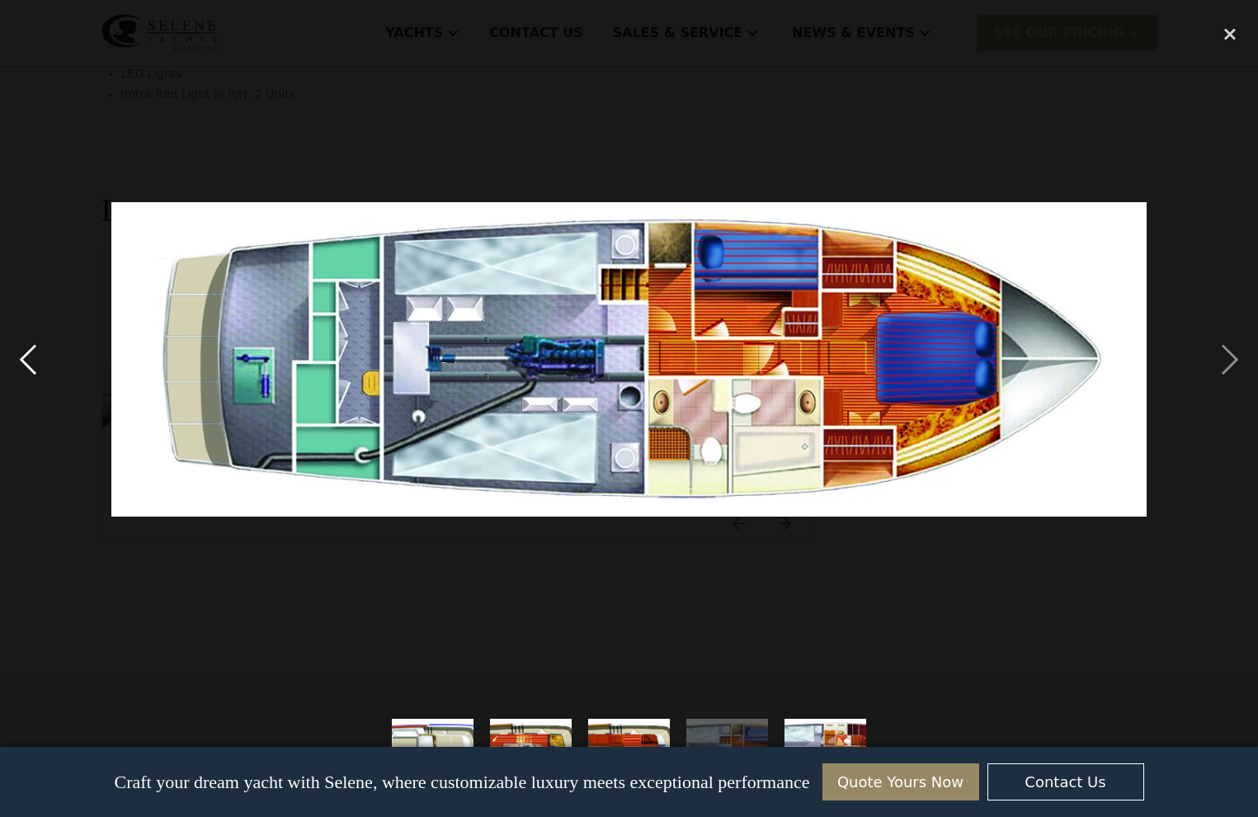
click at [28, 366] on div "previous image" at bounding box center [28, 360] width 56 height 686
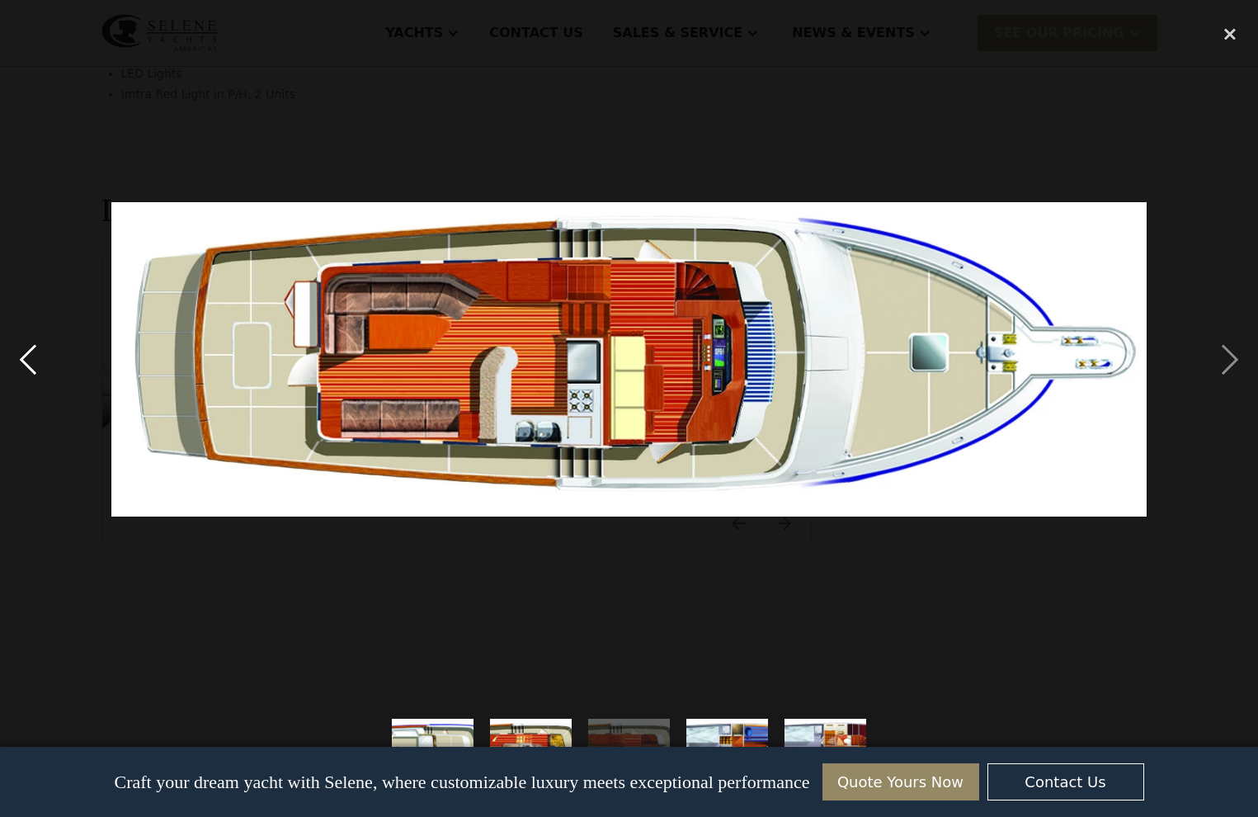
click at [28, 366] on div "previous image" at bounding box center [28, 360] width 56 height 686
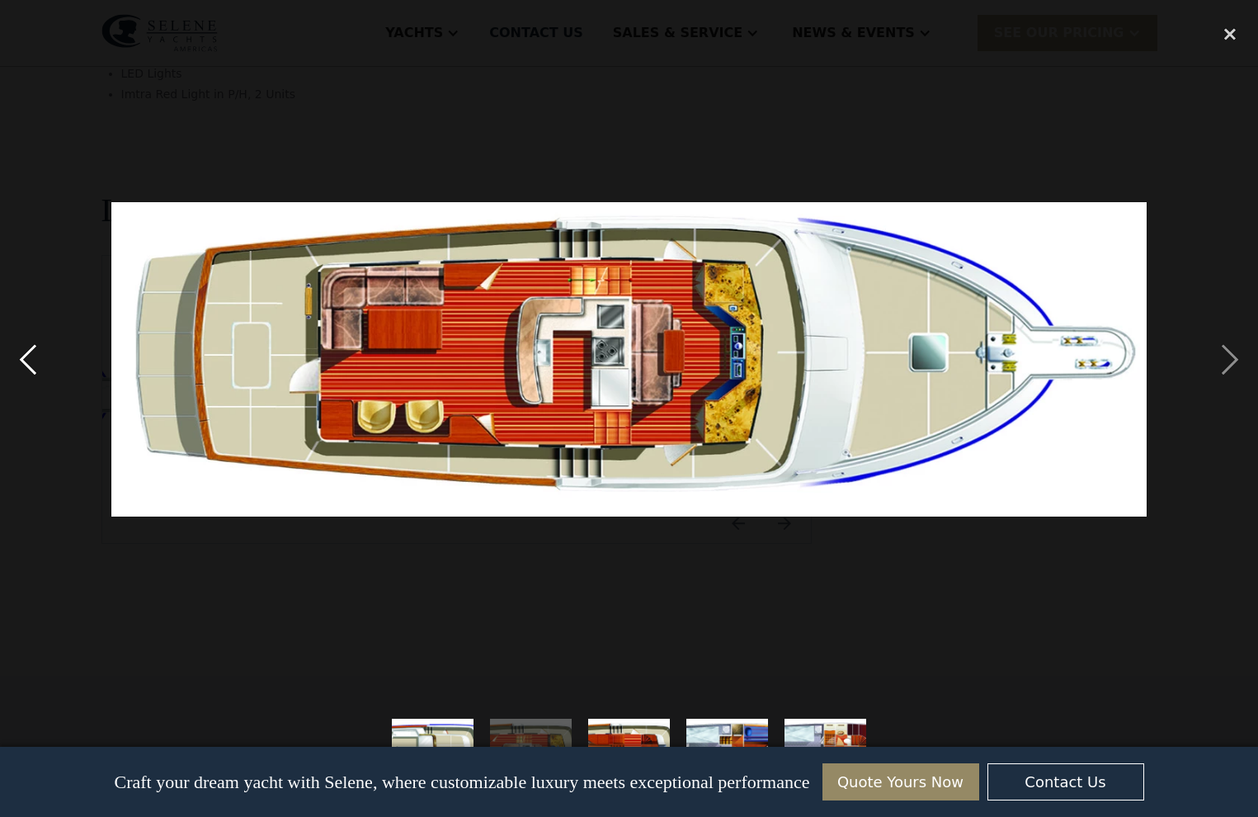
click at [28, 366] on div "previous image" at bounding box center [28, 360] width 56 height 686
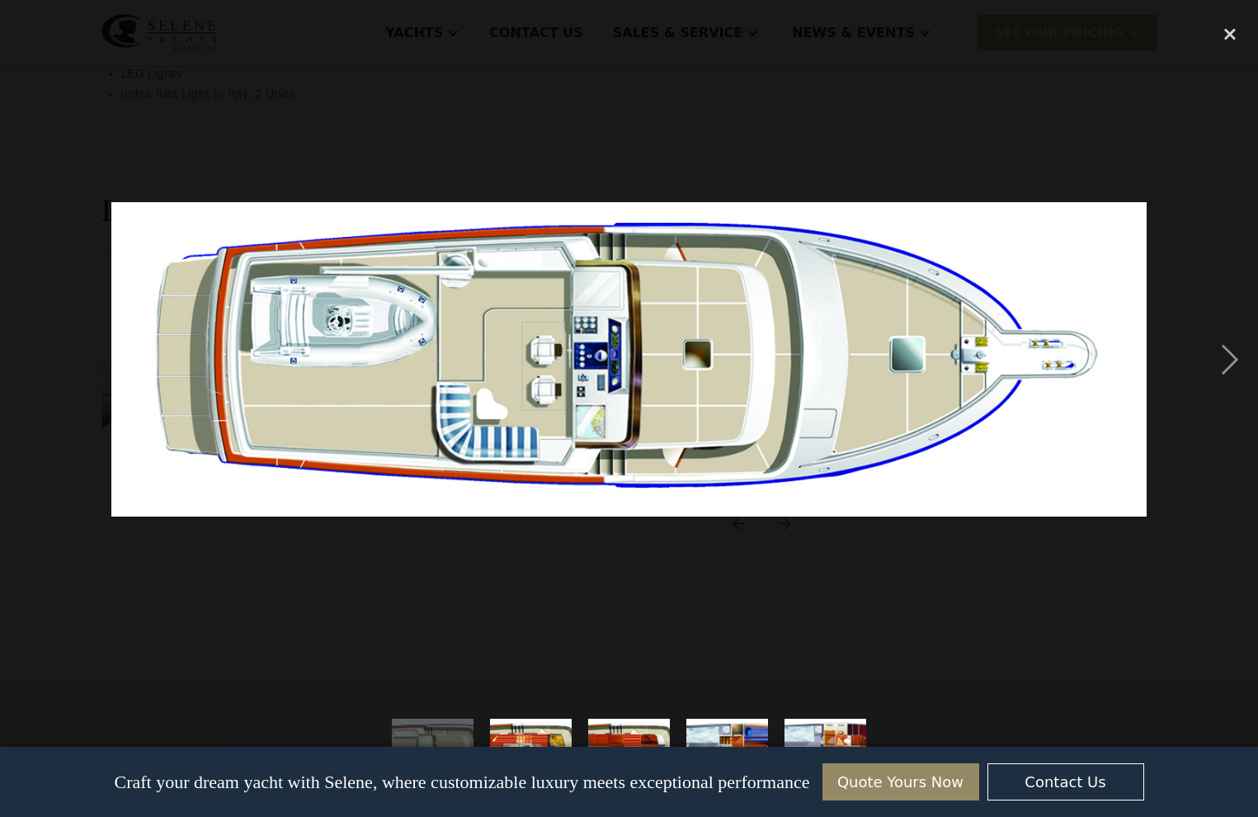
click at [28, 366] on div "previous image" at bounding box center [28, 360] width 56 height 686
click at [1229, 32] on div "close lightbox" at bounding box center [1230, 35] width 56 height 36
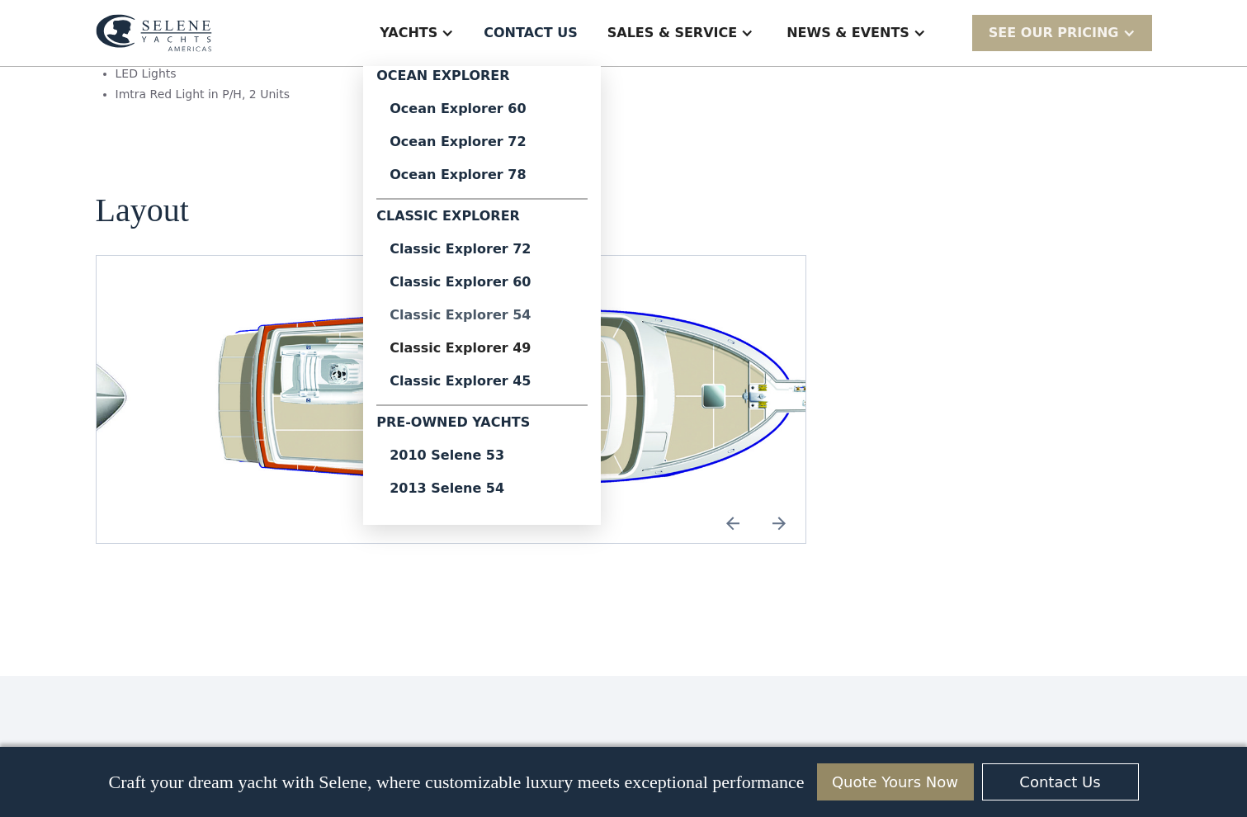
click at [532, 314] on div "Classic Explorer 54" at bounding box center [481, 315] width 185 height 13
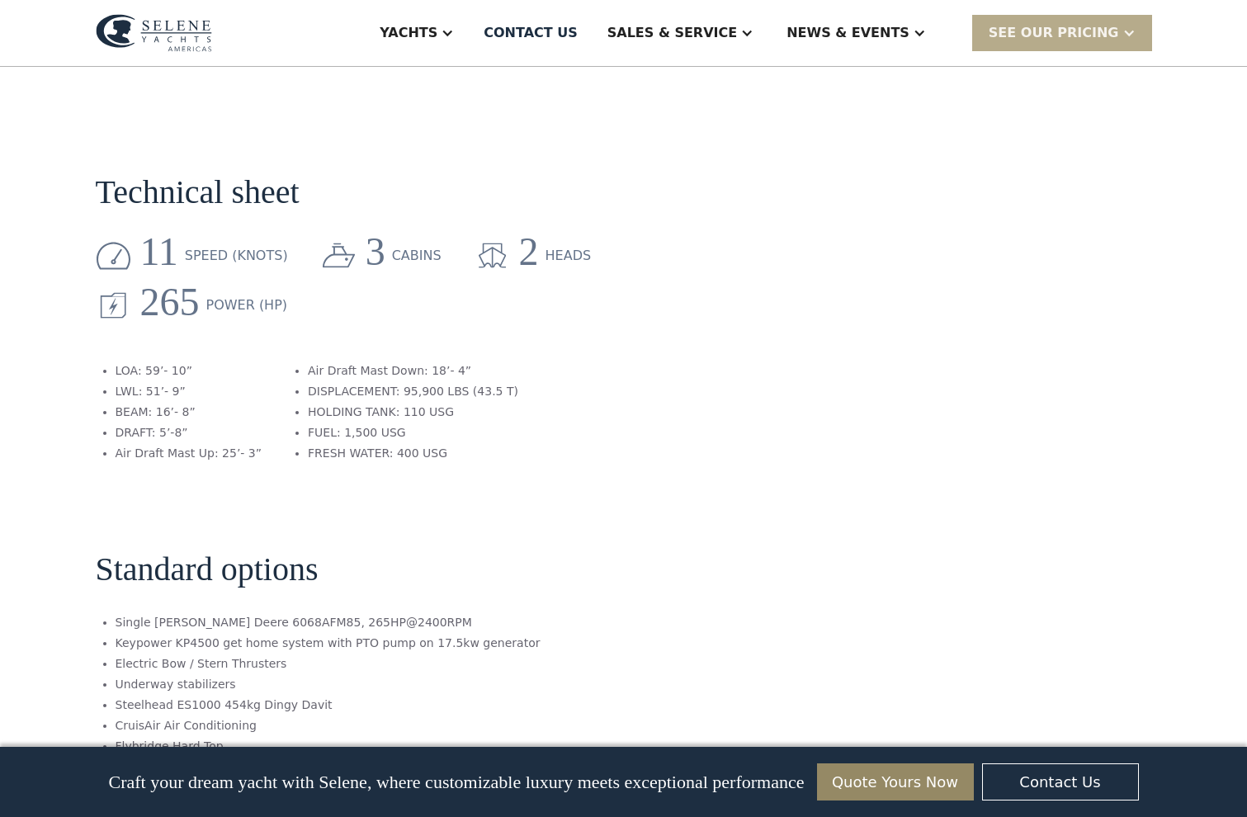
scroll to position [2003, 0]
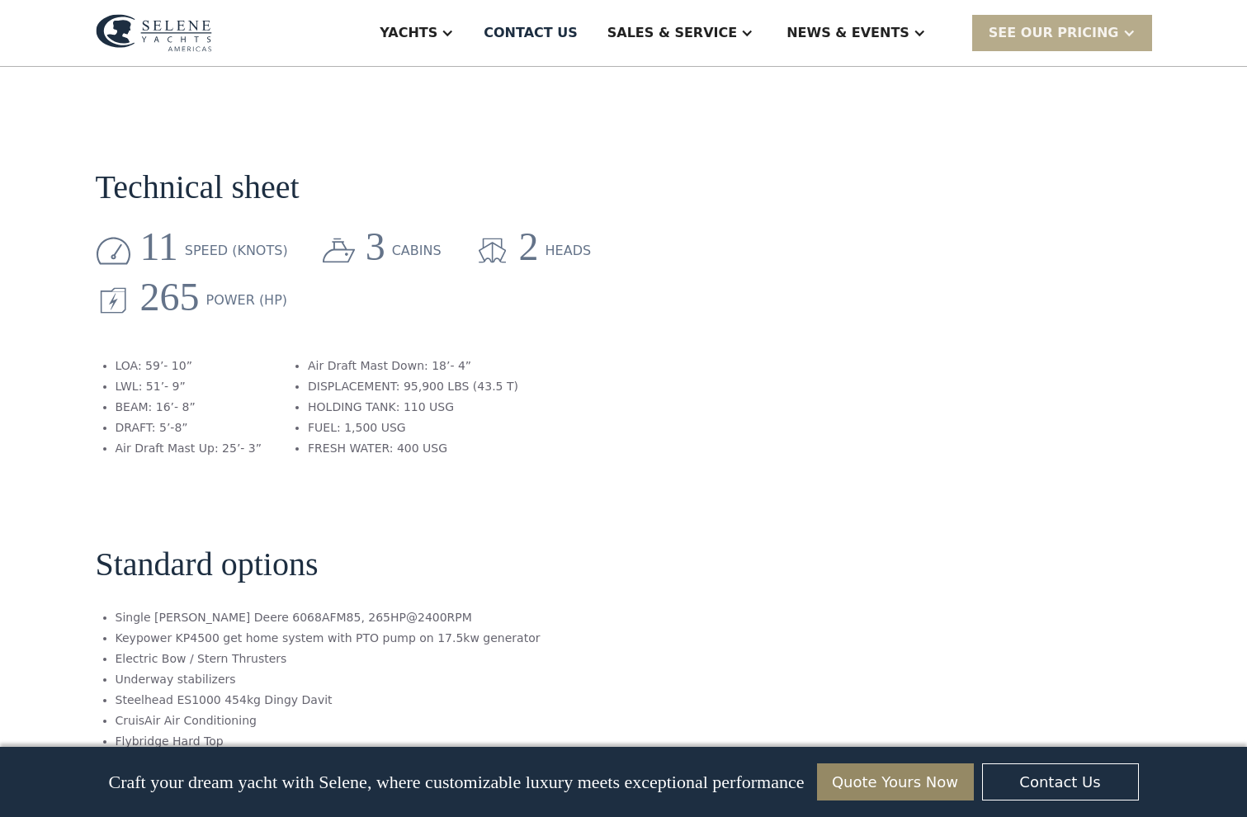
drag, startPoint x: 1246, startPoint y: 342, endPoint x: 1238, endPoint y: 303, distance: 40.5
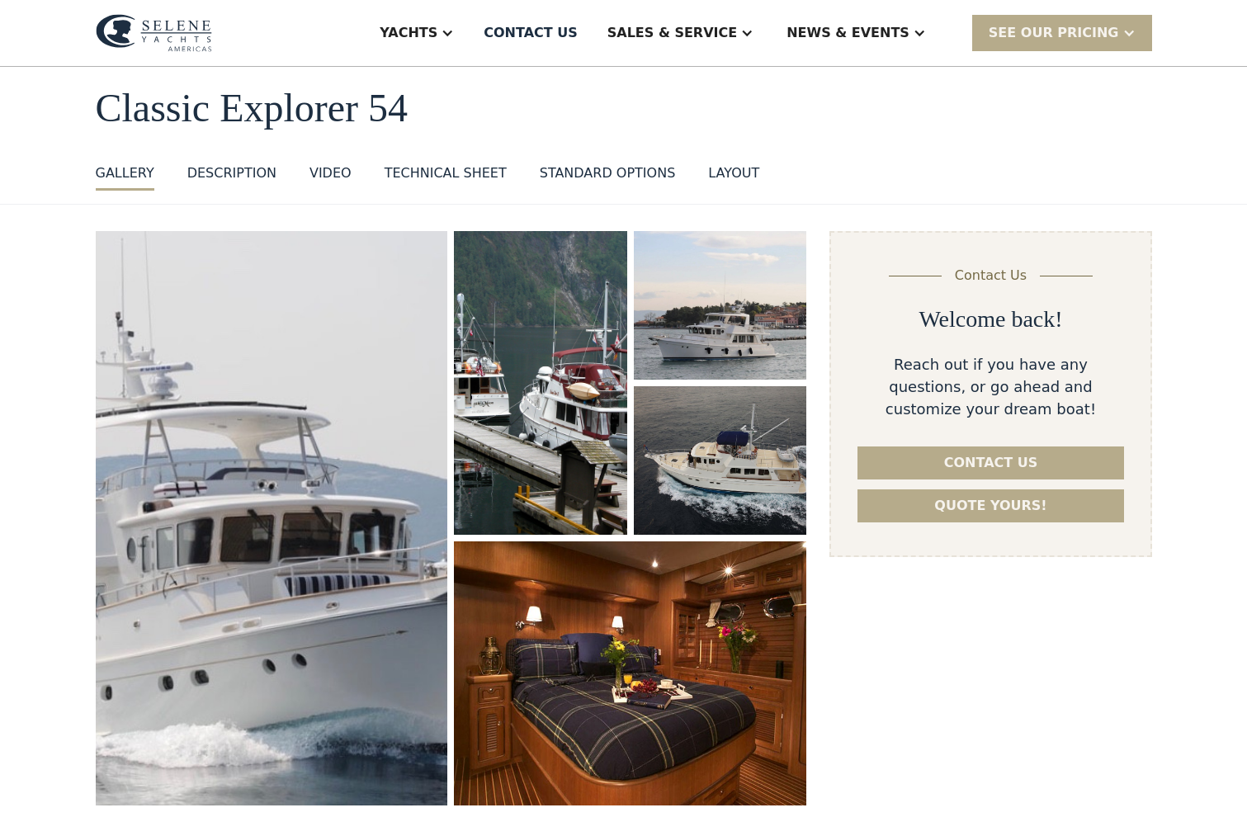
scroll to position [0, 0]
